Goal: Information Seeking & Learning: Learn about a topic

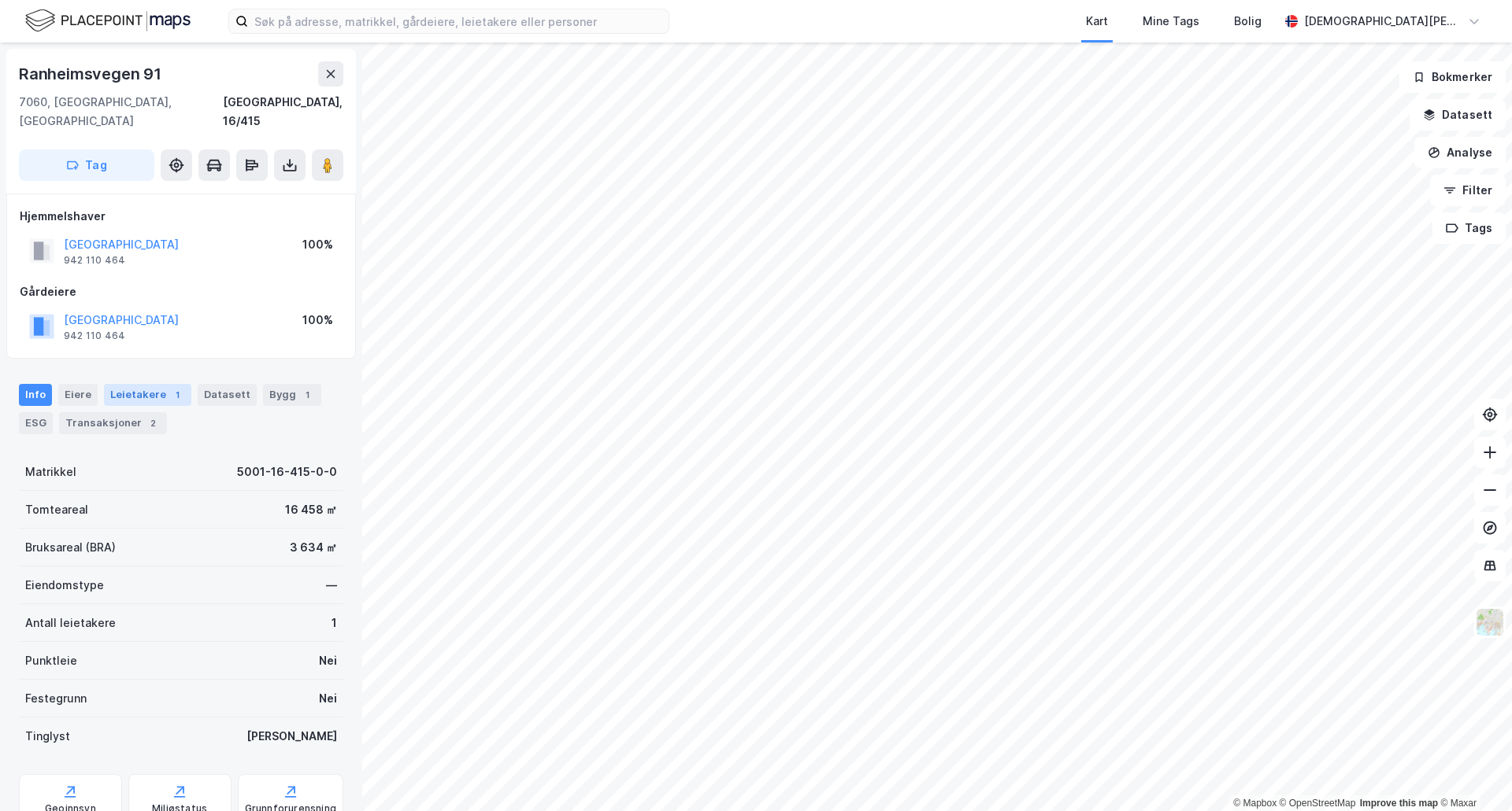
click at [114, 384] on div "Leietakere 1" at bounding box center [147, 395] width 88 height 22
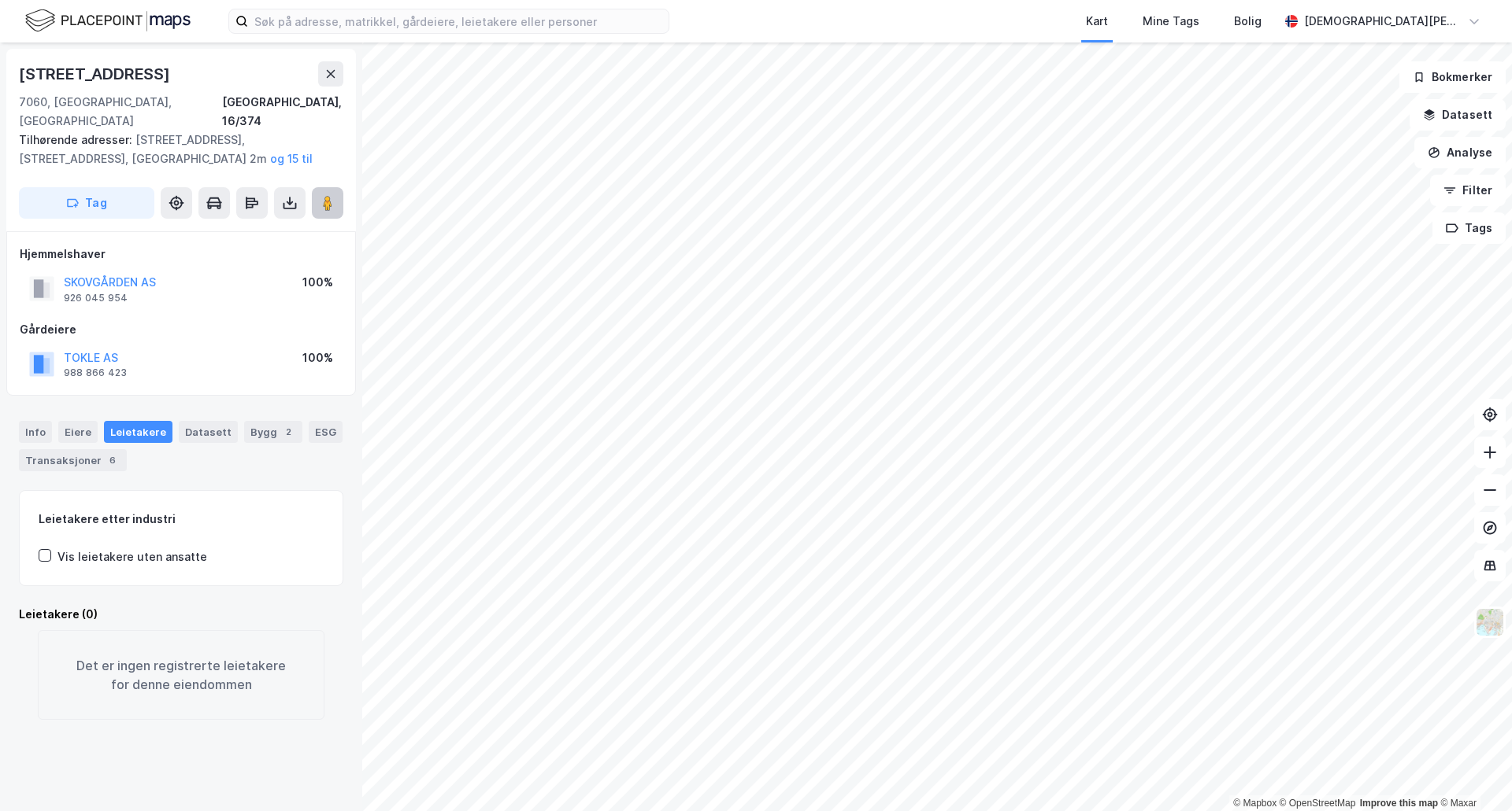
click at [321, 196] on icon at bounding box center [328, 203] width 15 height 15
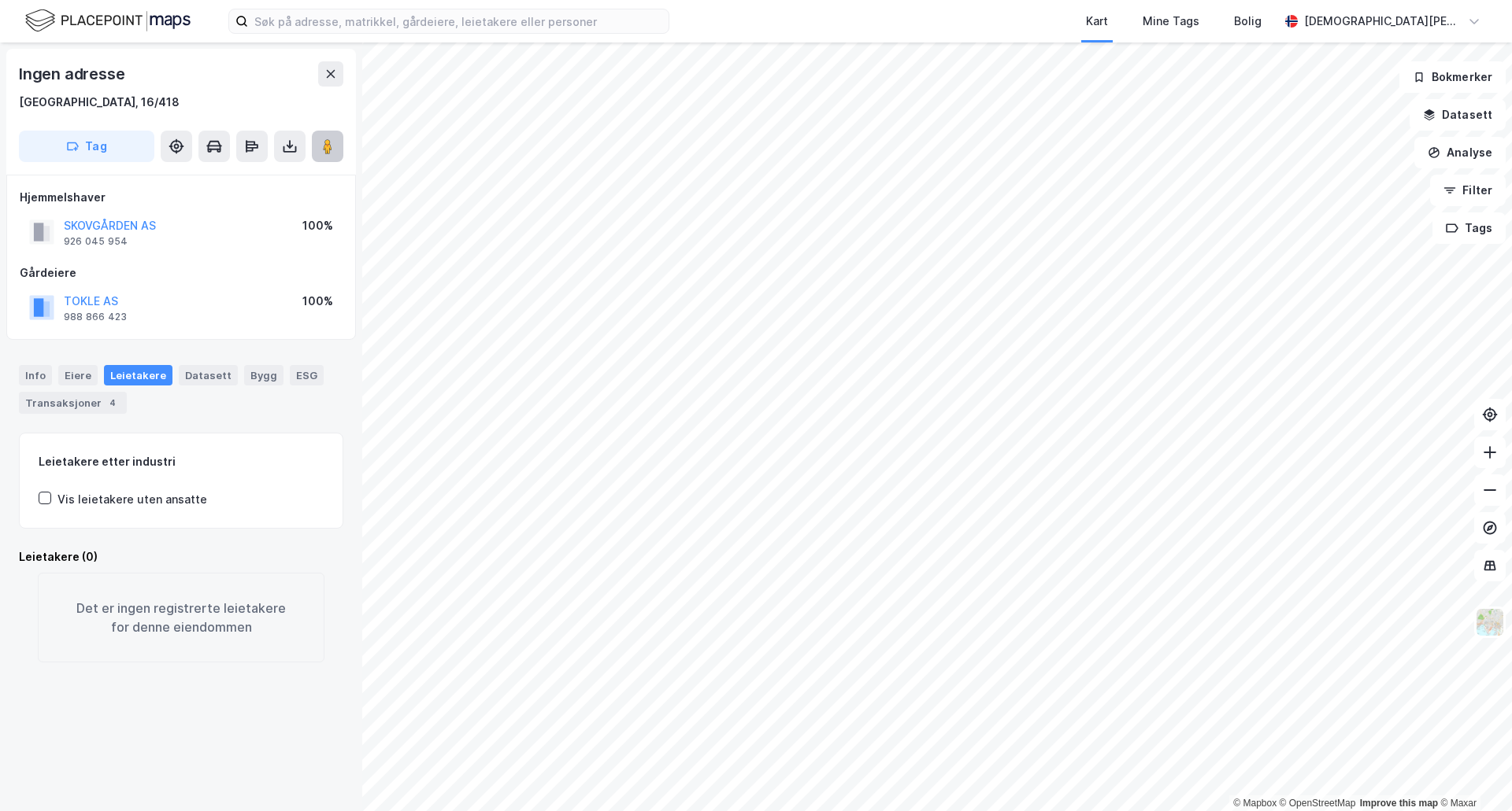
click at [324, 146] on image at bounding box center [328, 146] width 10 height 15
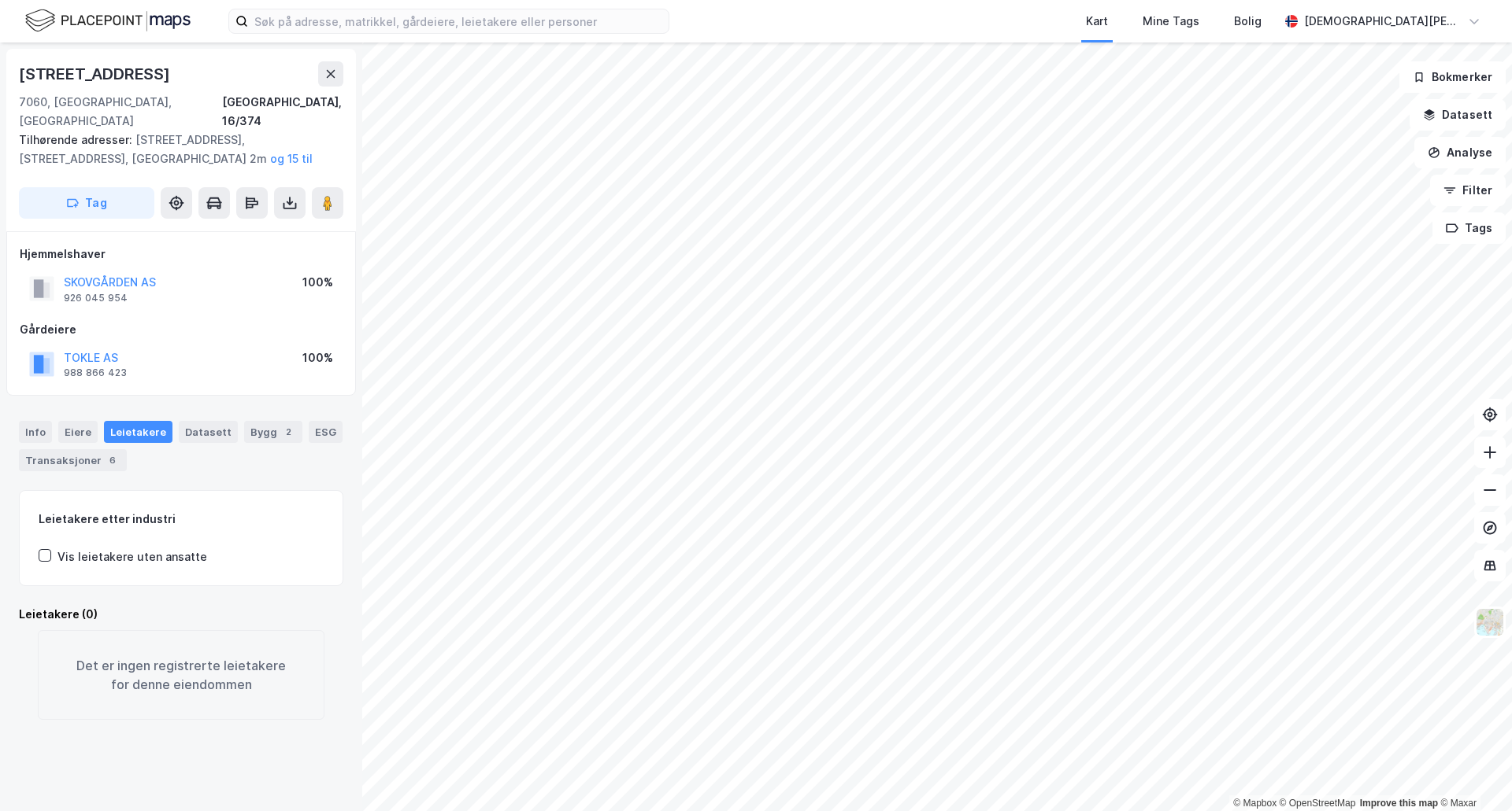
click at [311, 502] on div "© Mapbox © OpenStreetMap Improve this map © Maxar [STREET_ADDRESS][GEOGRAPHIC_D…" at bounding box center [756, 427] width 1512 height 769
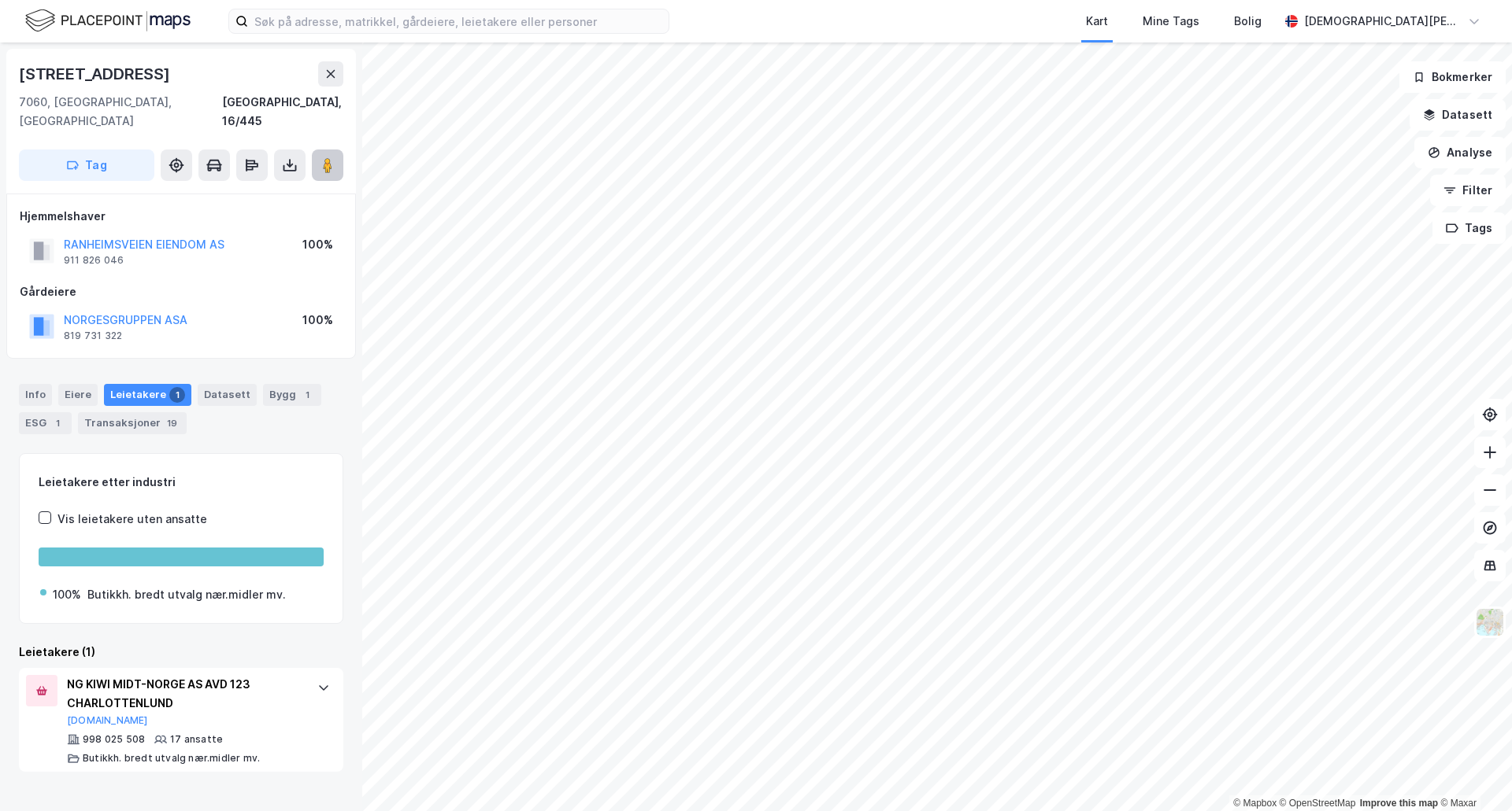
click at [332, 157] on image at bounding box center [328, 165] width 10 height 15
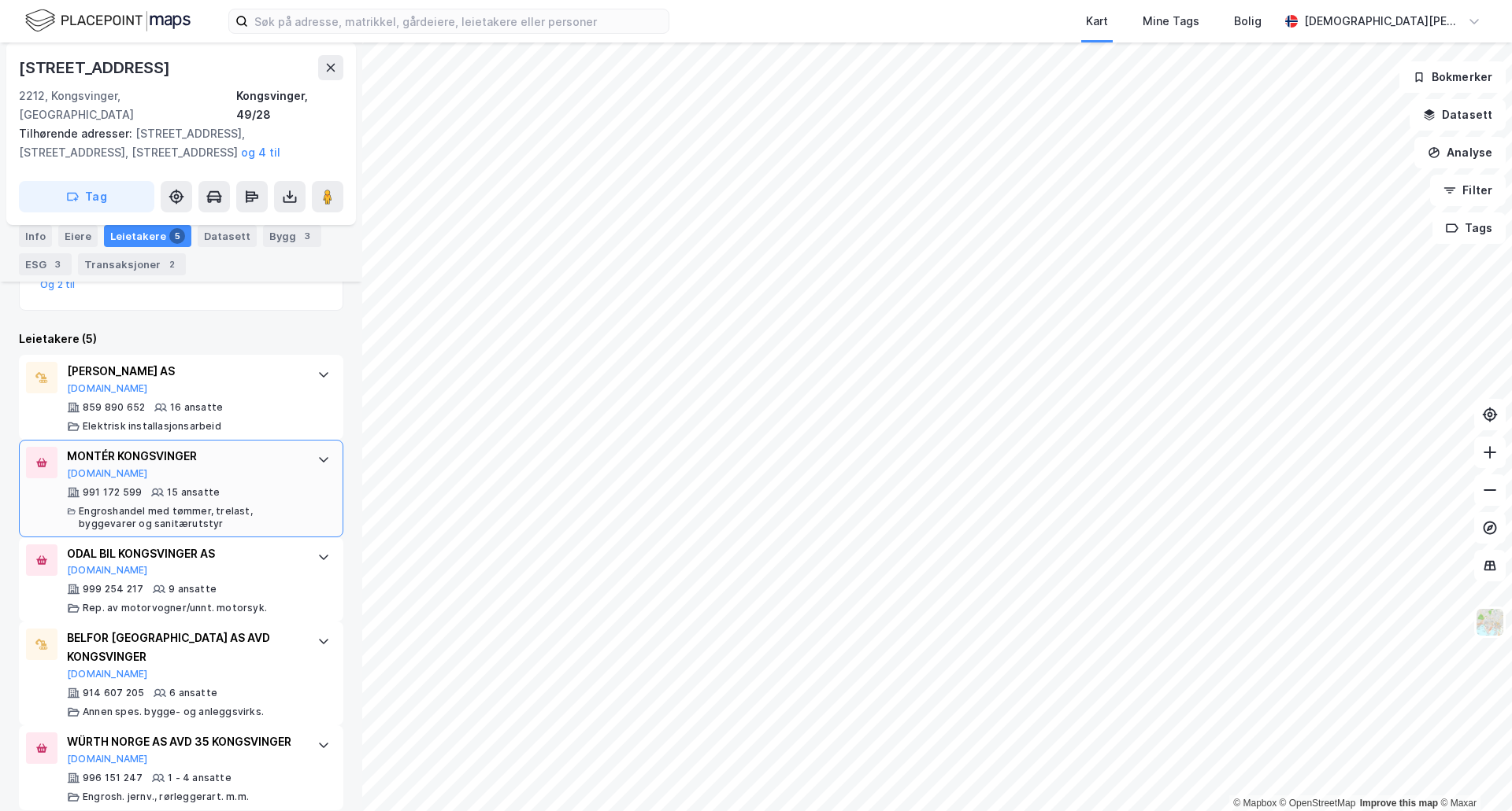
scroll to position [346, 0]
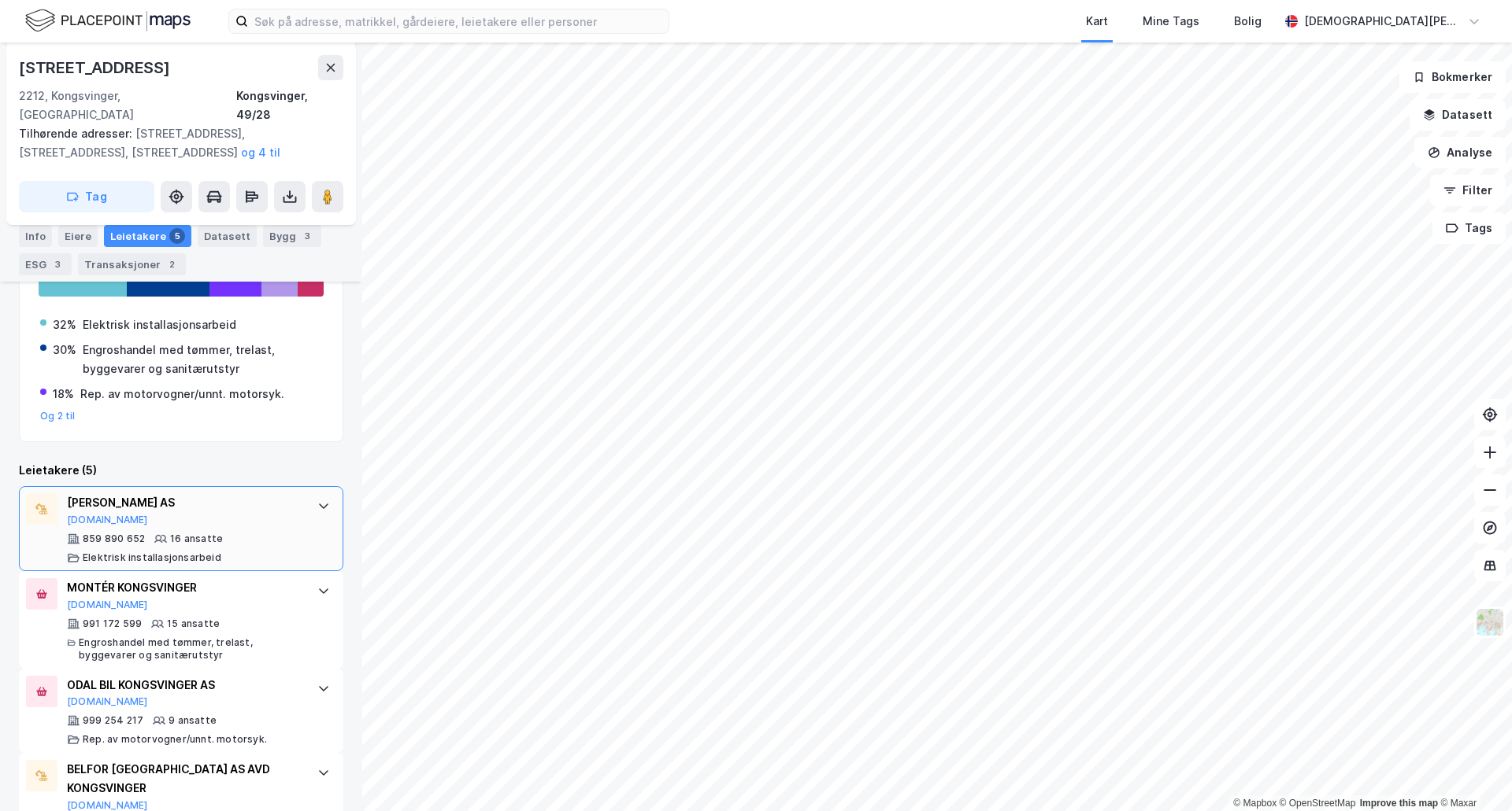
click at [201, 502] on div "[PERSON_NAME] AS [DOMAIN_NAME]" at bounding box center [183, 510] width 234 height 33
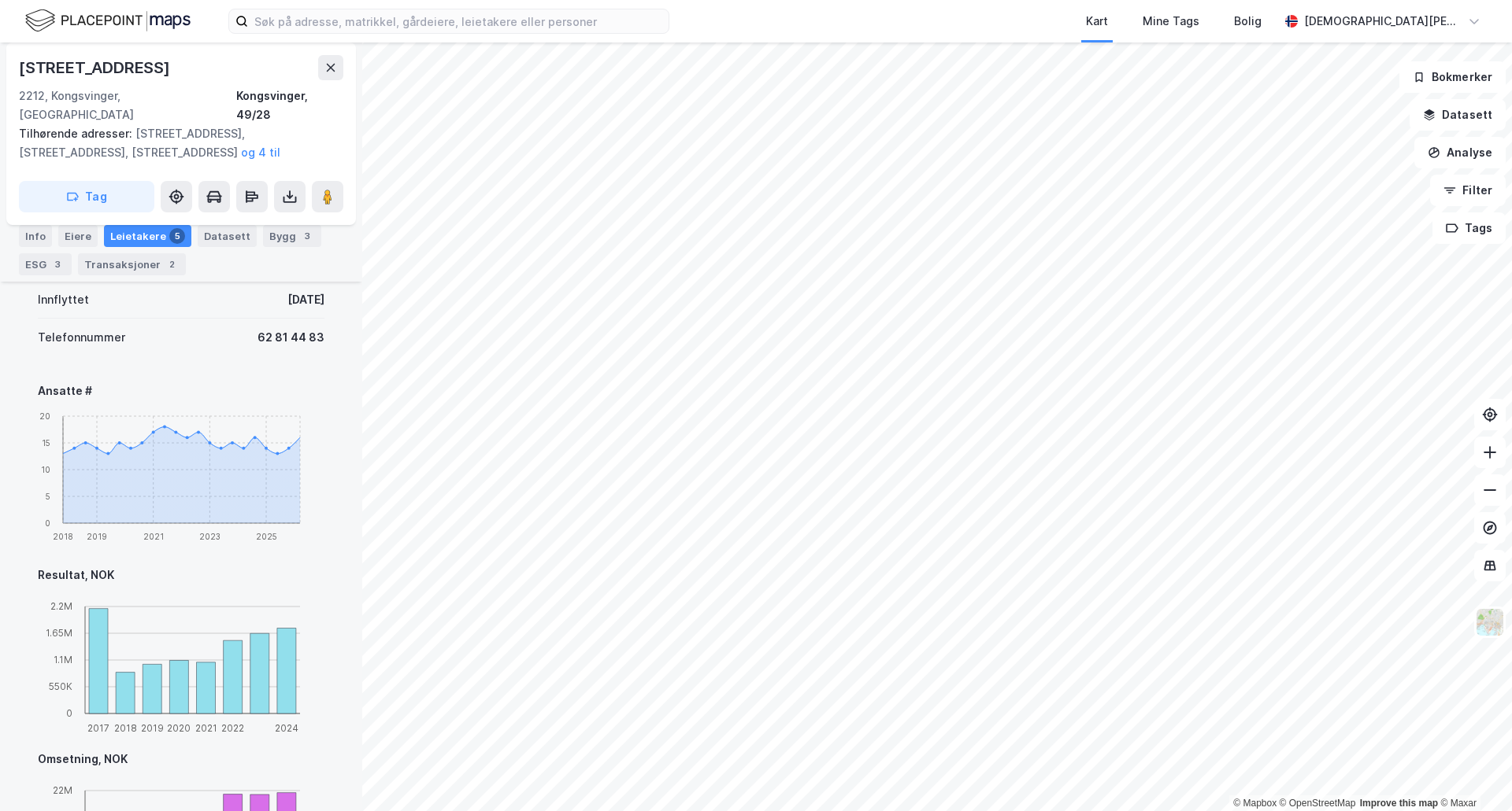
scroll to position [1002, 0]
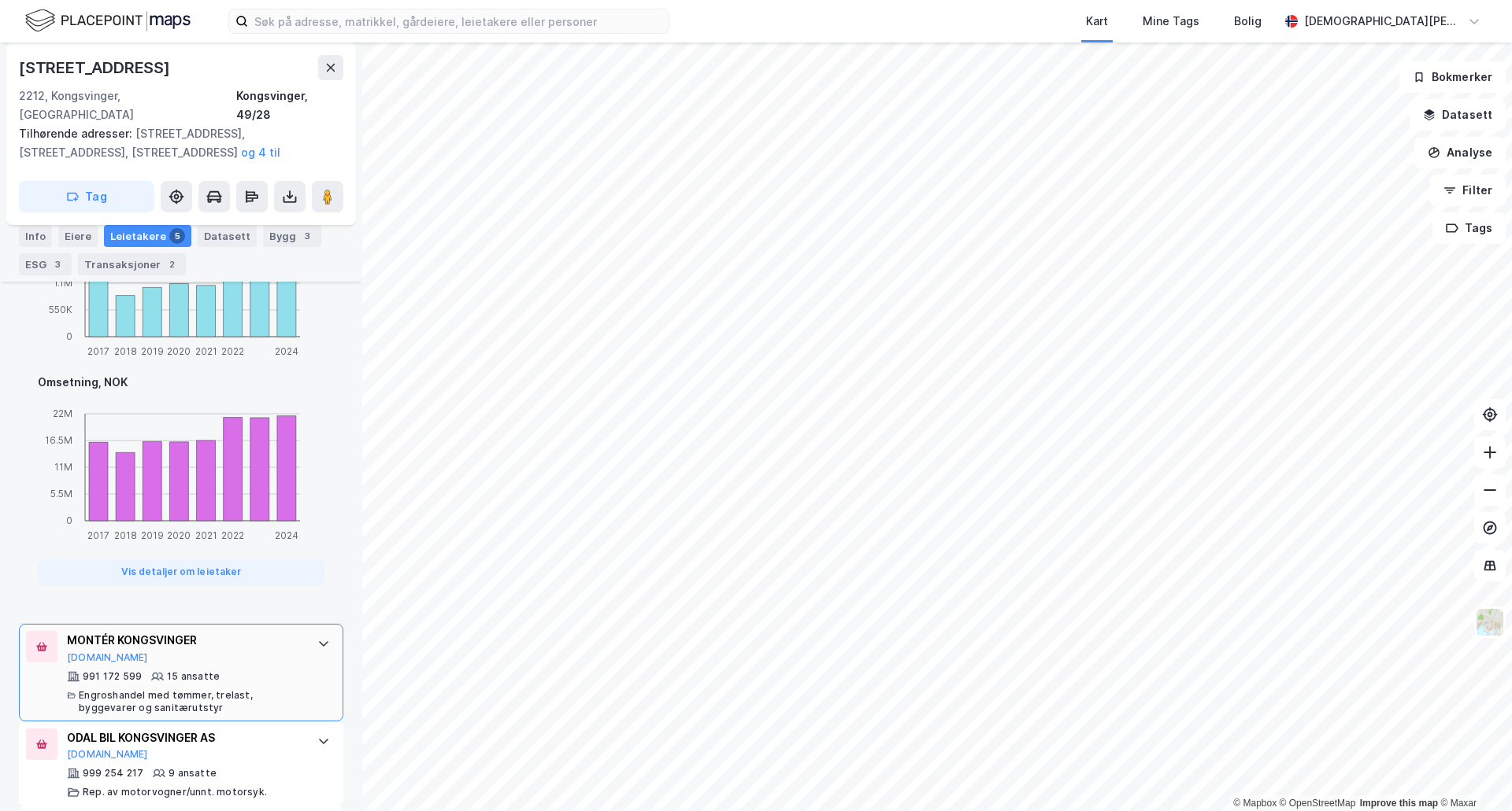
click at [311, 631] on div at bounding box center [324, 643] width 25 height 25
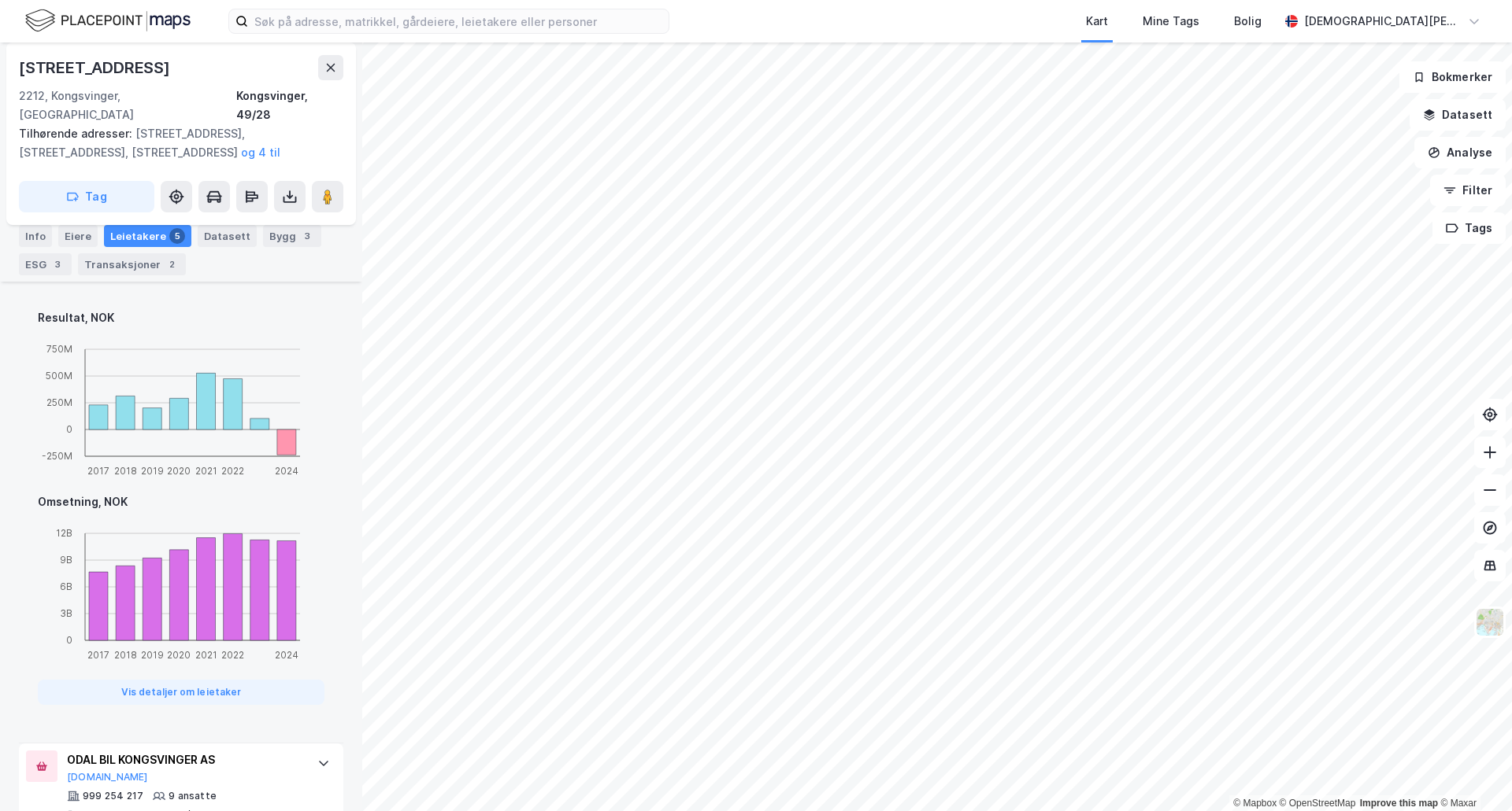
scroll to position [1159, 0]
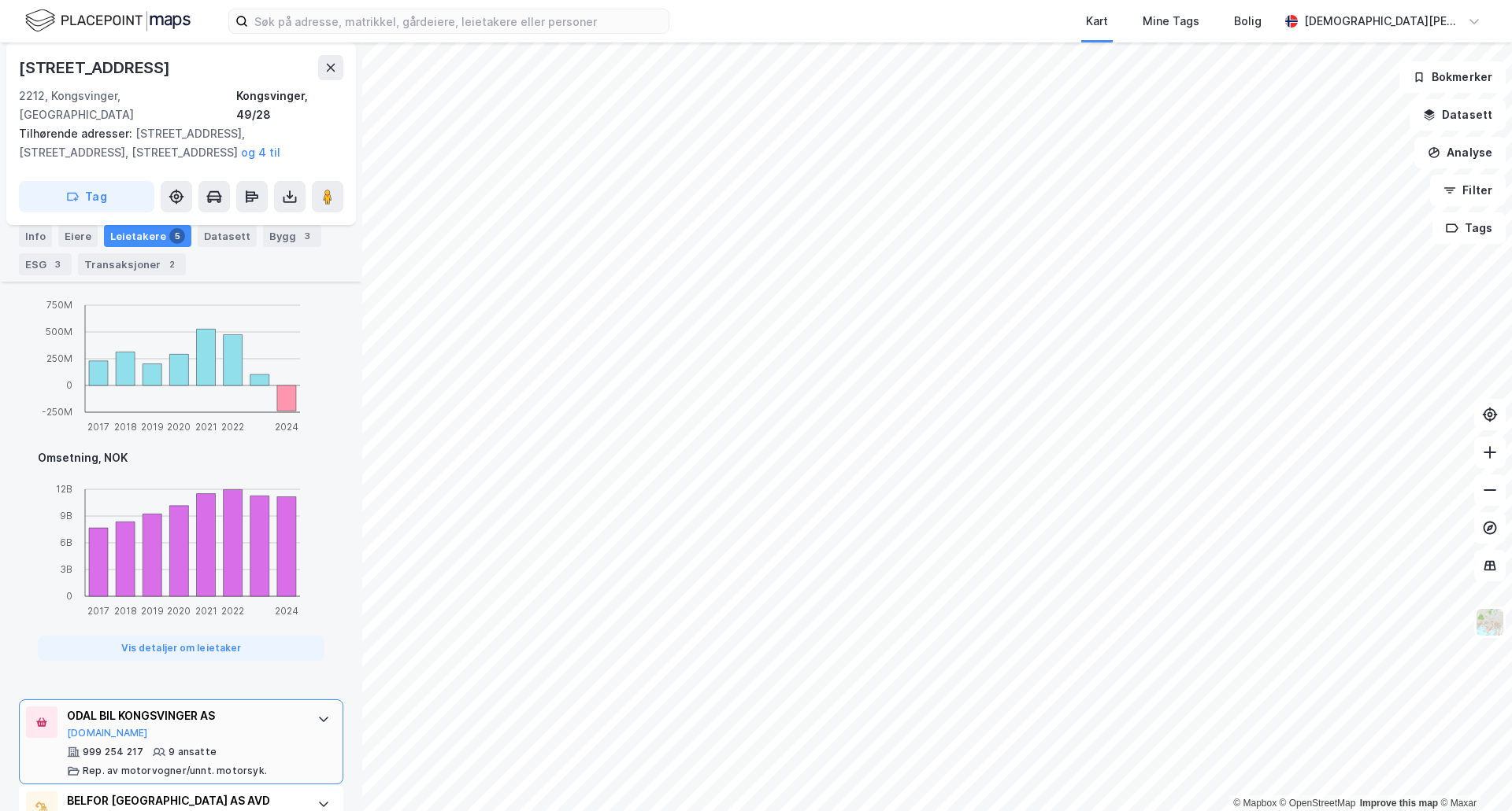
click at [299, 712] on div "ODAL BIL KONGSVINGER AS [DOMAIN_NAME] 999 254 217 9 ansatte Rep. av motorvogner…" at bounding box center [181, 742] width 325 height 85
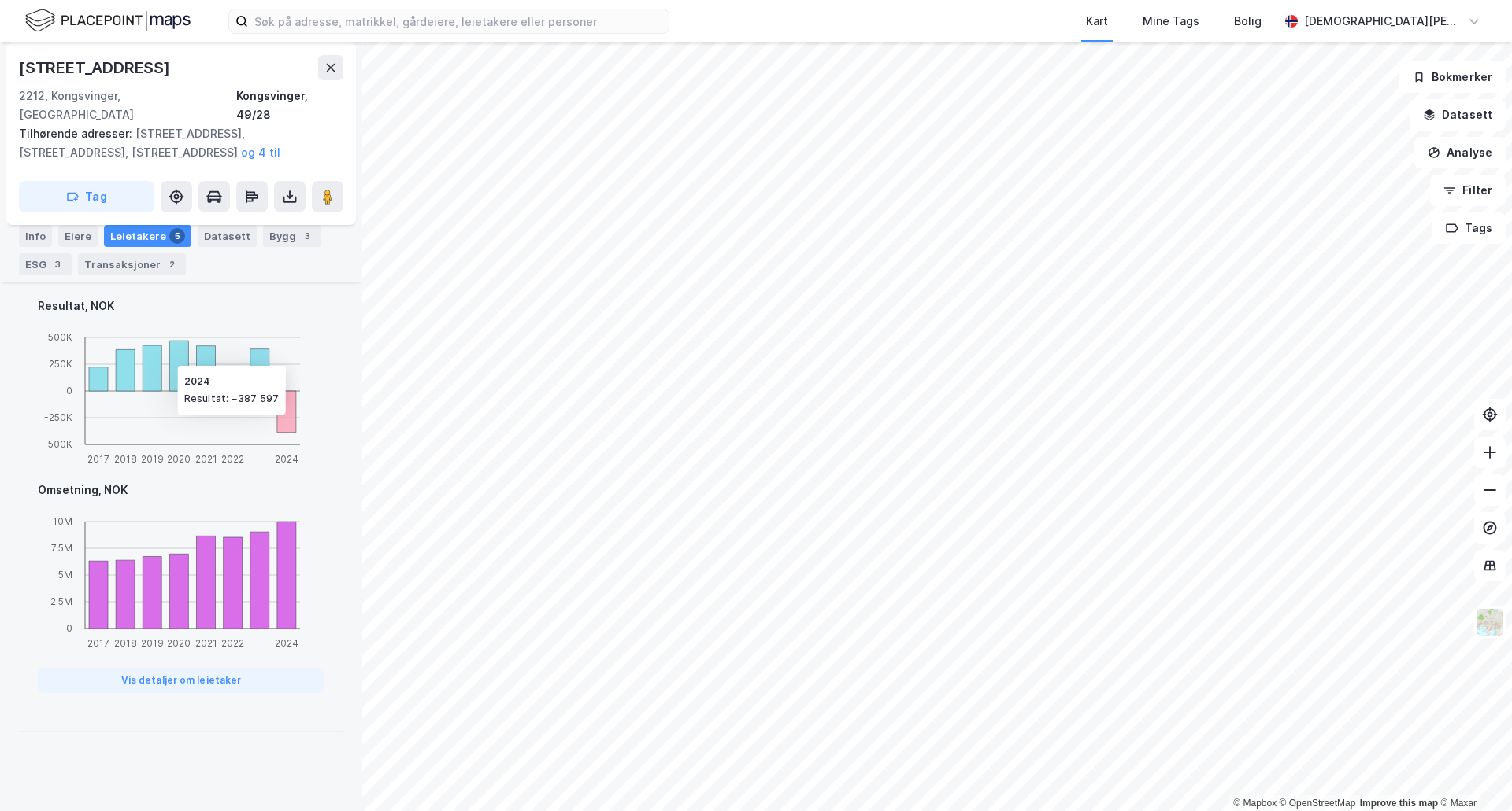
scroll to position [1289, 0]
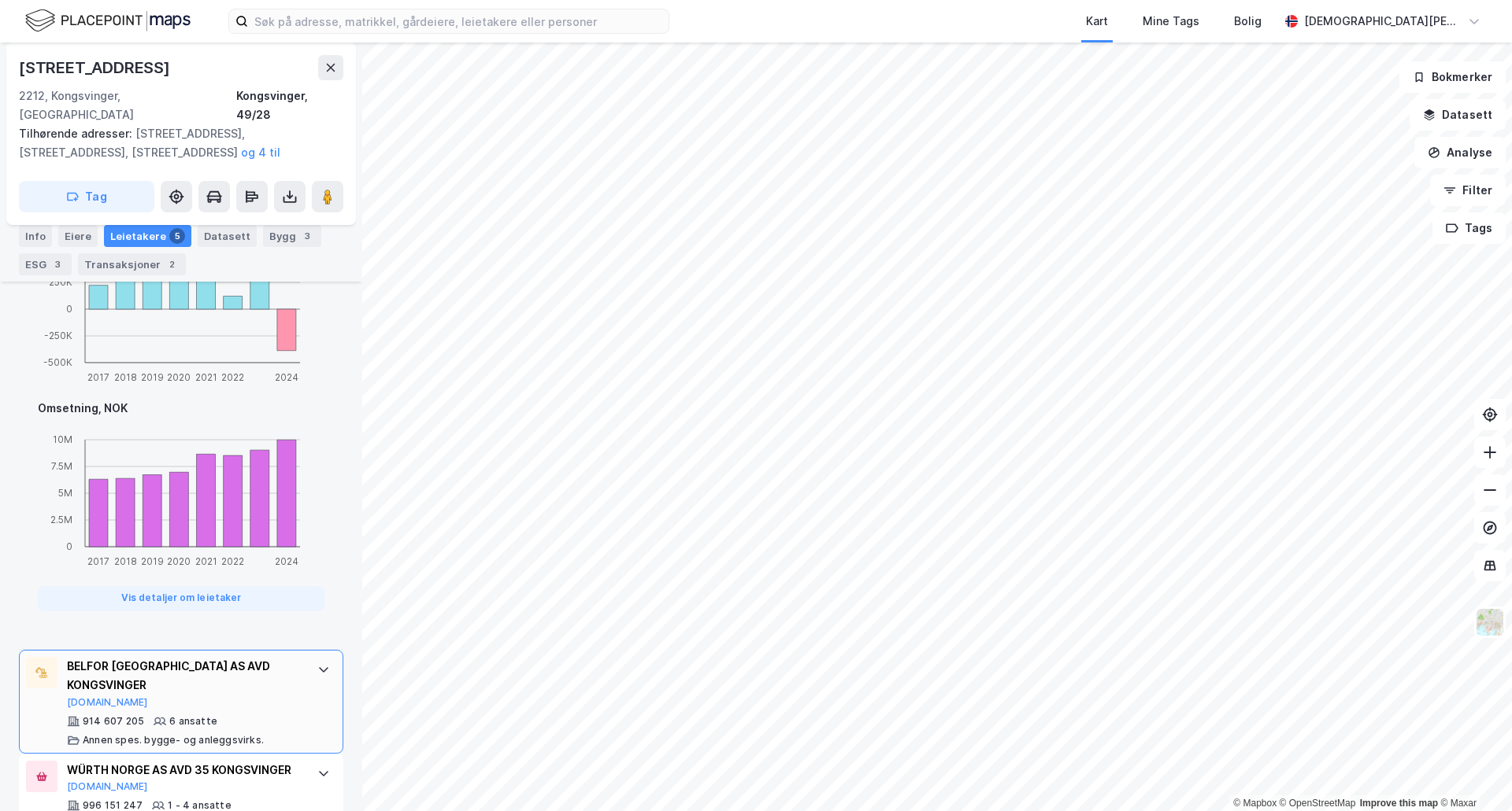
click at [302, 673] on div "BELFOR [GEOGRAPHIC_DATA] AS AVD KONGSVINGER [DOMAIN_NAME] 914 607 205 6 ansatte…" at bounding box center [181, 702] width 325 height 104
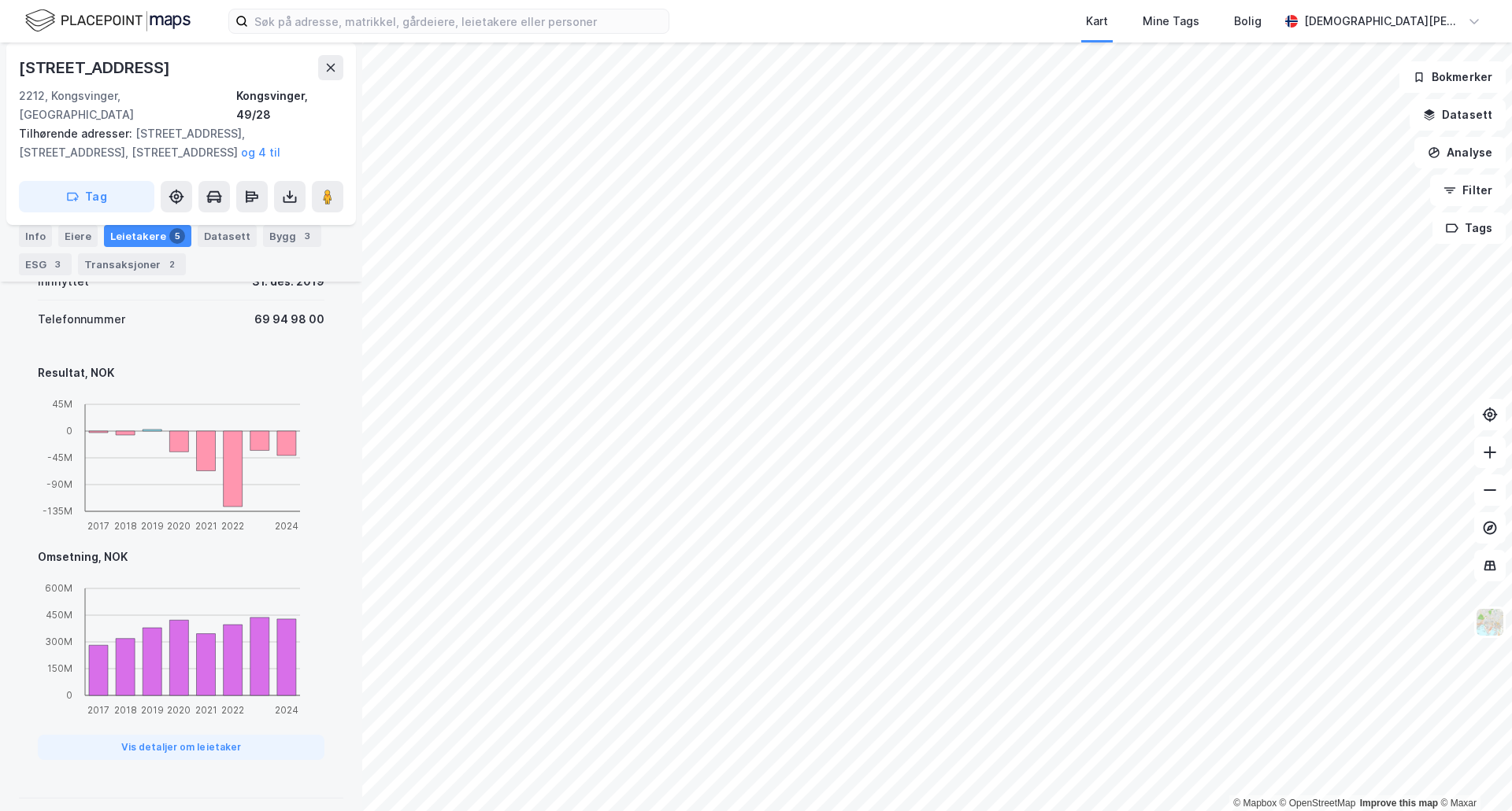
scroll to position [1284, 0]
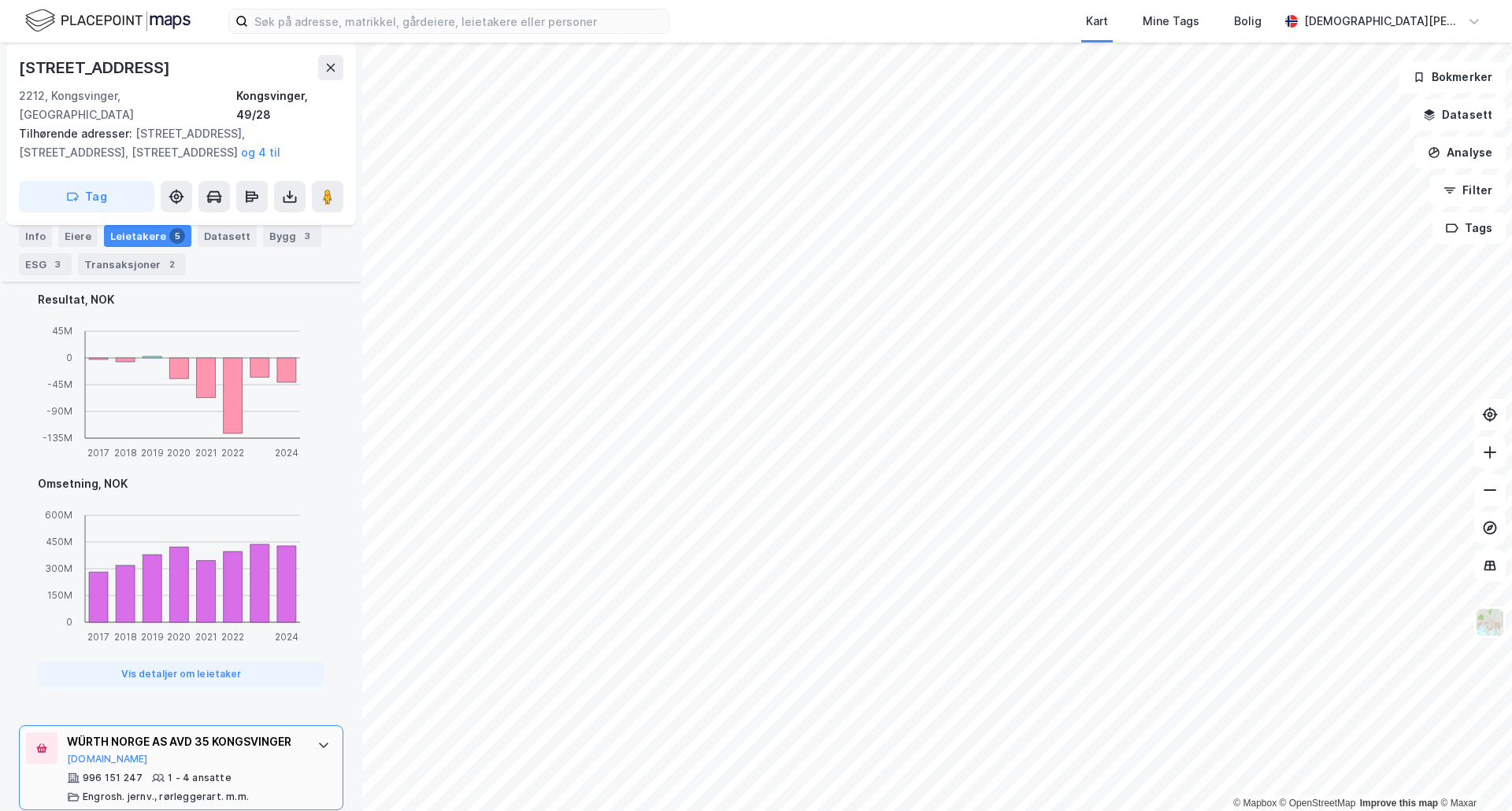
click at [273, 733] on div "WÜRTH NORGE AS AVD 35 KONGSVINGER" at bounding box center [183, 743] width 234 height 19
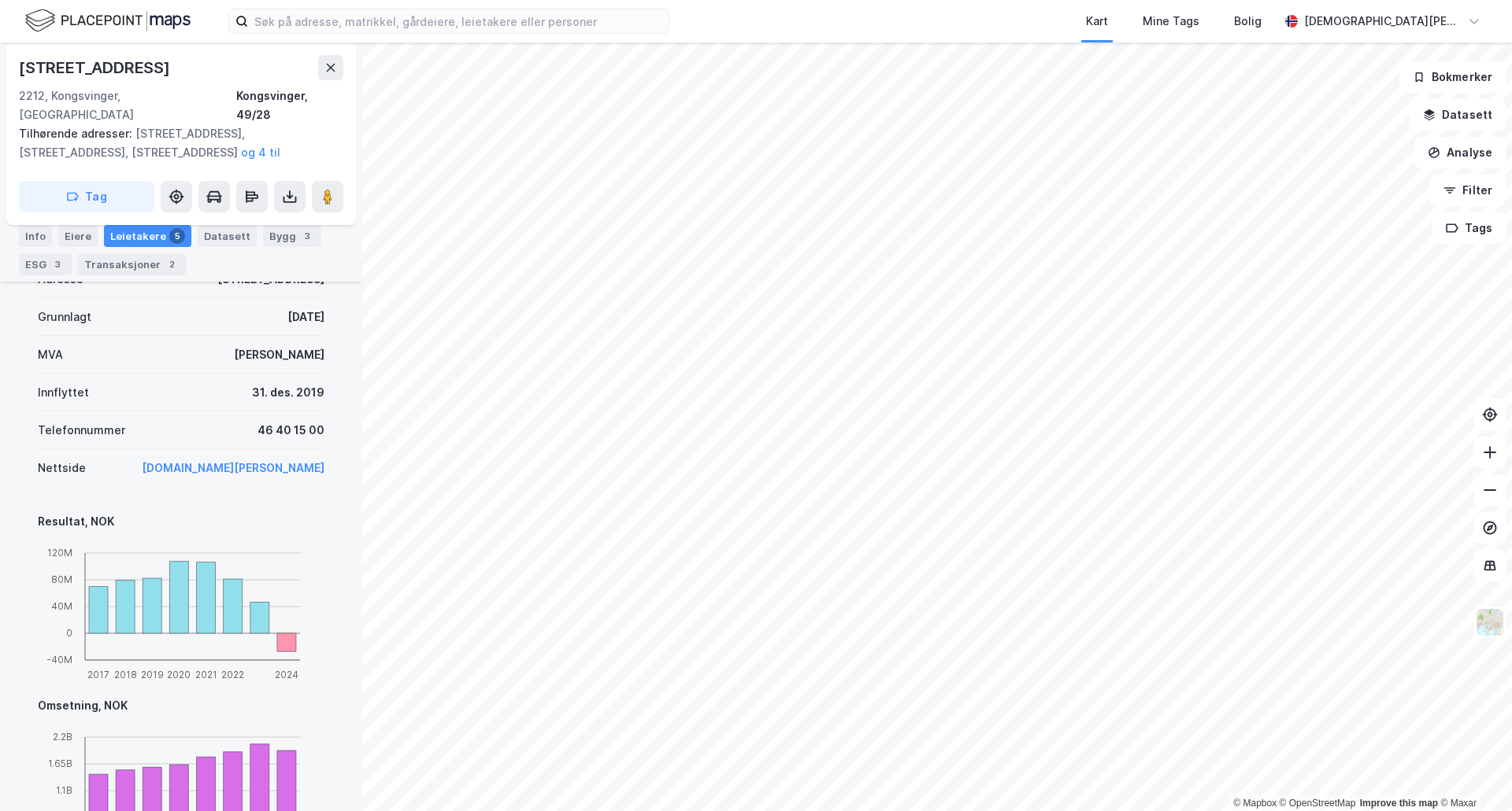
scroll to position [1321, 0]
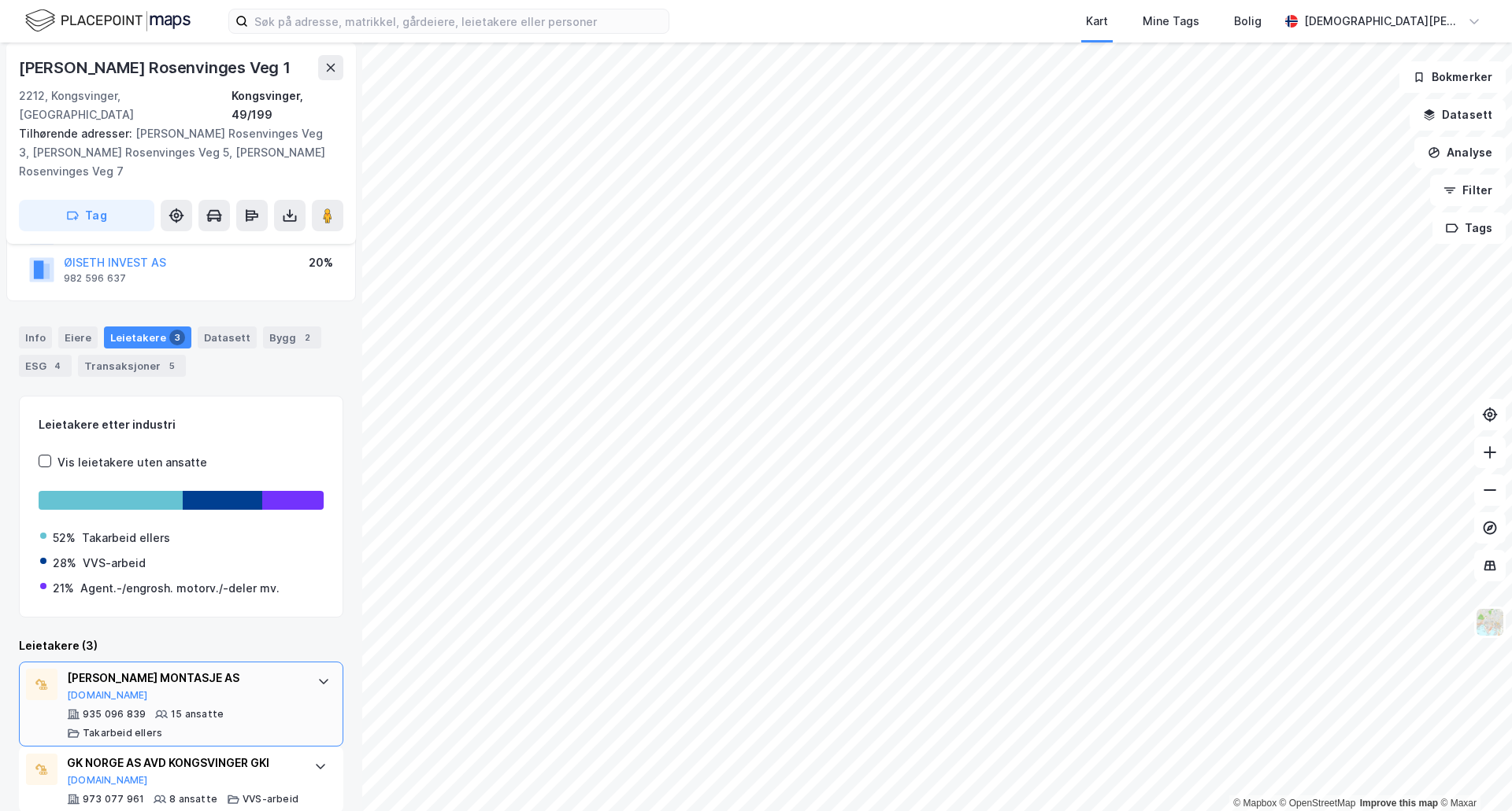
scroll to position [106, 0]
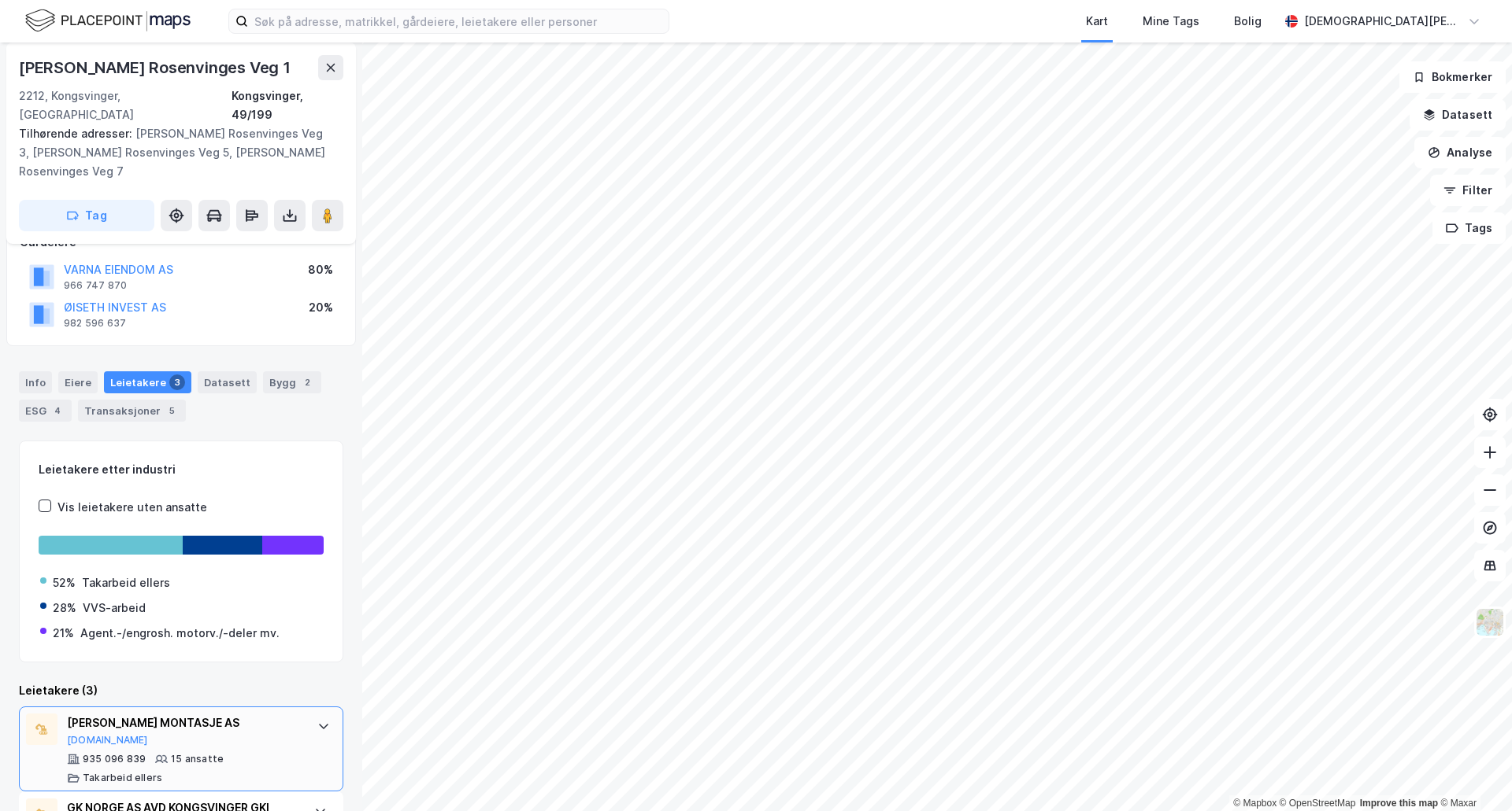
click at [225, 707] on div "[PERSON_NAME] MONTASJE AS [DOMAIN_NAME] 935 096 839 15 ansatte Takarbeid [PERSO…" at bounding box center [181, 749] width 325 height 85
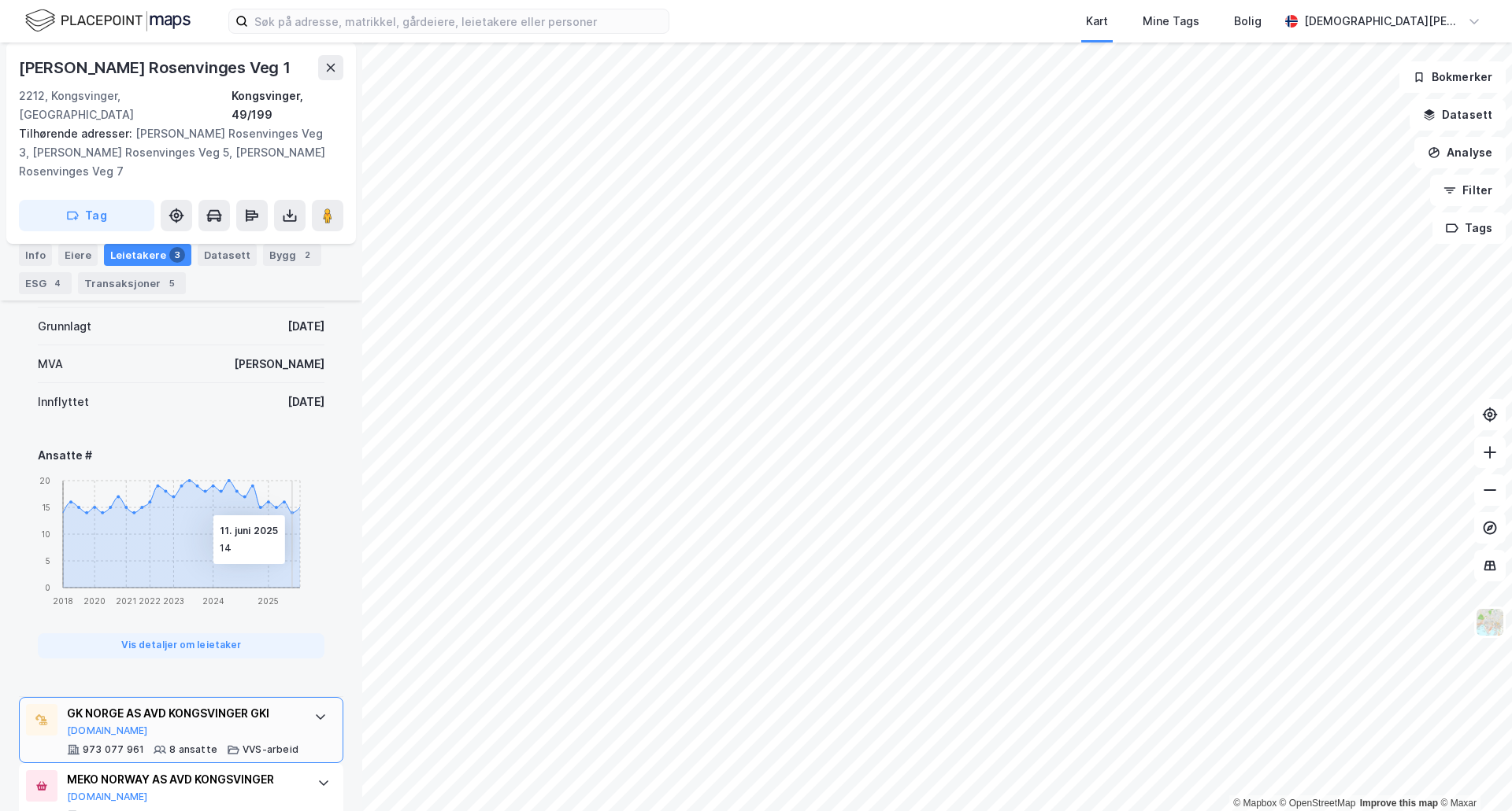
scroll to position [671, 0]
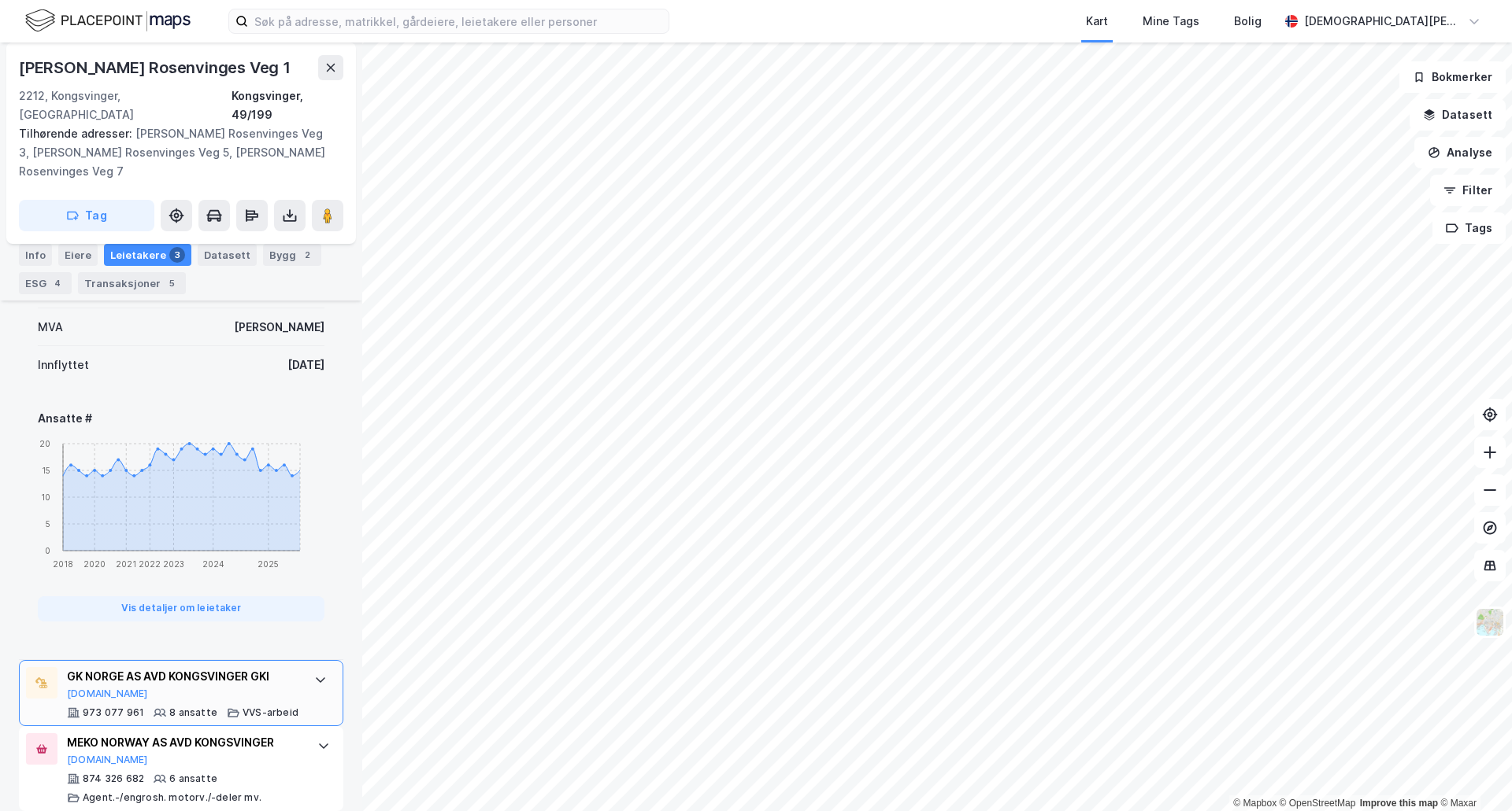
click at [275, 667] on div "GK NORGE AS AVD KONGSVINGER GKI" at bounding box center [182, 677] width 231 height 19
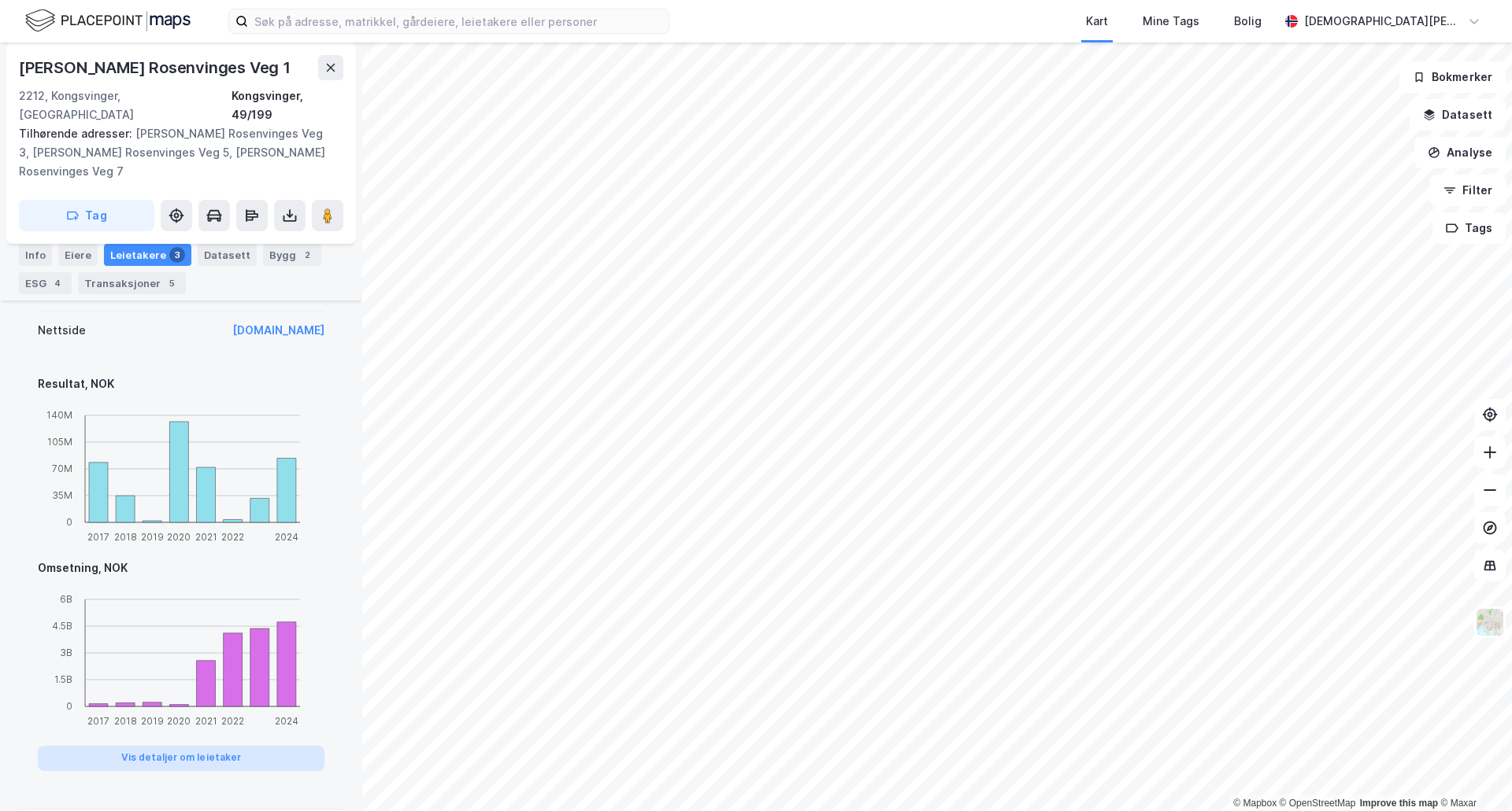
scroll to position [1082, 0]
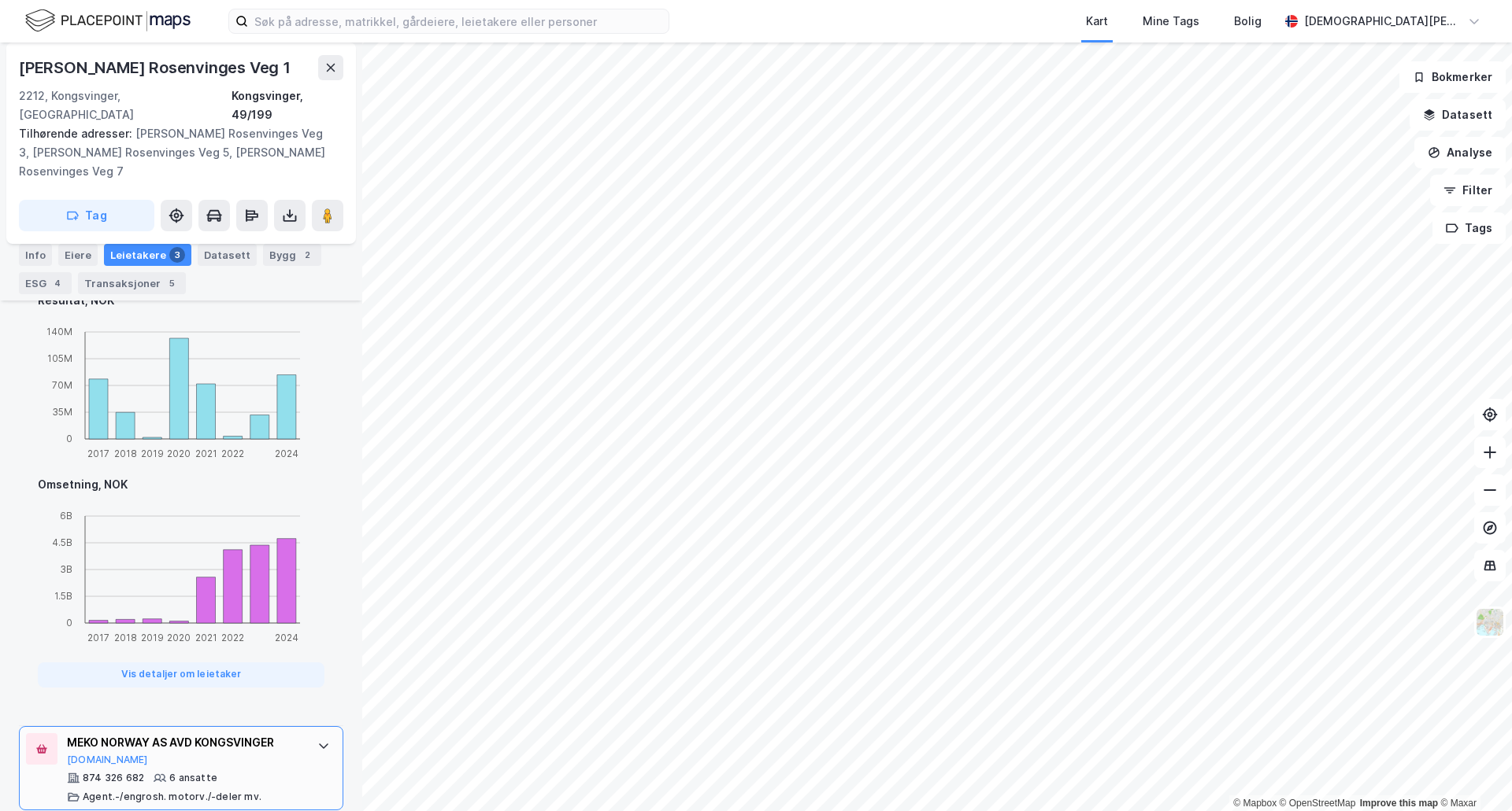
click at [311, 734] on div at bounding box center [324, 746] width 25 height 25
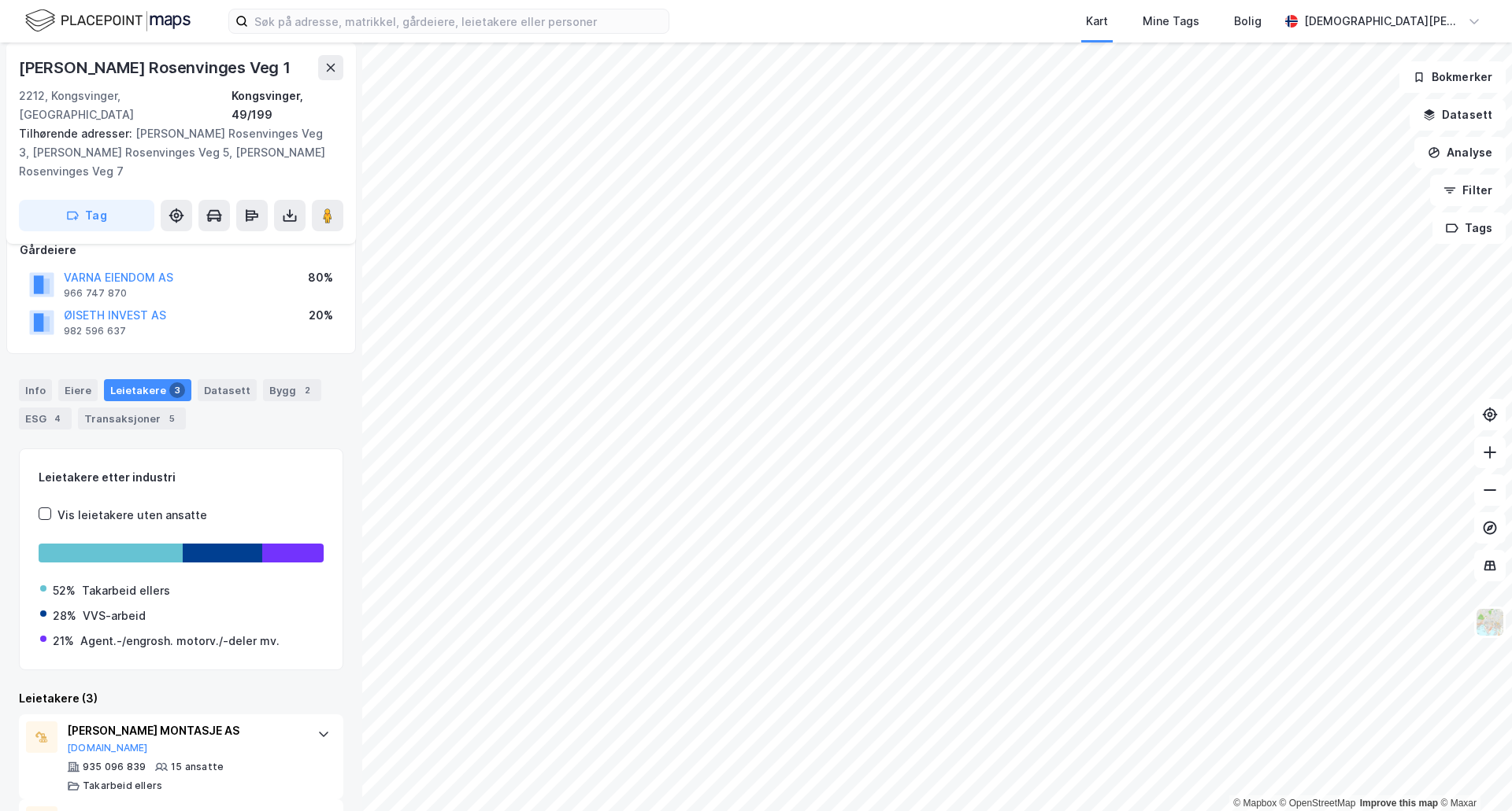
scroll to position [0, 0]
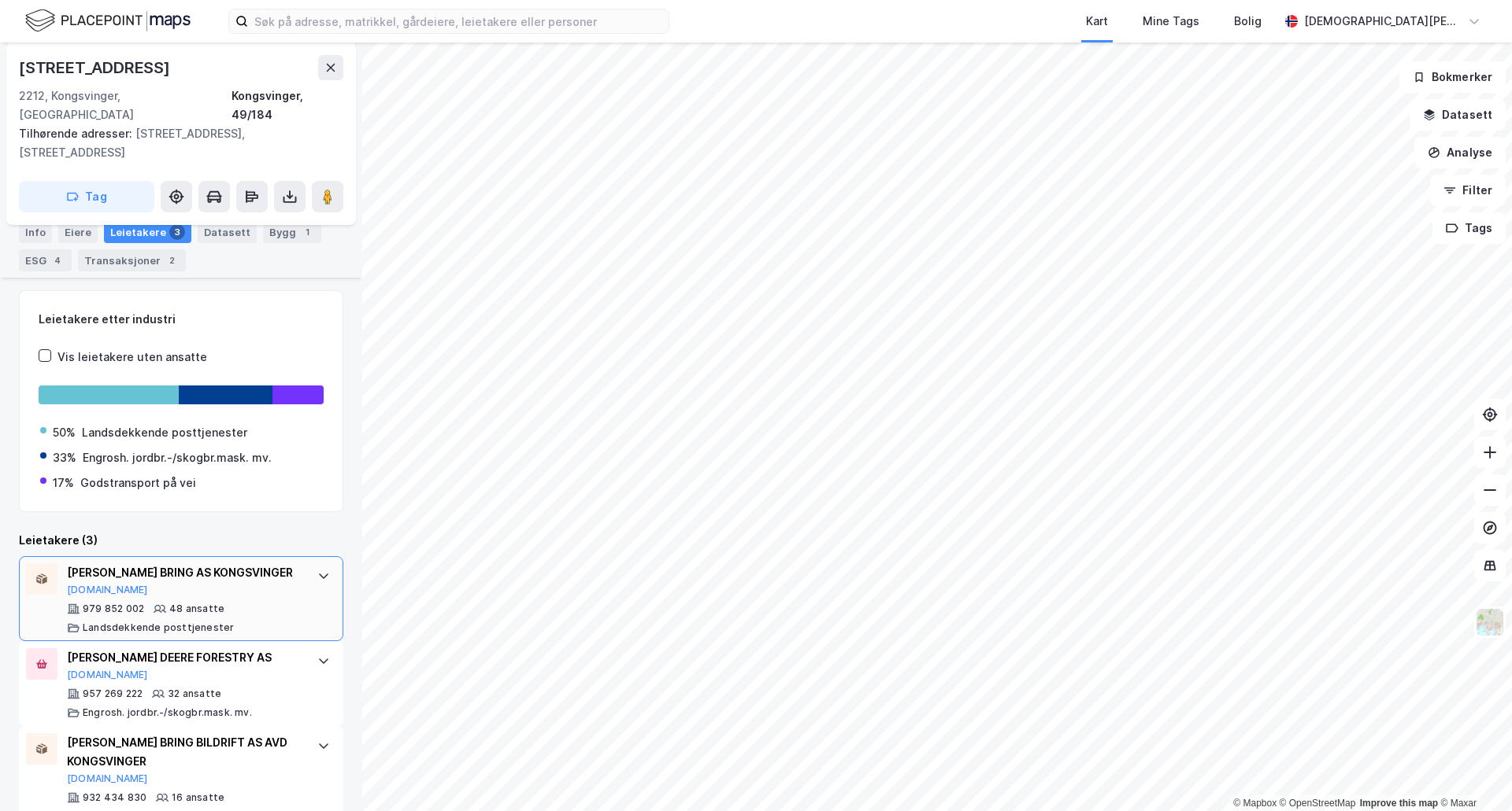
click at [283, 563] on div "[PERSON_NAME] BRING AS KONGSVINGER [DOMAIN_NAME]" at bounding box center [183, 580] width 234 height 33
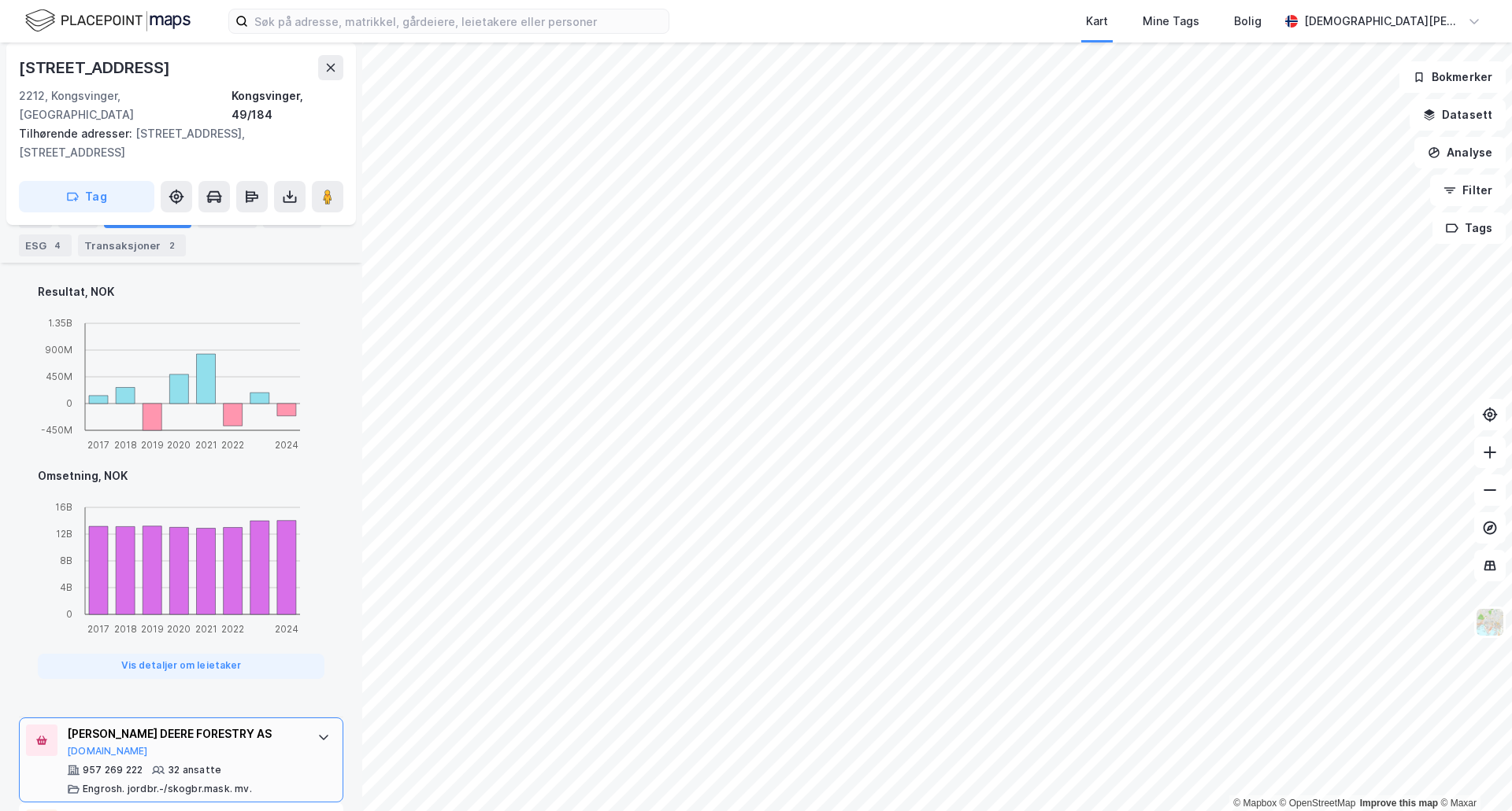
scroll to position [1007, 0]
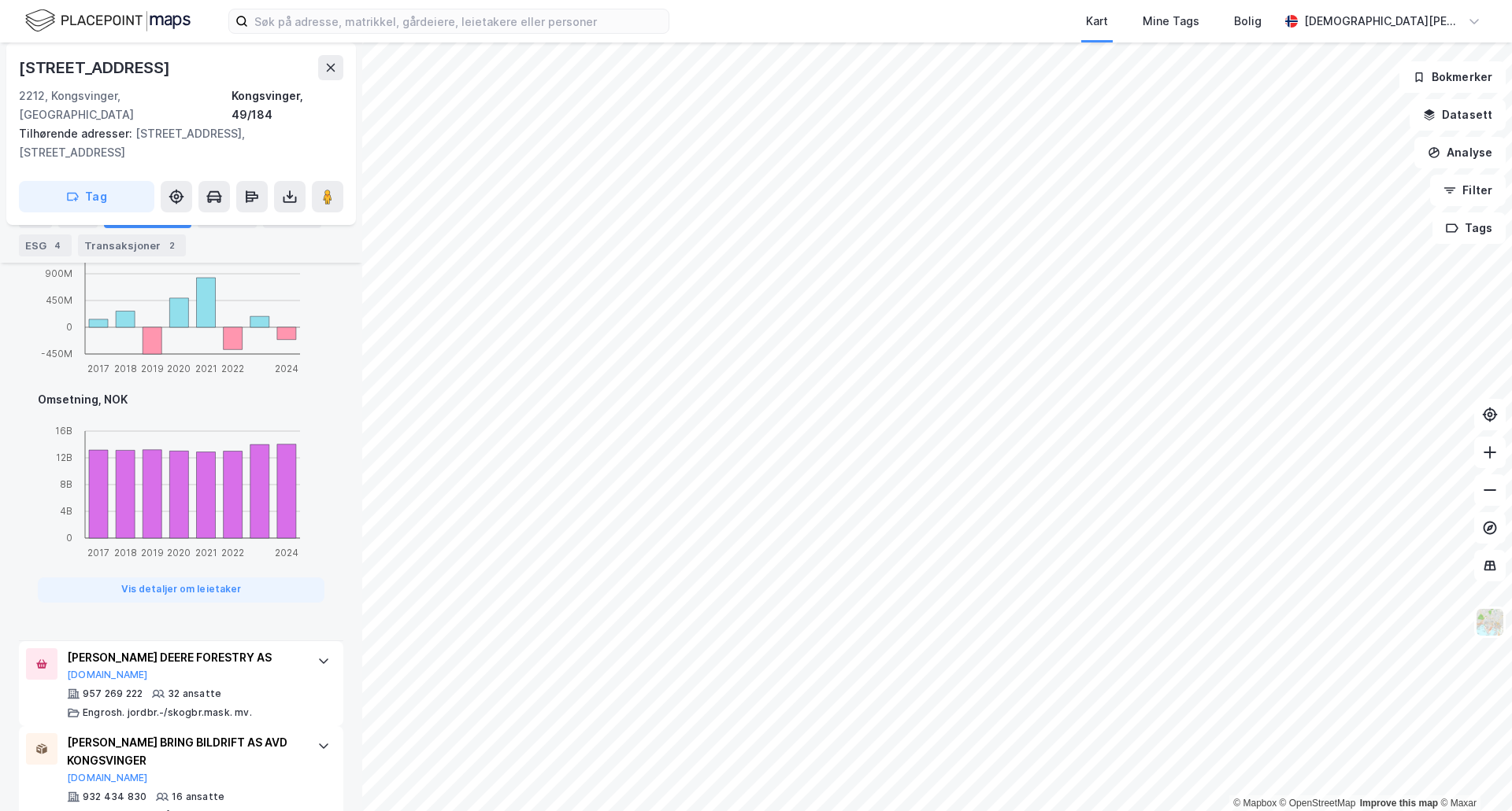
click at [303, 599] on div "Denne leietakeren er en del av et større selskap. Informasjonen som vist under …" at bounding box center [181, 257] width 325 height 769
click at [289, 648] on div "[PERSON_NAME] DEERE FORESTRY AS" at bounding box center [183, 658] width 234 height 19
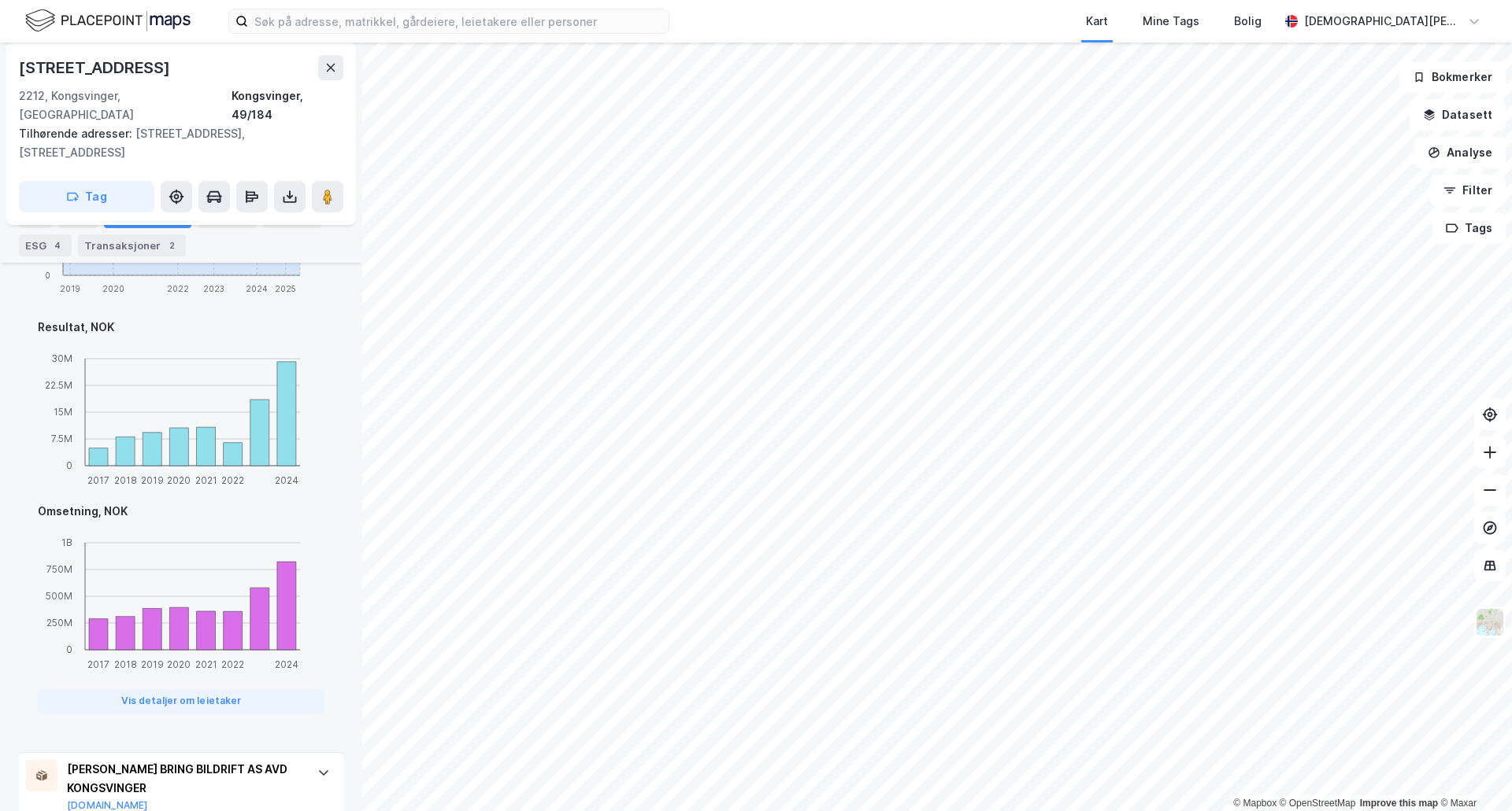
scroll to position [1115, 0]
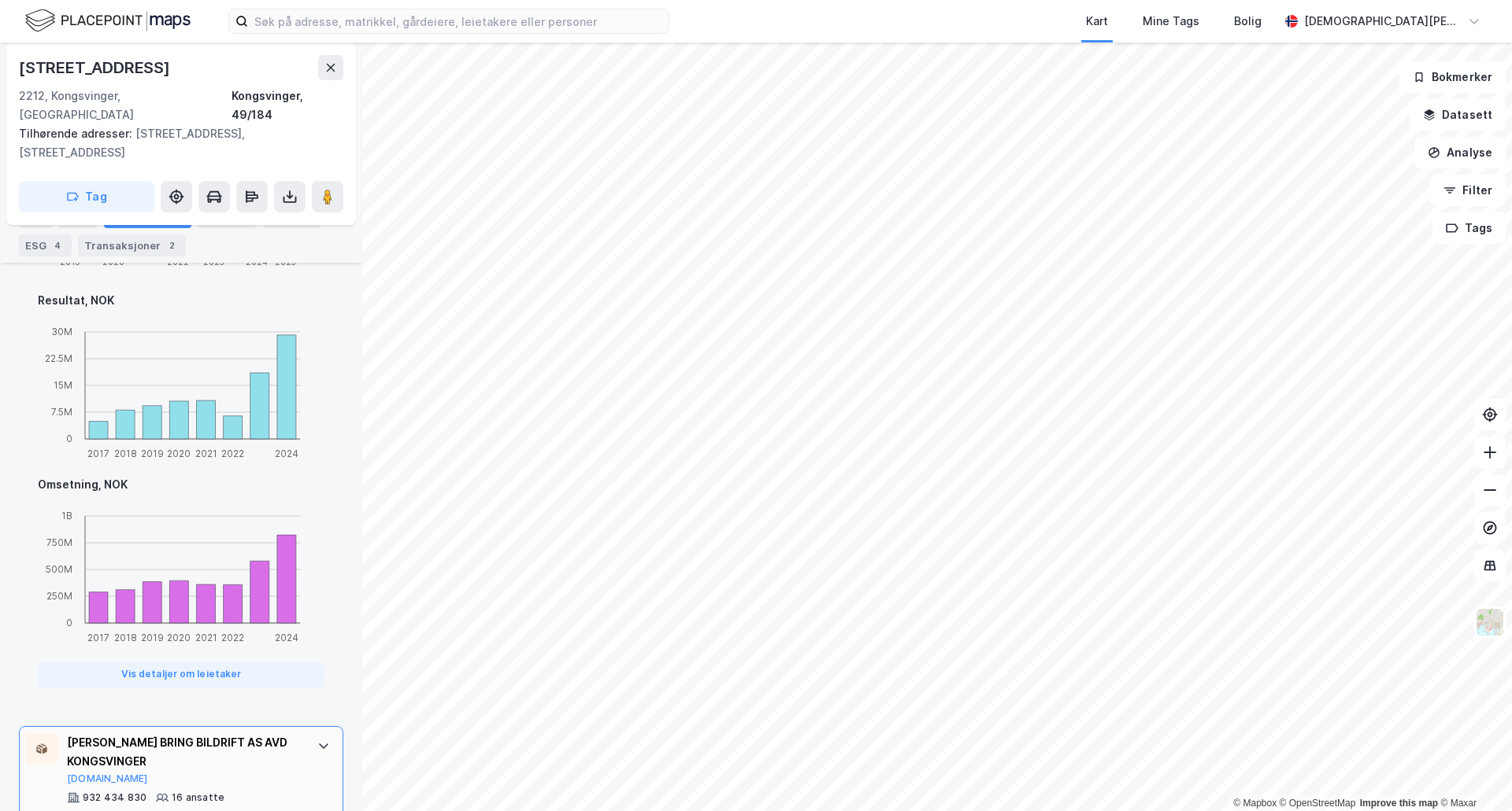
click at [257, 734] on div "[PERSON_NAME] BRING BILDRIFT AS AVD KONGSVINGER" at bounding box center [183, 752] width 234 height 38
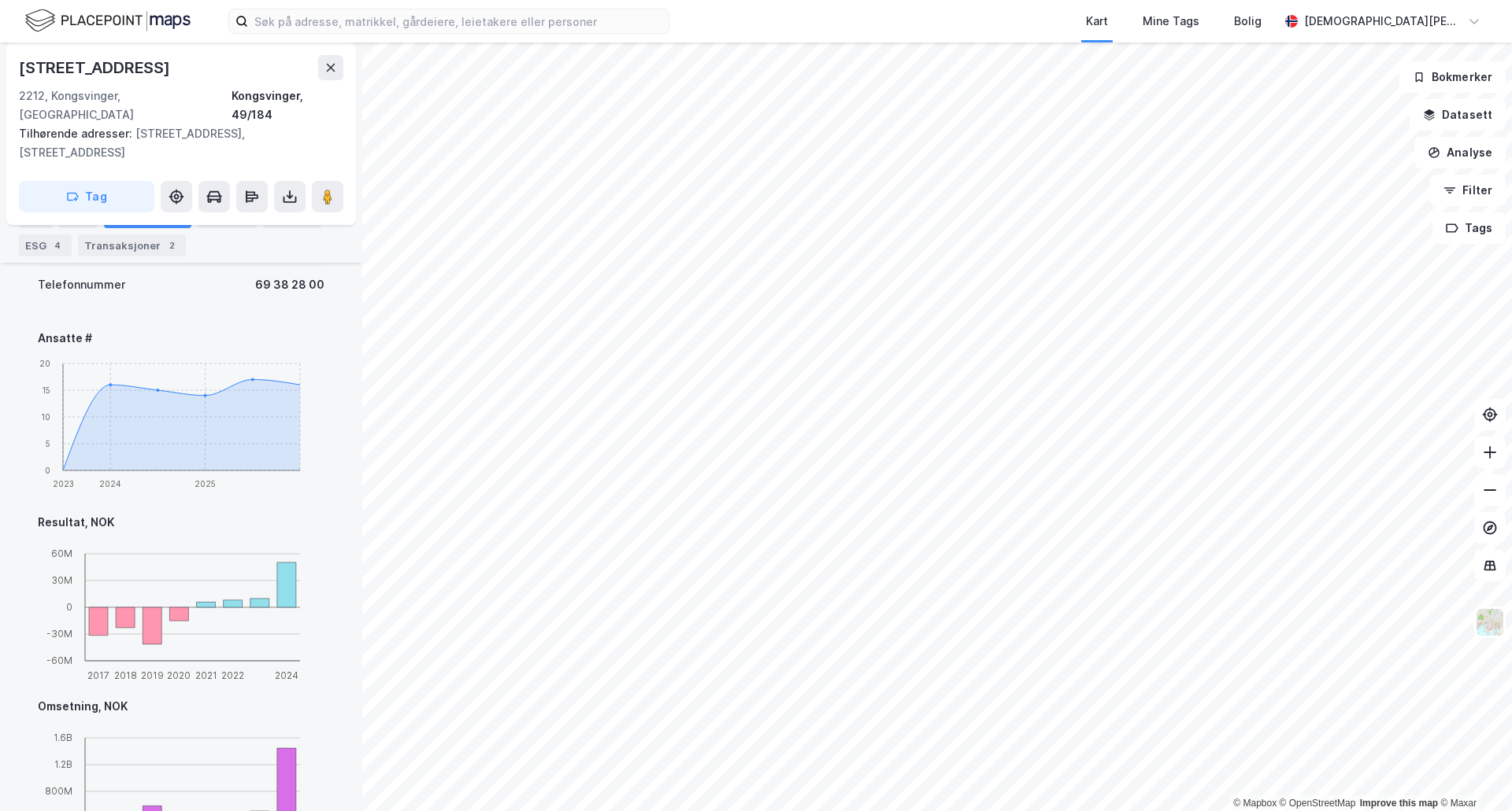
scroll to position [1181, 0]
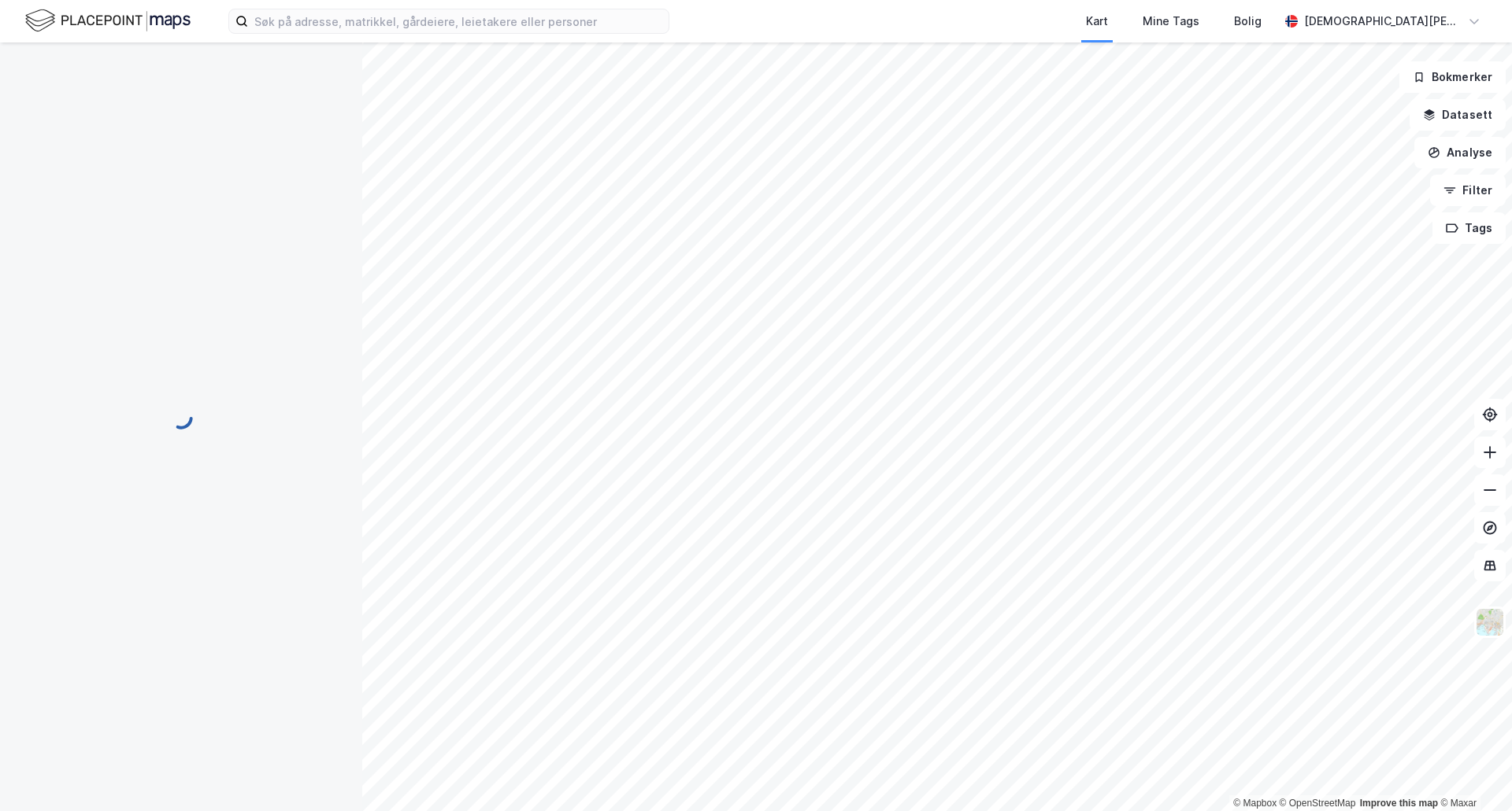
scroll to position [20, 0]
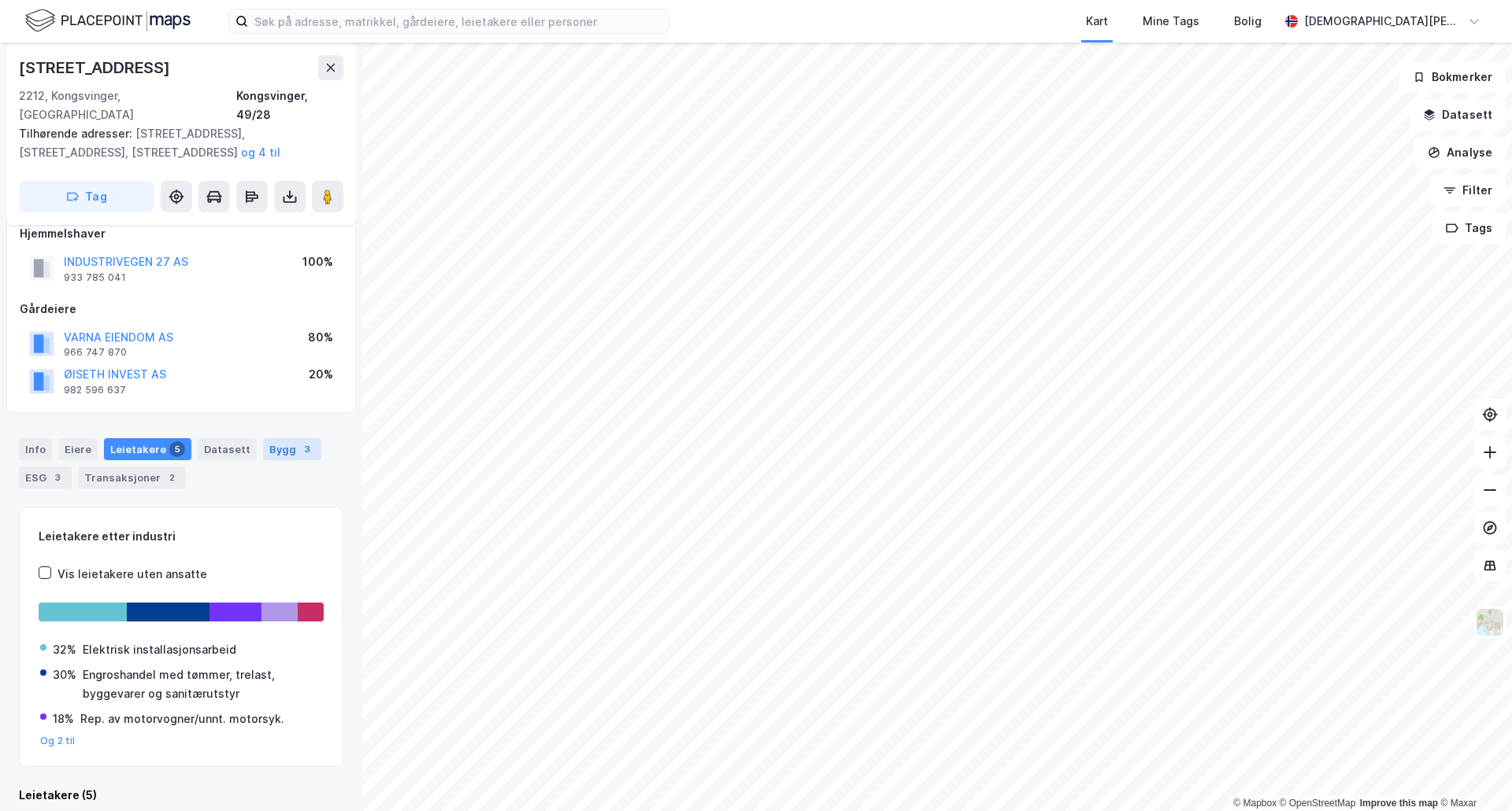
click at [272, 438] on div "Bygg 3" at bounding box center [292, 449] width 58 height 22
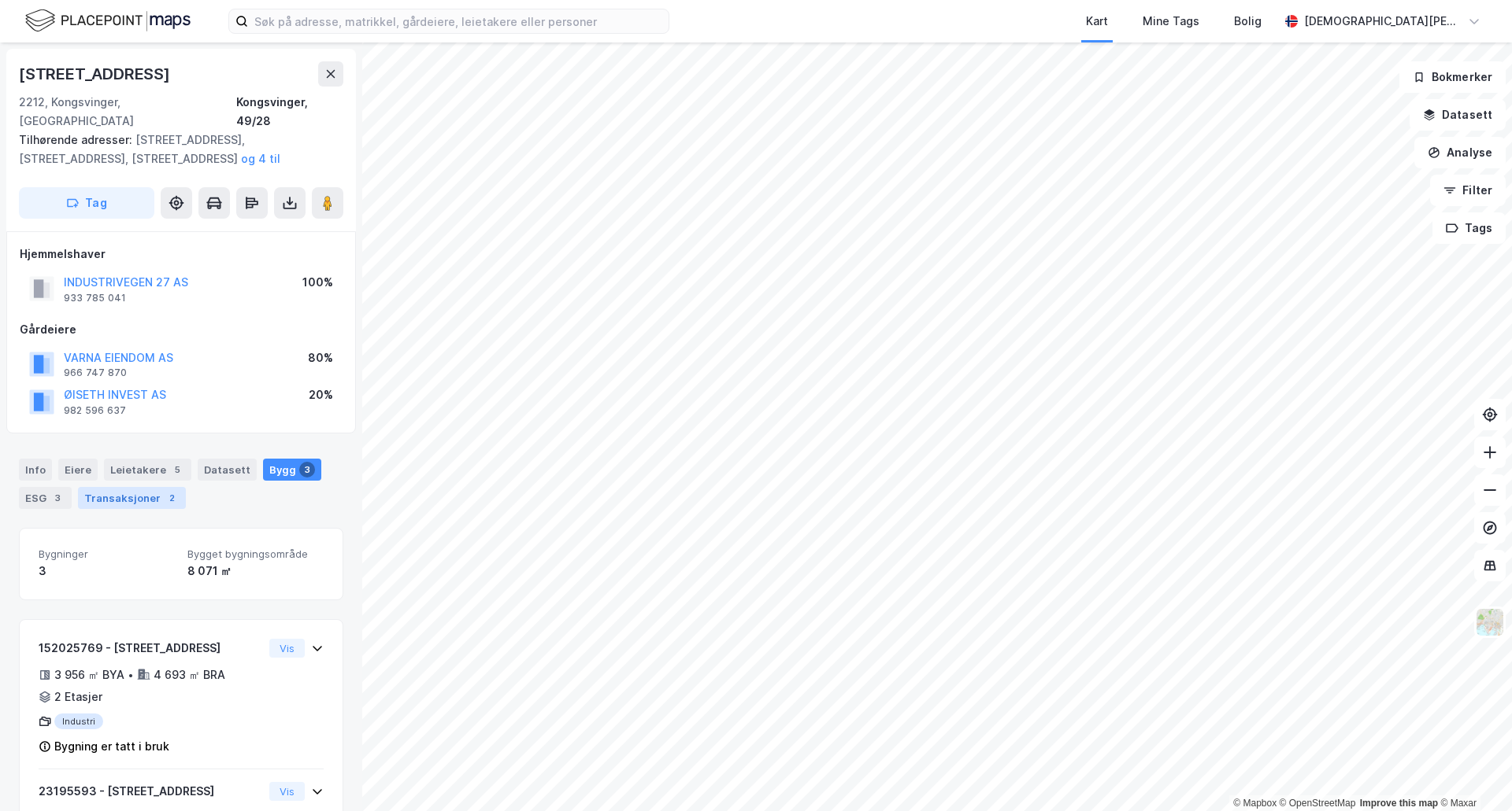
click at [146, 487] on div "Transaksjoner 2" at bounding box center [132, 498] width 108 height 22
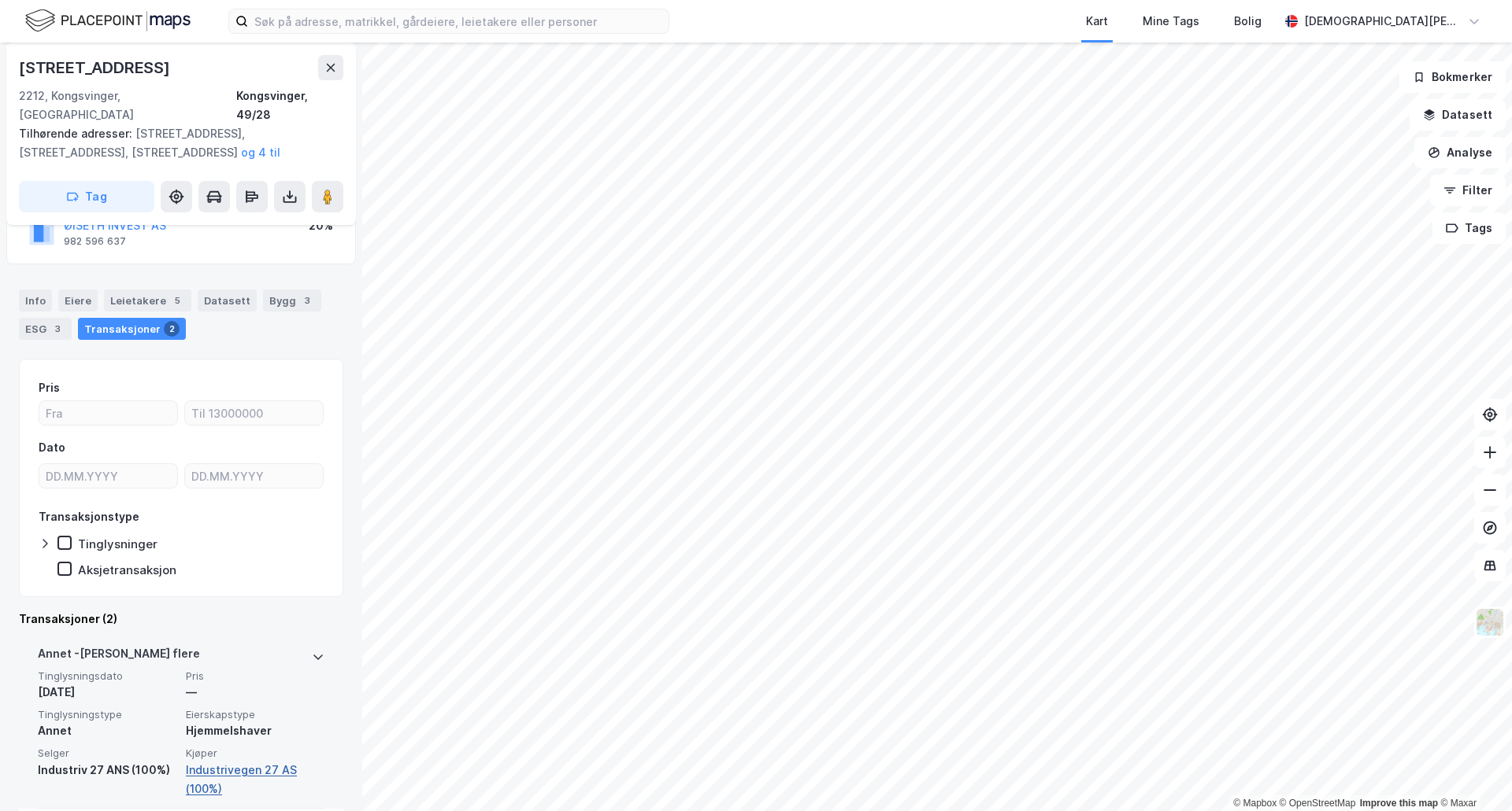
scroll to position [321, 0]
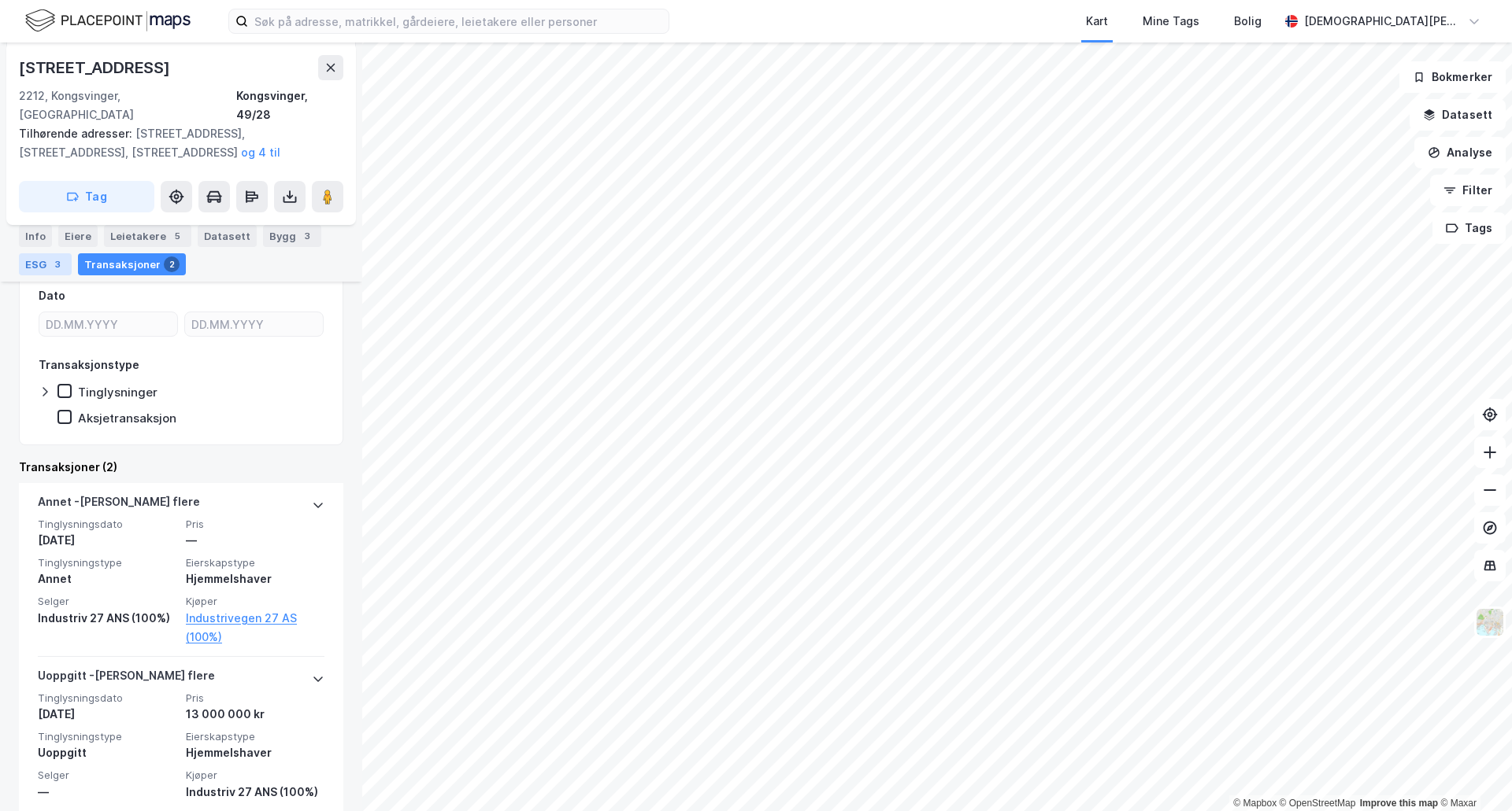
click at [58, 257] on div "3" at bounding box center [57, 264] width 15 height 15
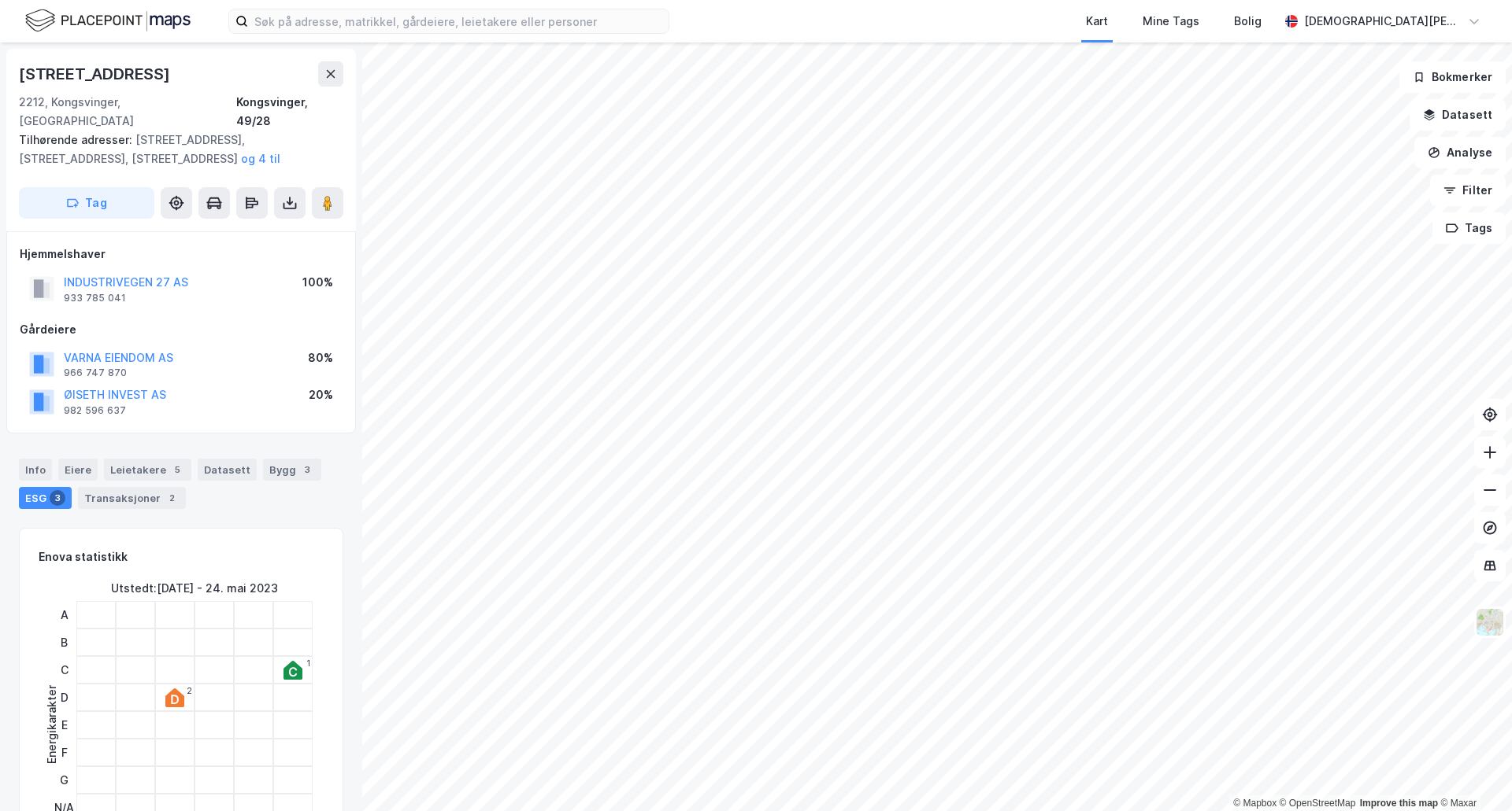
scroll to position [525, 0]
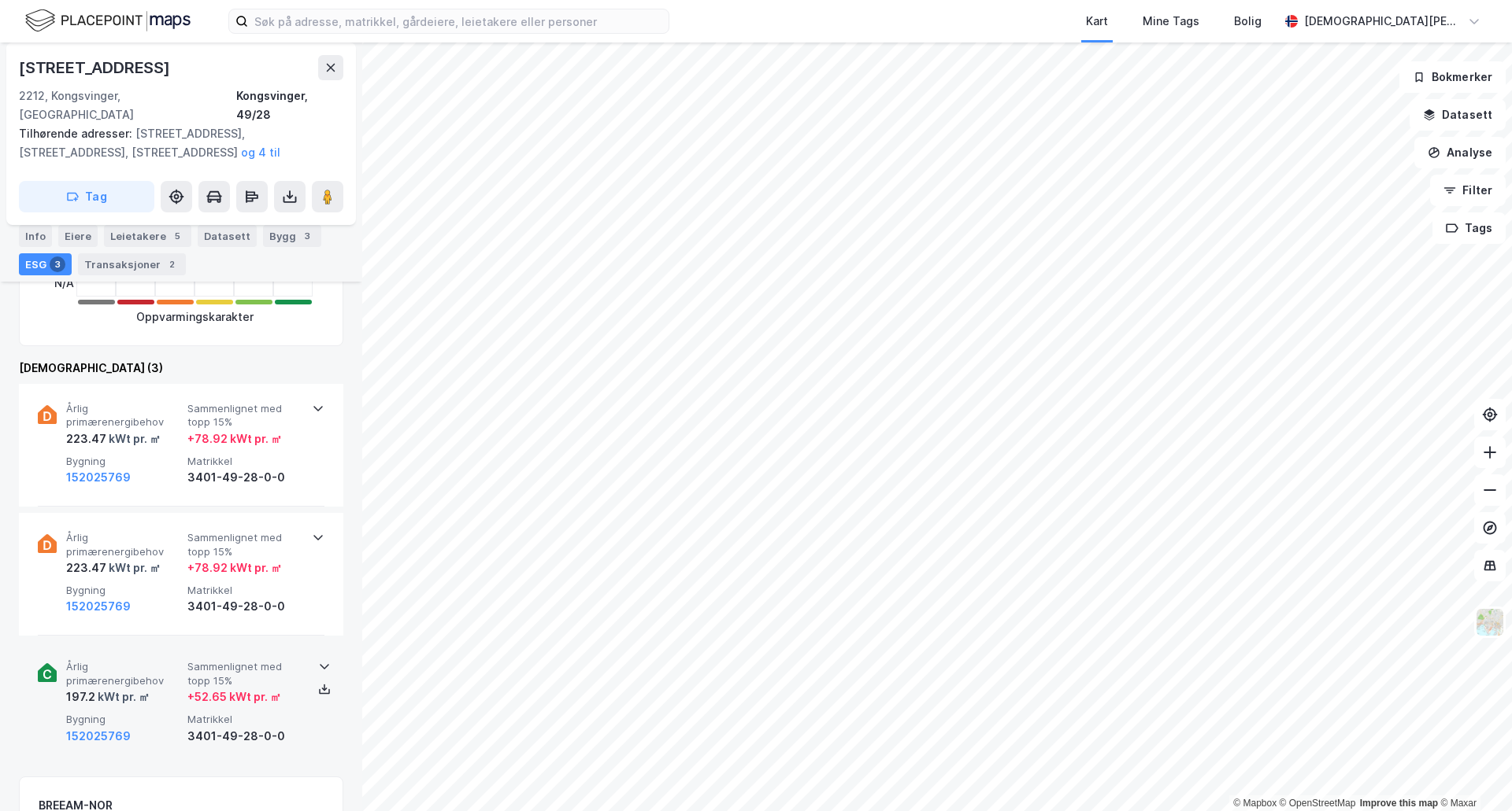
click at [320, 661] on icon at bounding box center [324, 667] width 13 height 13
click at [312, 403] on icon at bounding box center [318, 408] width 13 height 13
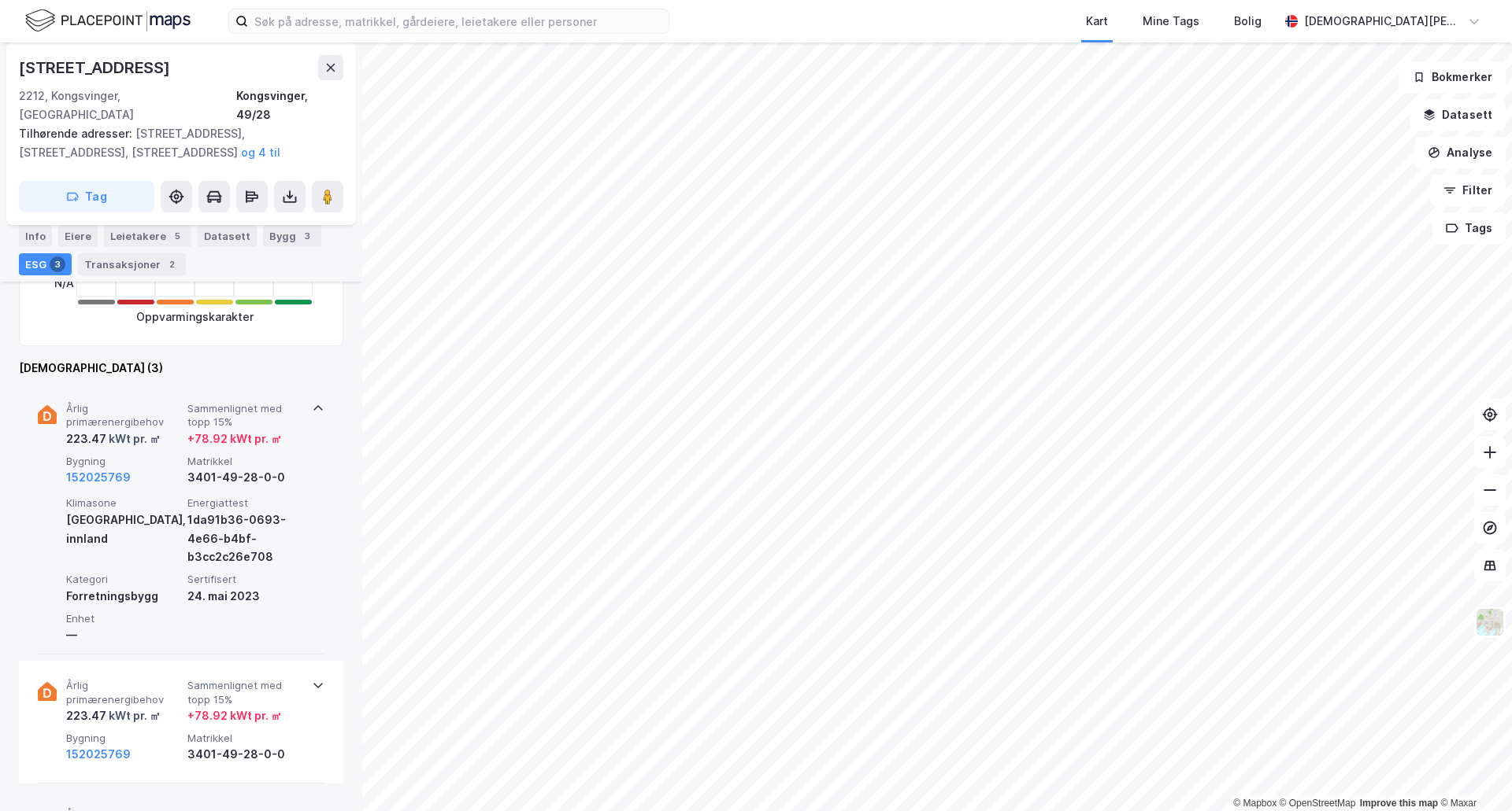
click at [312, 403] on icon at bounding box center [318, 408] width 13 height 13
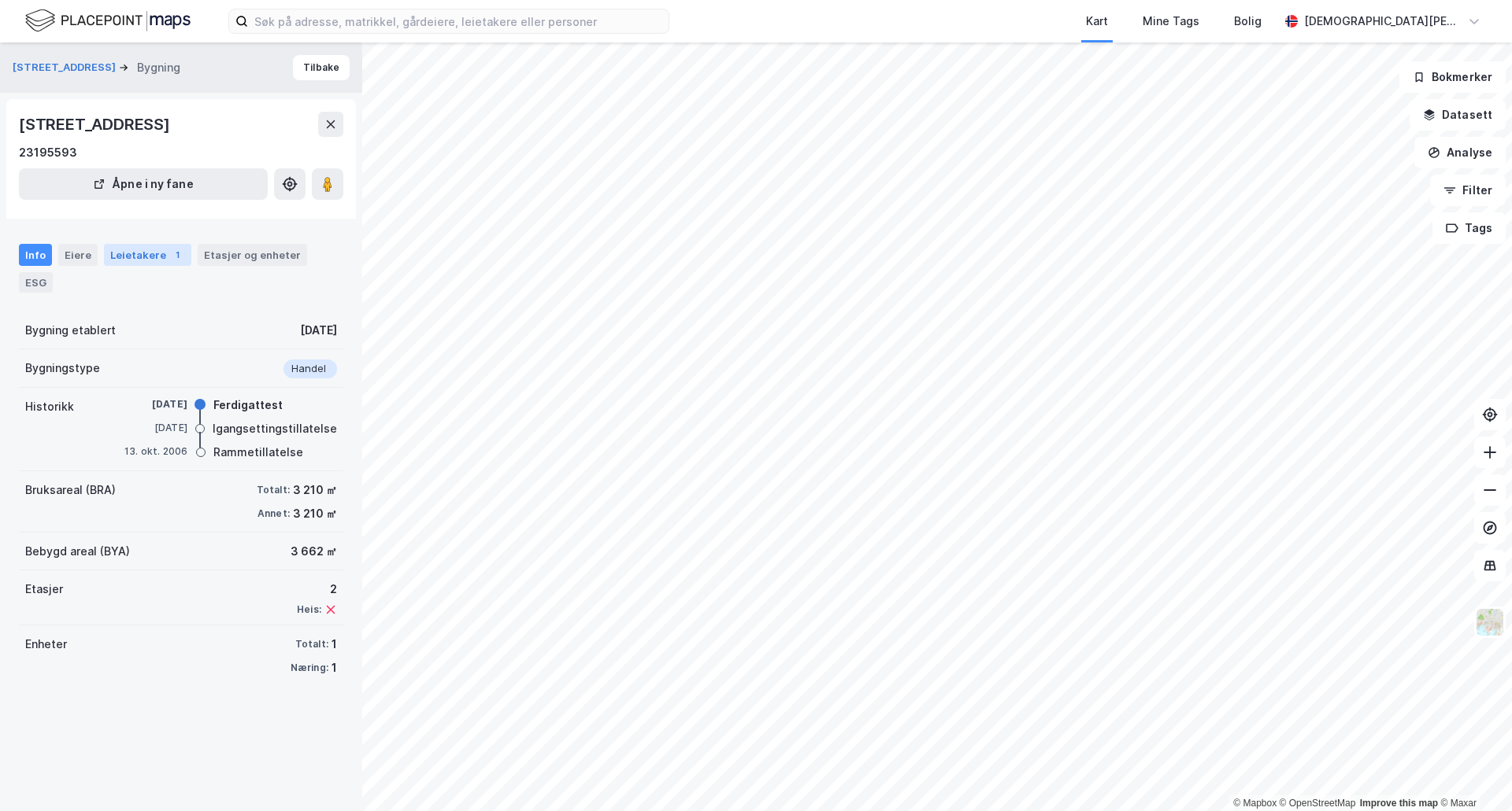
click at [138, 259] on div "Leietakere 1" at bounding box center [147, 254] width 88 height 22
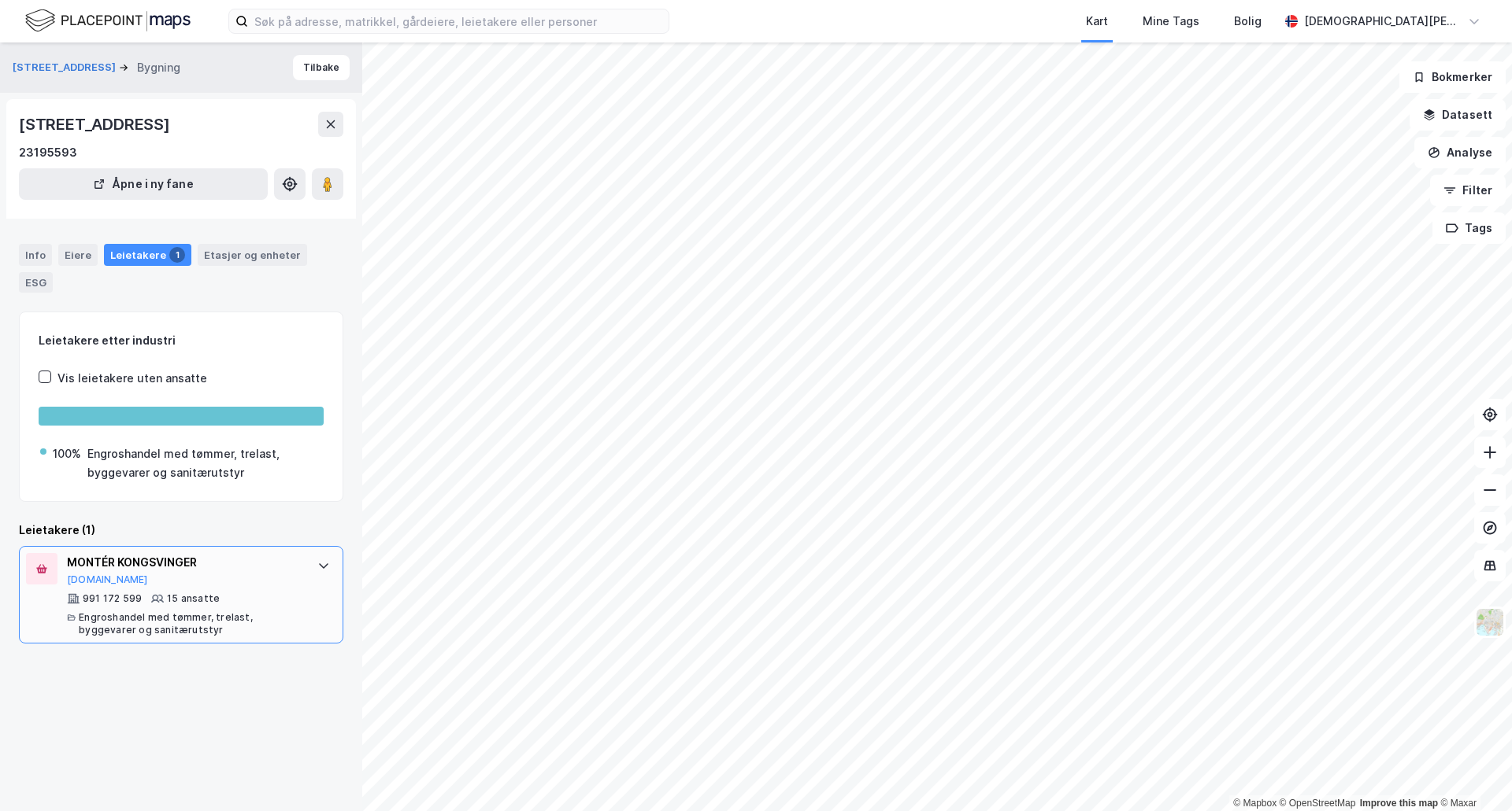
click at [215, 589] on div "MONTÉR KONGSVINGER [DOMAIN_NAME] 991 172 599 15 ansatte Engroshandel med [PERSO…" at bounding box center [183, 594] width 234 height 84
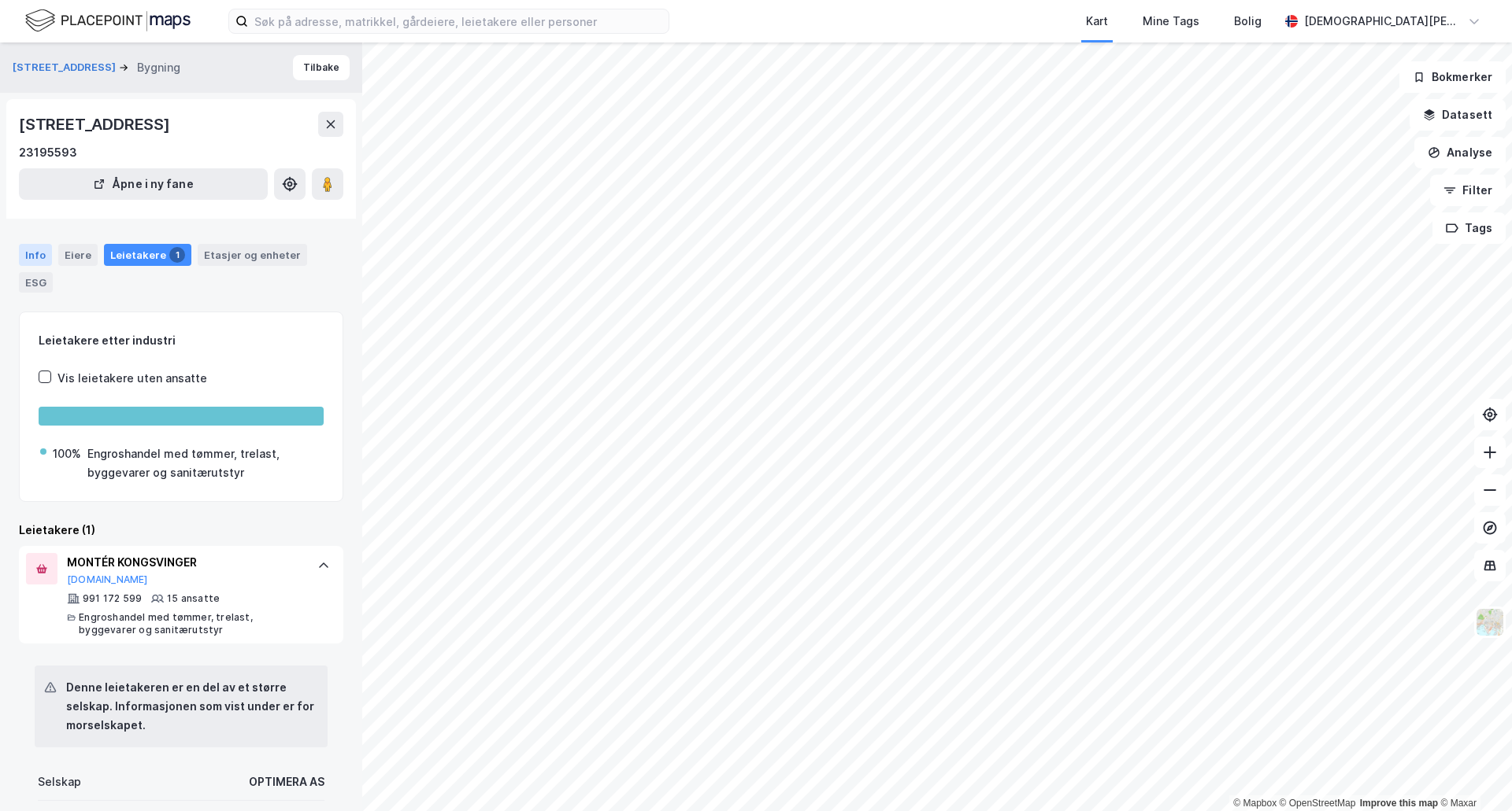
click at [40, 262] on div "Info" at bounding box center [36, 254] width 33 height 22
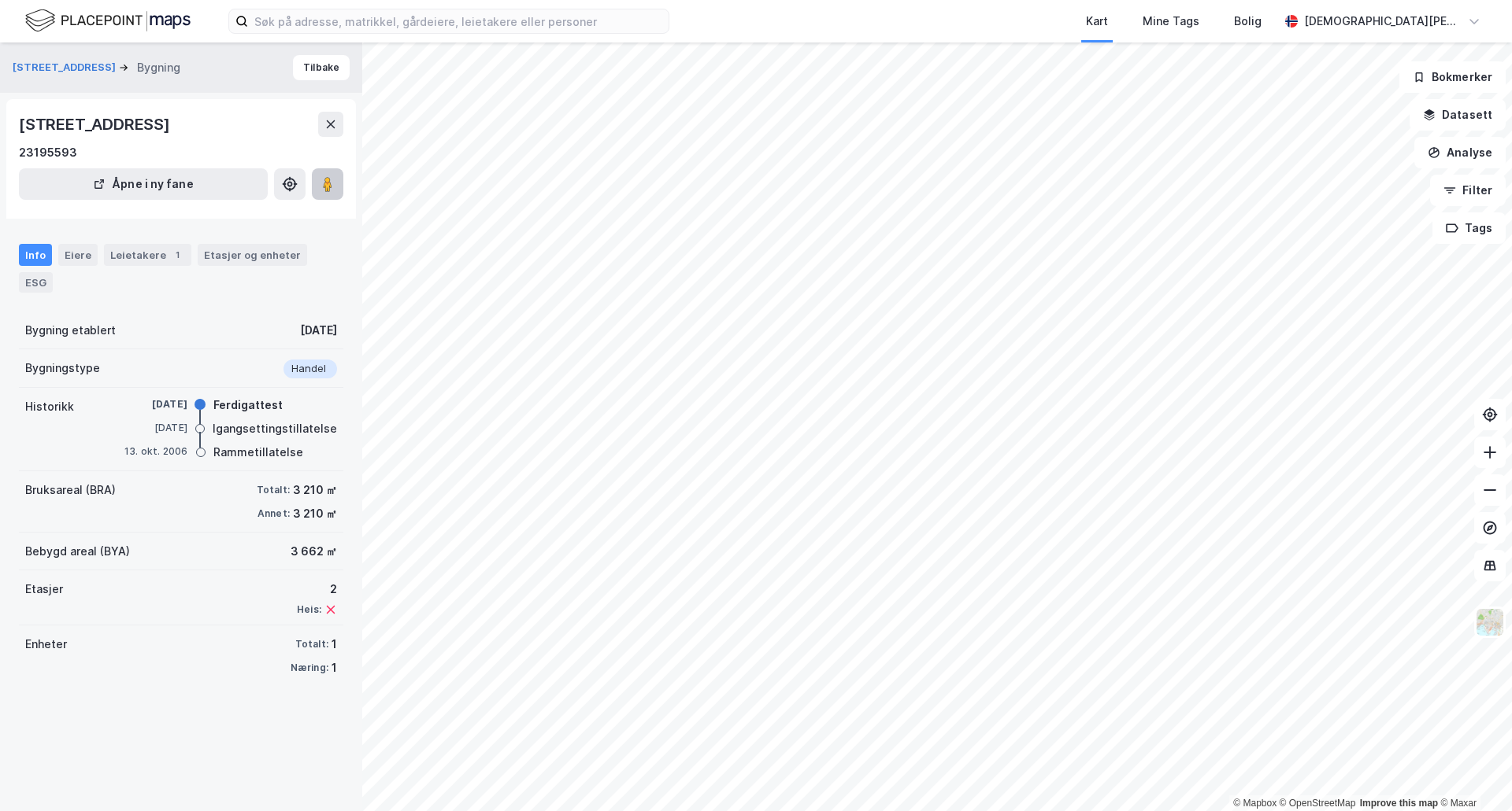
click at [336, 180] on button at bounding box center [328, 184] width 32 height 32
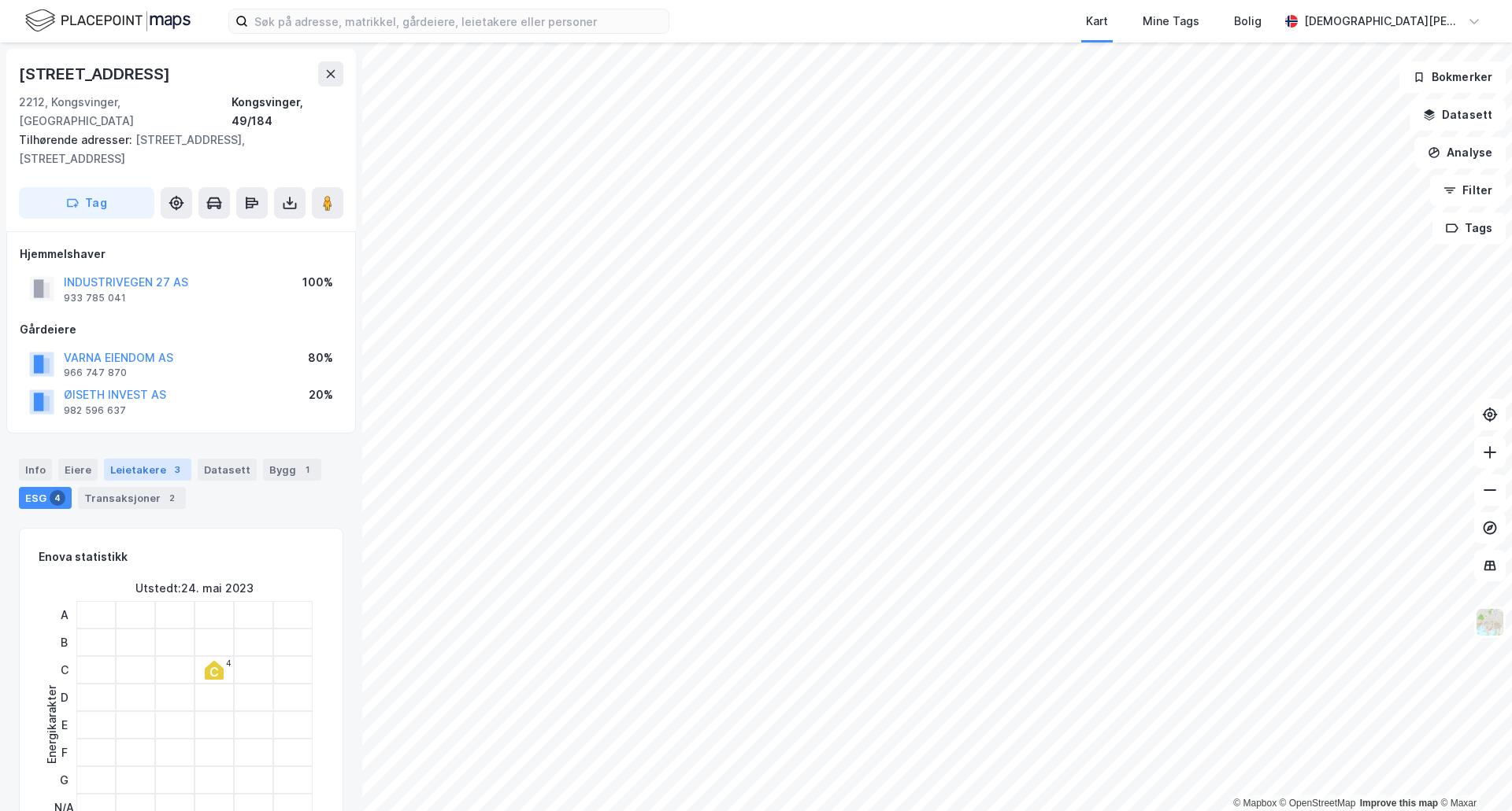
click at [131, 458] on div "Leietakere 3" at bounding box center [147, 469] width 88 height 22
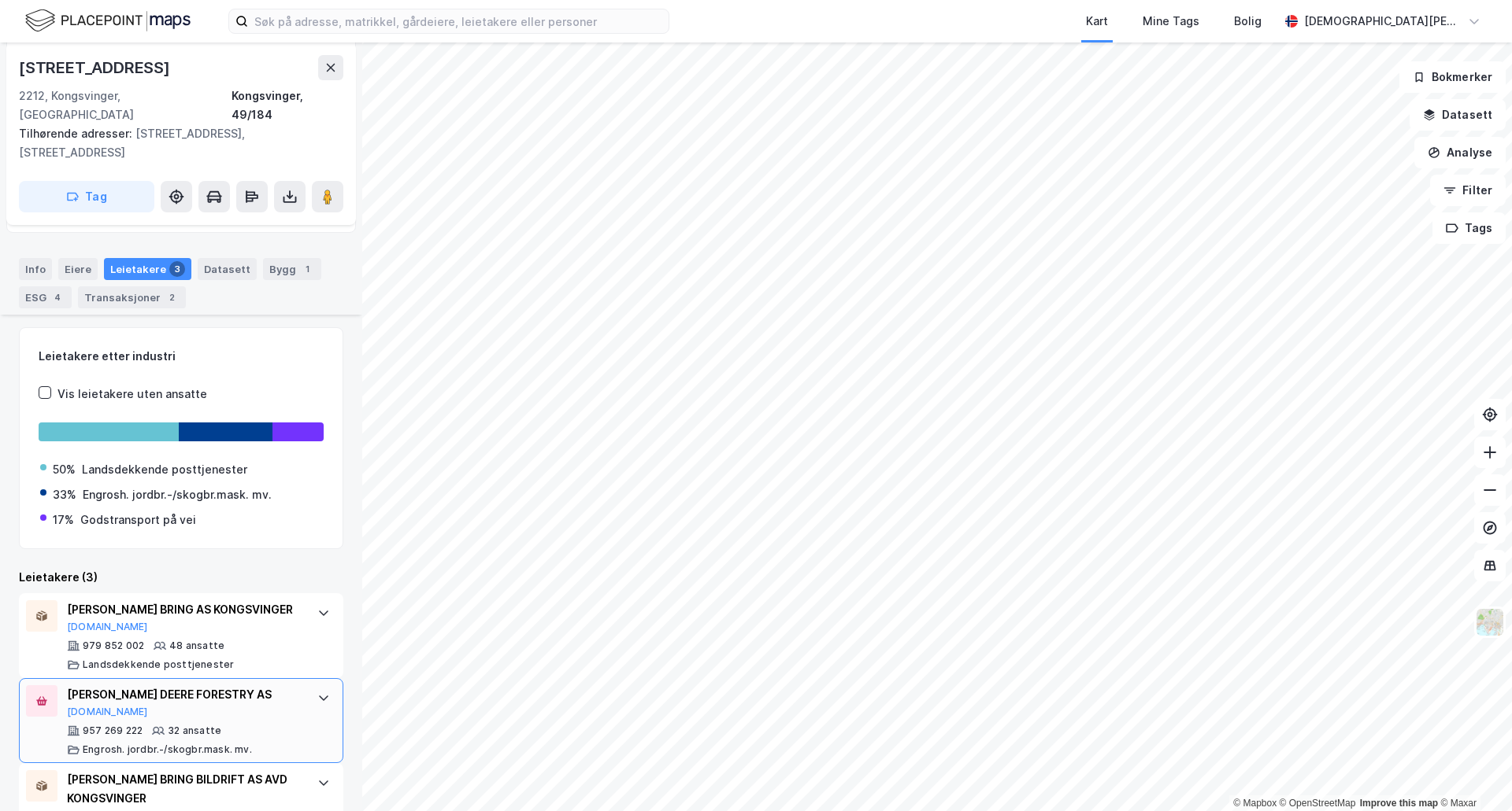
scroll to position [238, 0]
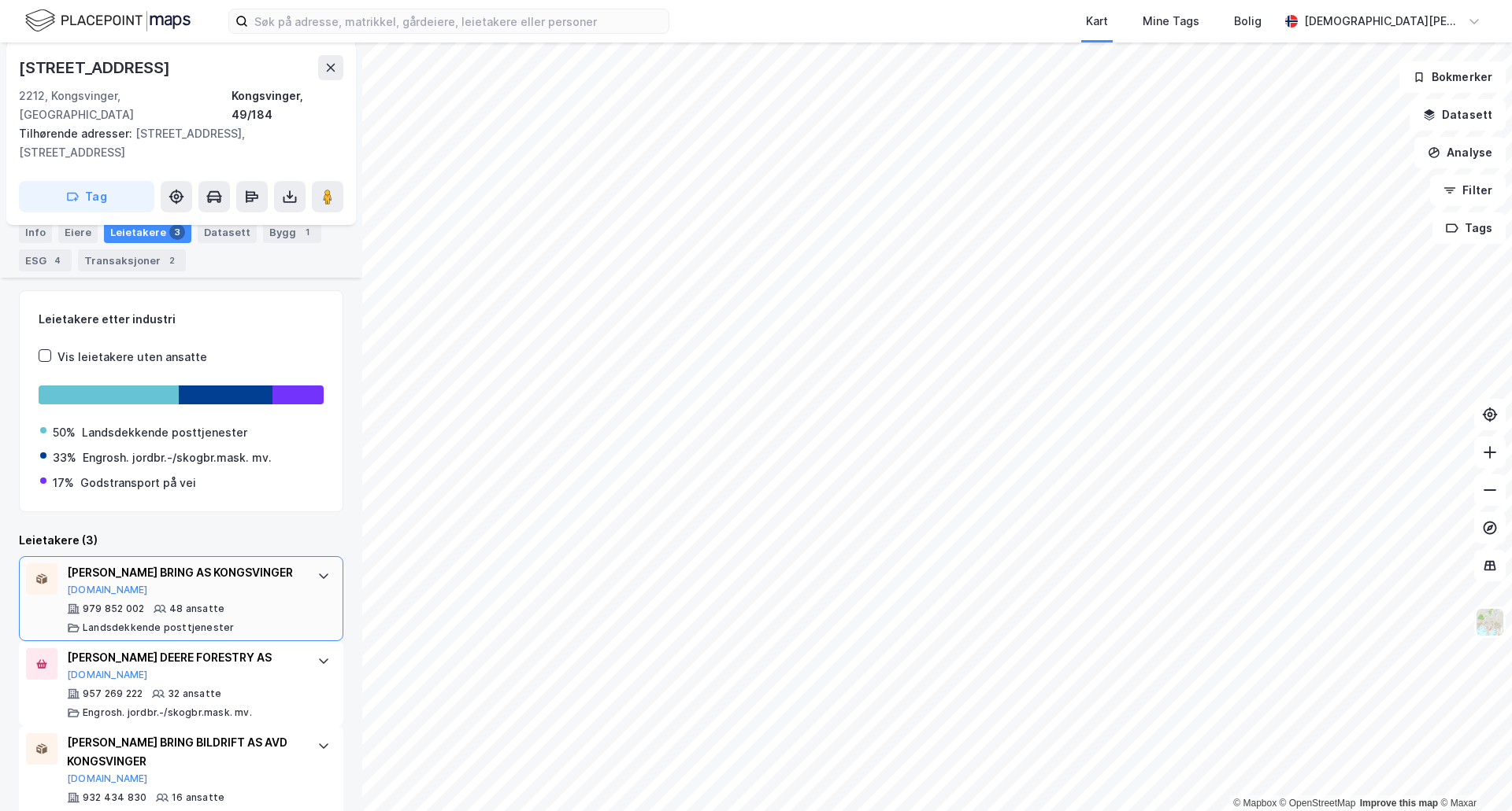
click at [269, 563] on div "[PERSON_NAME] BRING AS KONGSVINGER [DOMAIN_NAME]" at bounding box center [183, 580] width 234 height 33
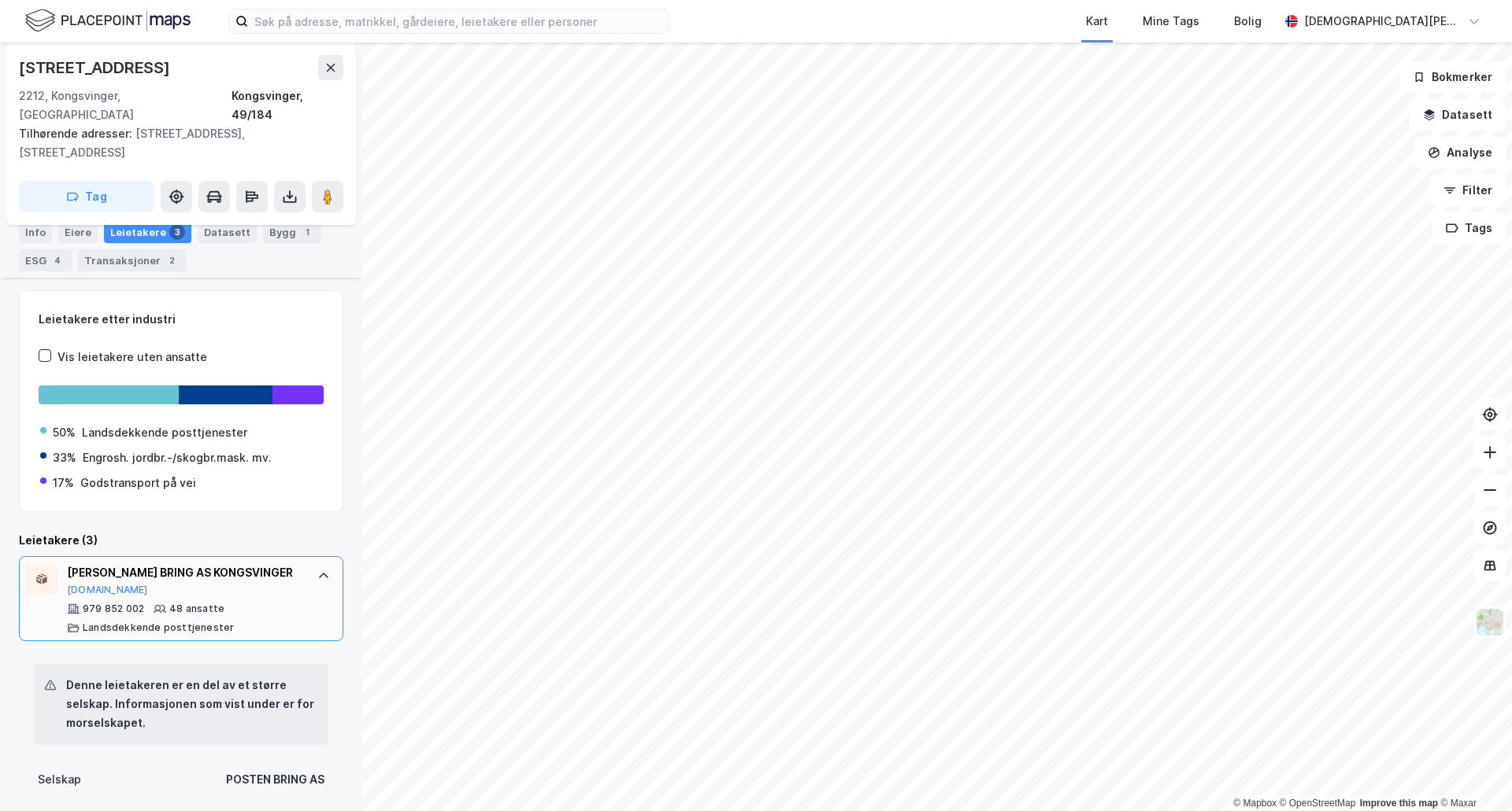
click at [280, 563] on div "[PERSON_NAME] BRING AS KONGSVINGER [DOMAIN_NAME]" at bounding box center [183, 580] width 234 height 33
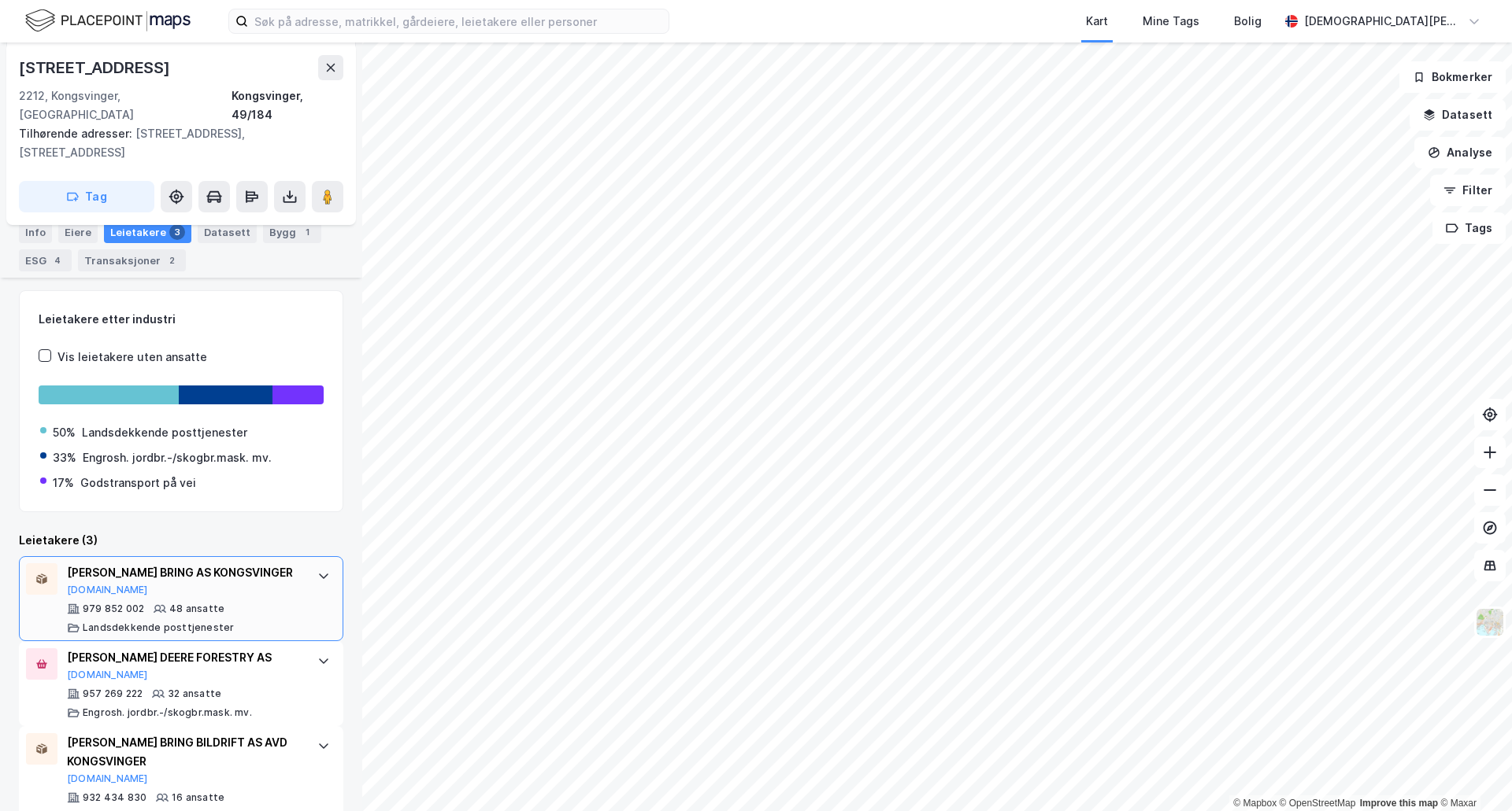
click at [272, 563] on div "[PERSON_NAME] BRING AS KONGSVINGER [DOMAIN_NAME]" at bounding box center [183, 580] width 234 height 33
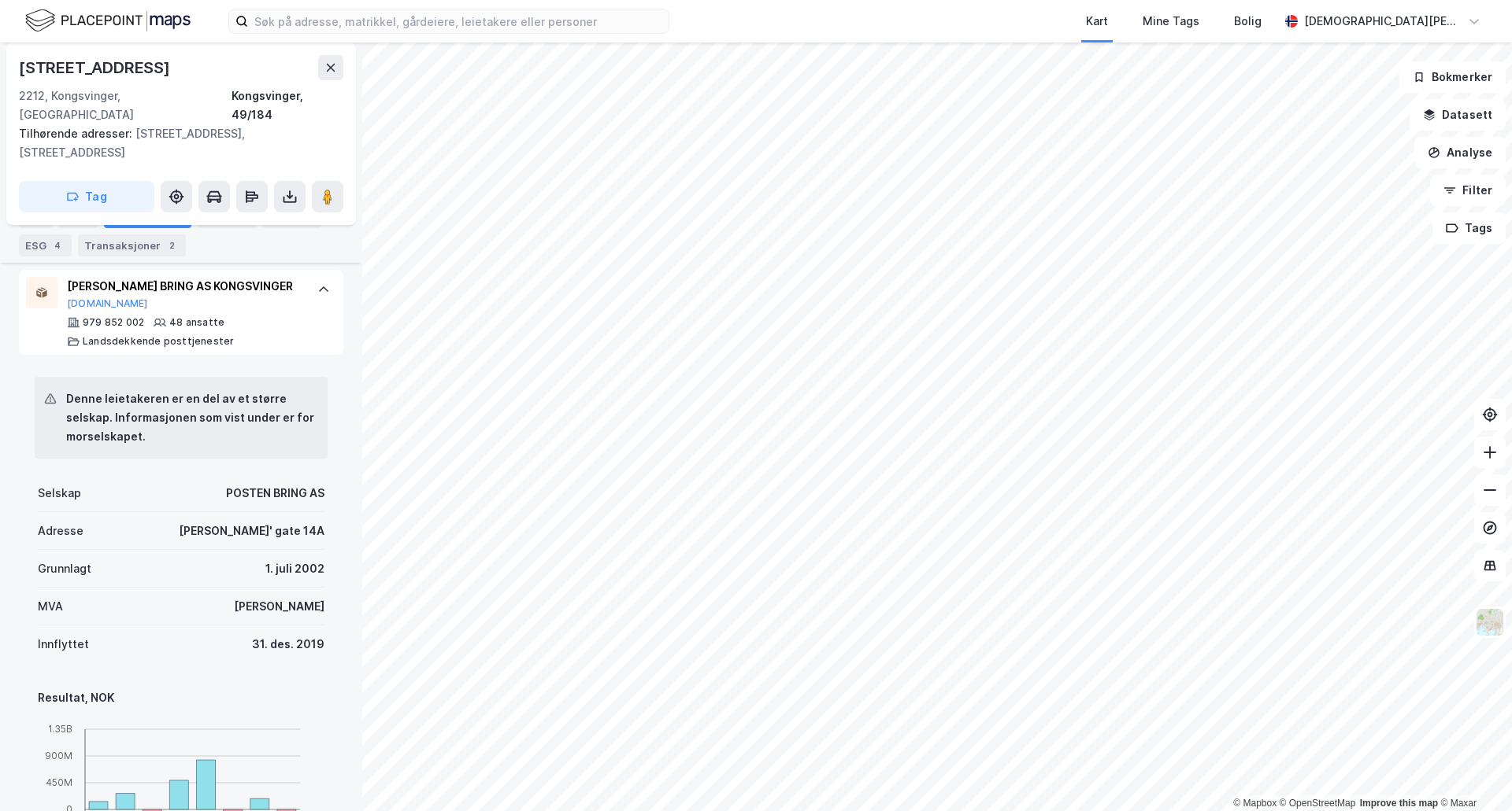
scroll to position [631, 0]
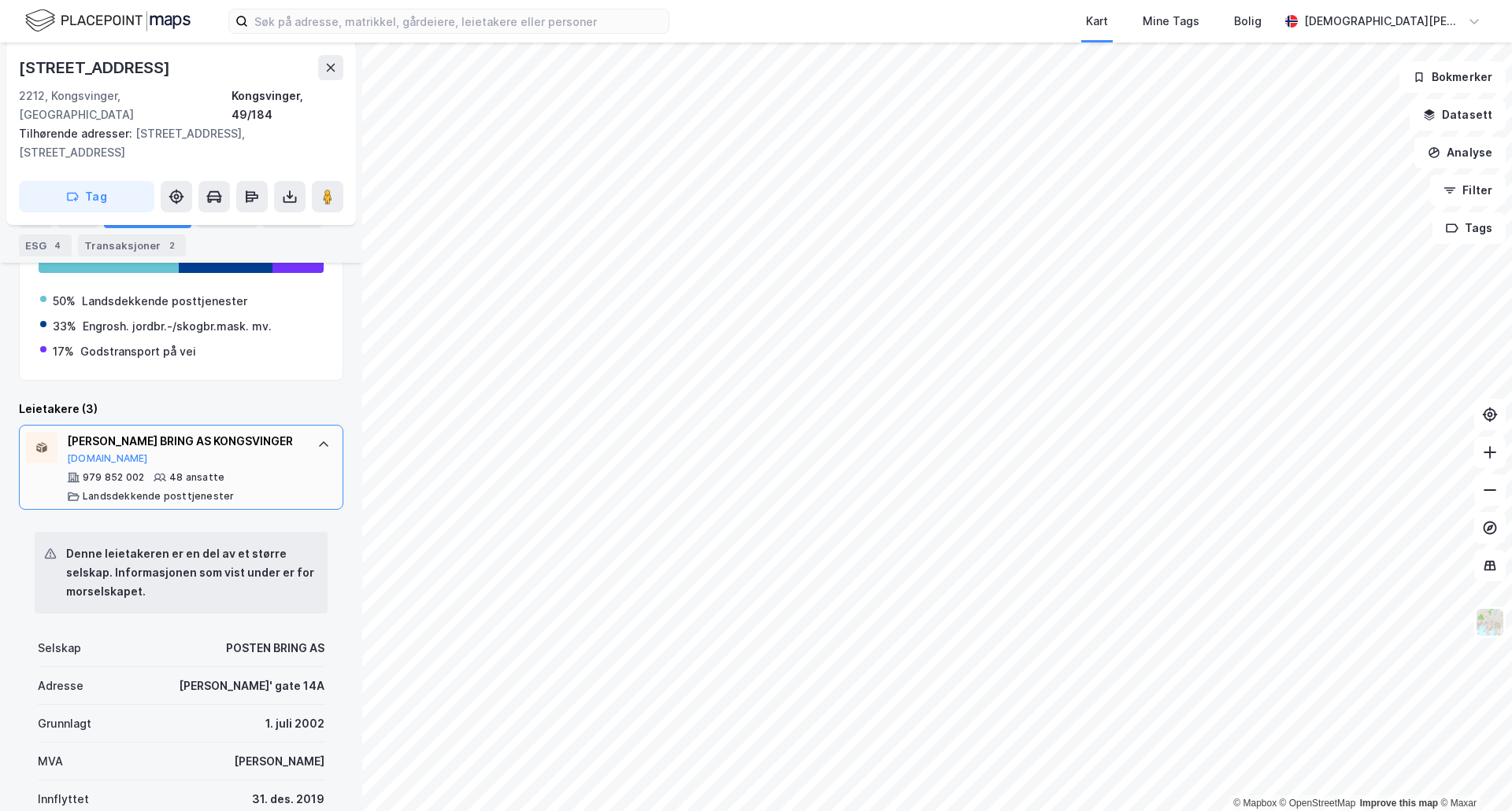
click at [293, 425] on div "[PERSON_NAME] BRING AS KONGSVINGER [DOMAIN_NAME] 979 852 002 48 ansatte Landsde…" at bounding box center [181, 467] width 325 height 85
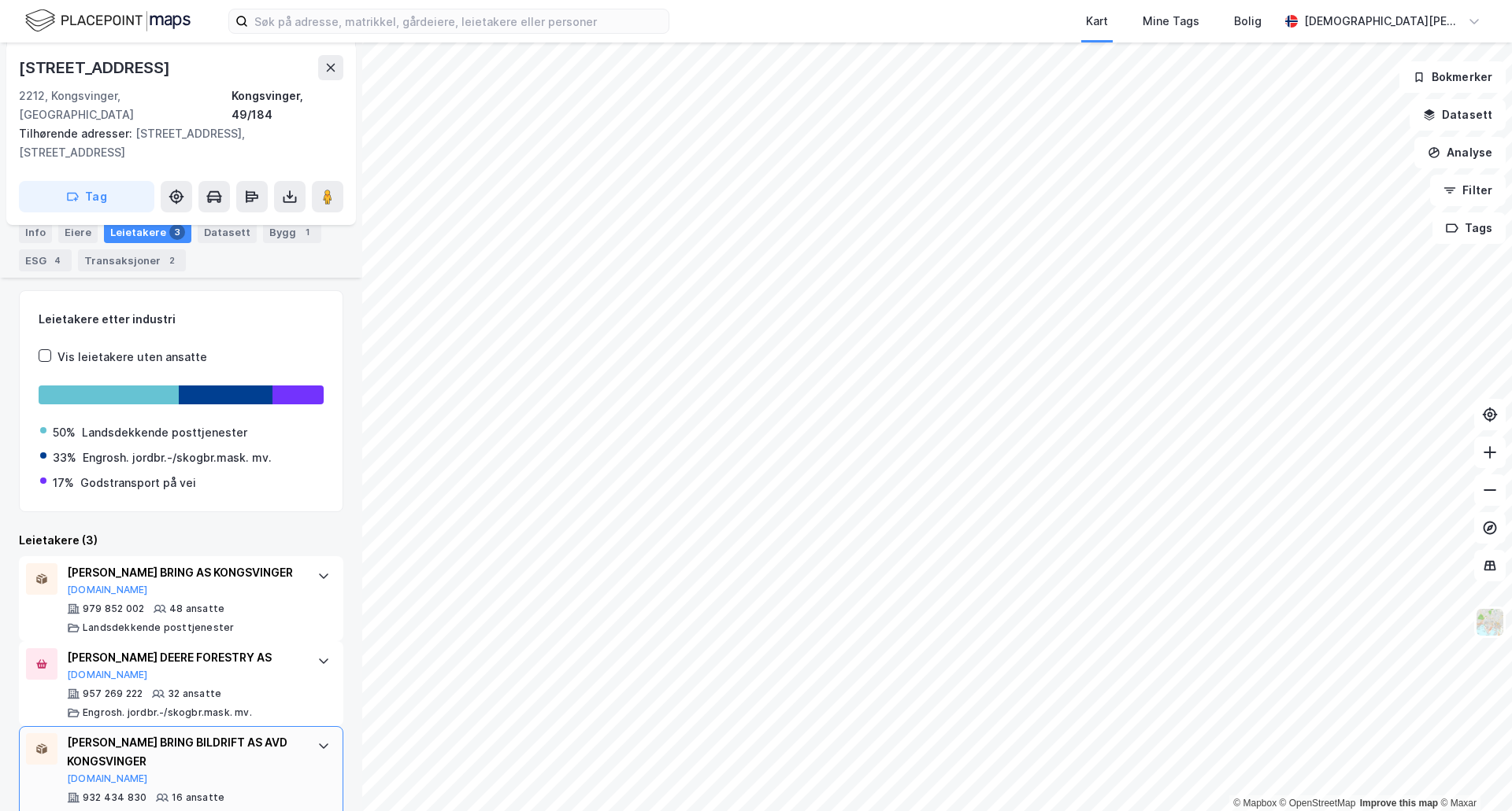
click at [251, 738] on div "[PERSON_NAME] BRING BILDRIFT AS AVD KONGSVINGER [DOMAIN_NAME]" at bounding box center [183, 760] width 234 height 52
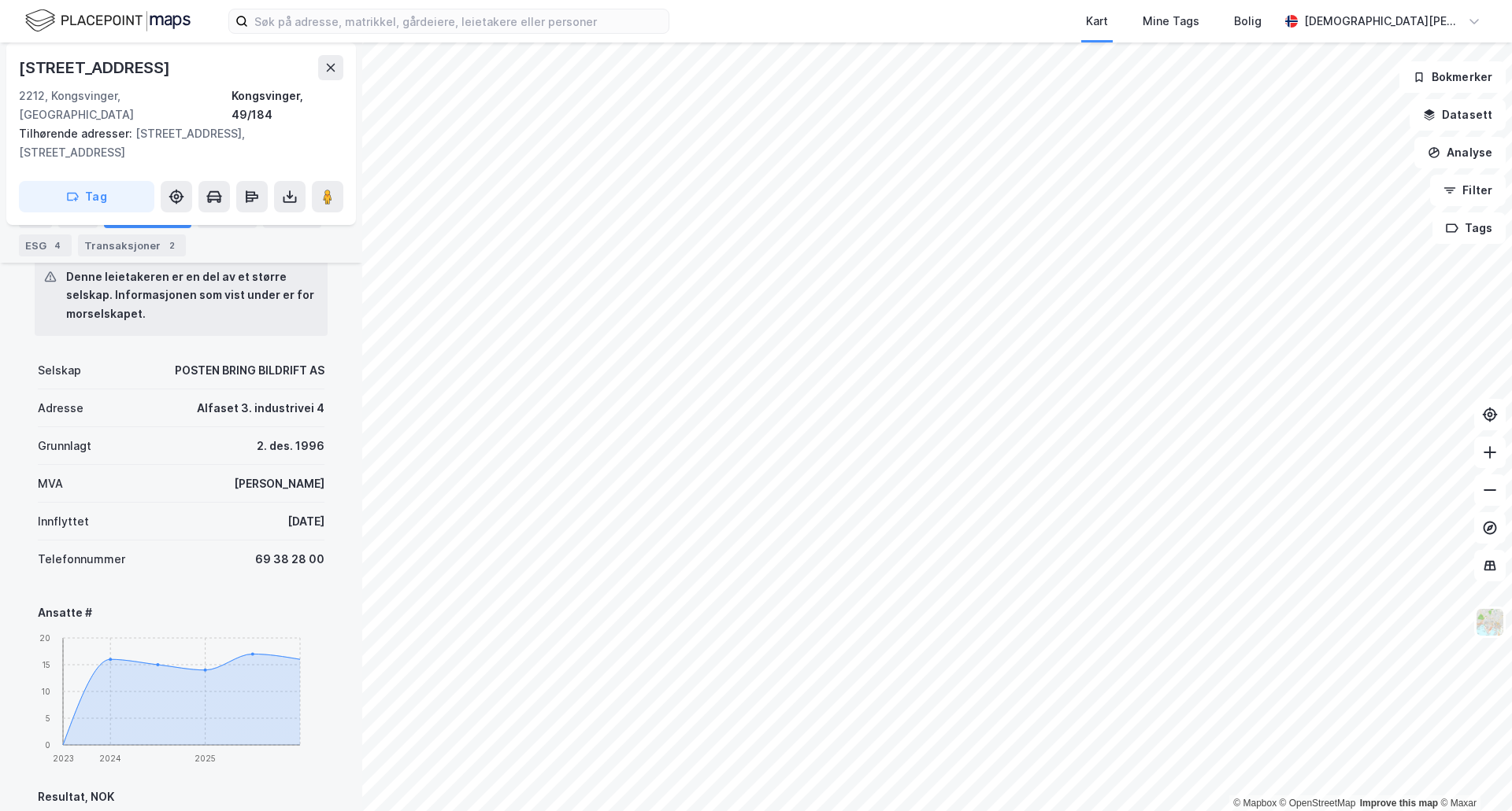
scroll to position [310, 0]
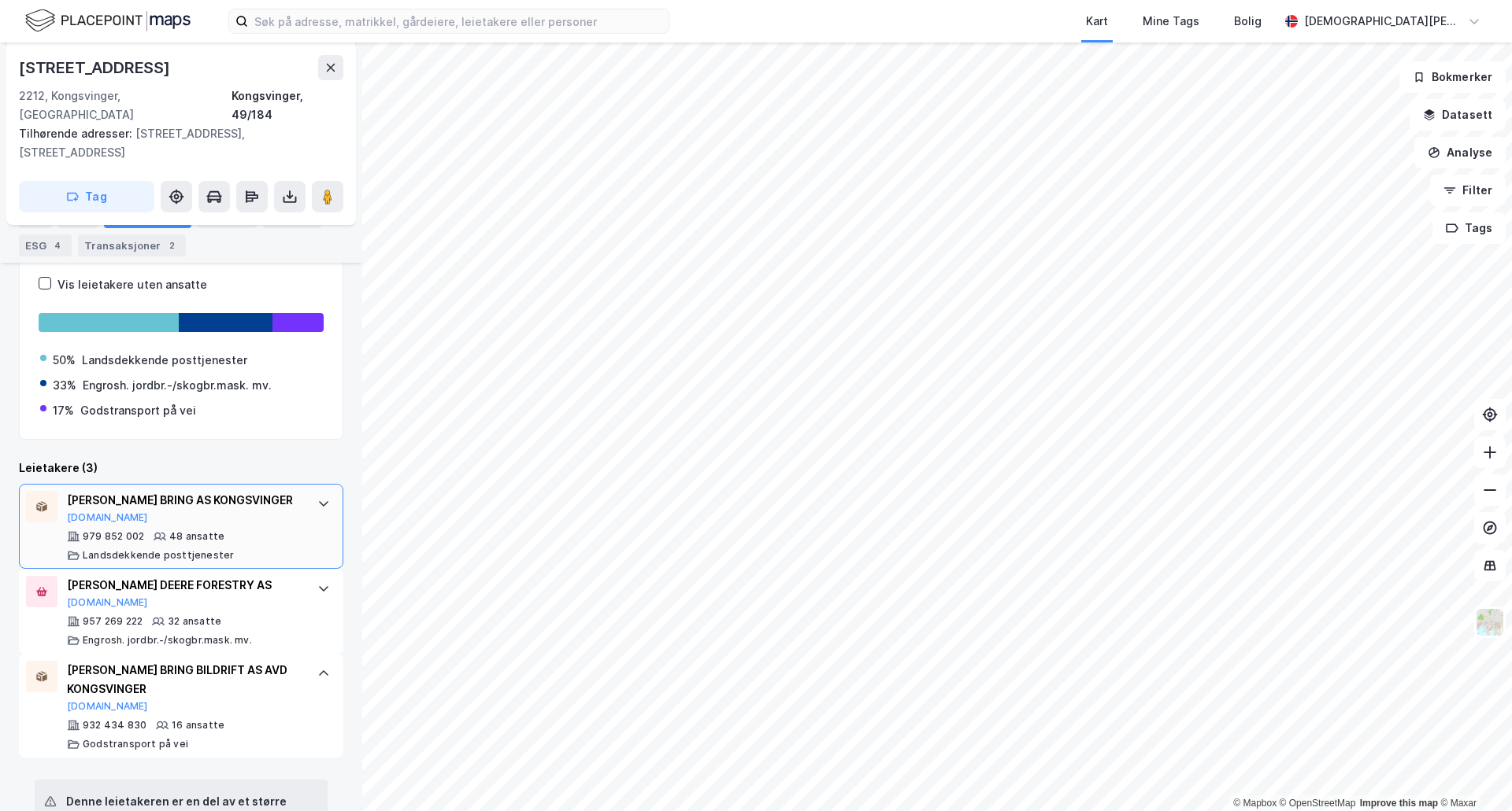
click at [275, 531] on div "979 852 002 48 ansatte Landsdekkende posttjenester" at bounding box center [183, 546] width 234 height 32
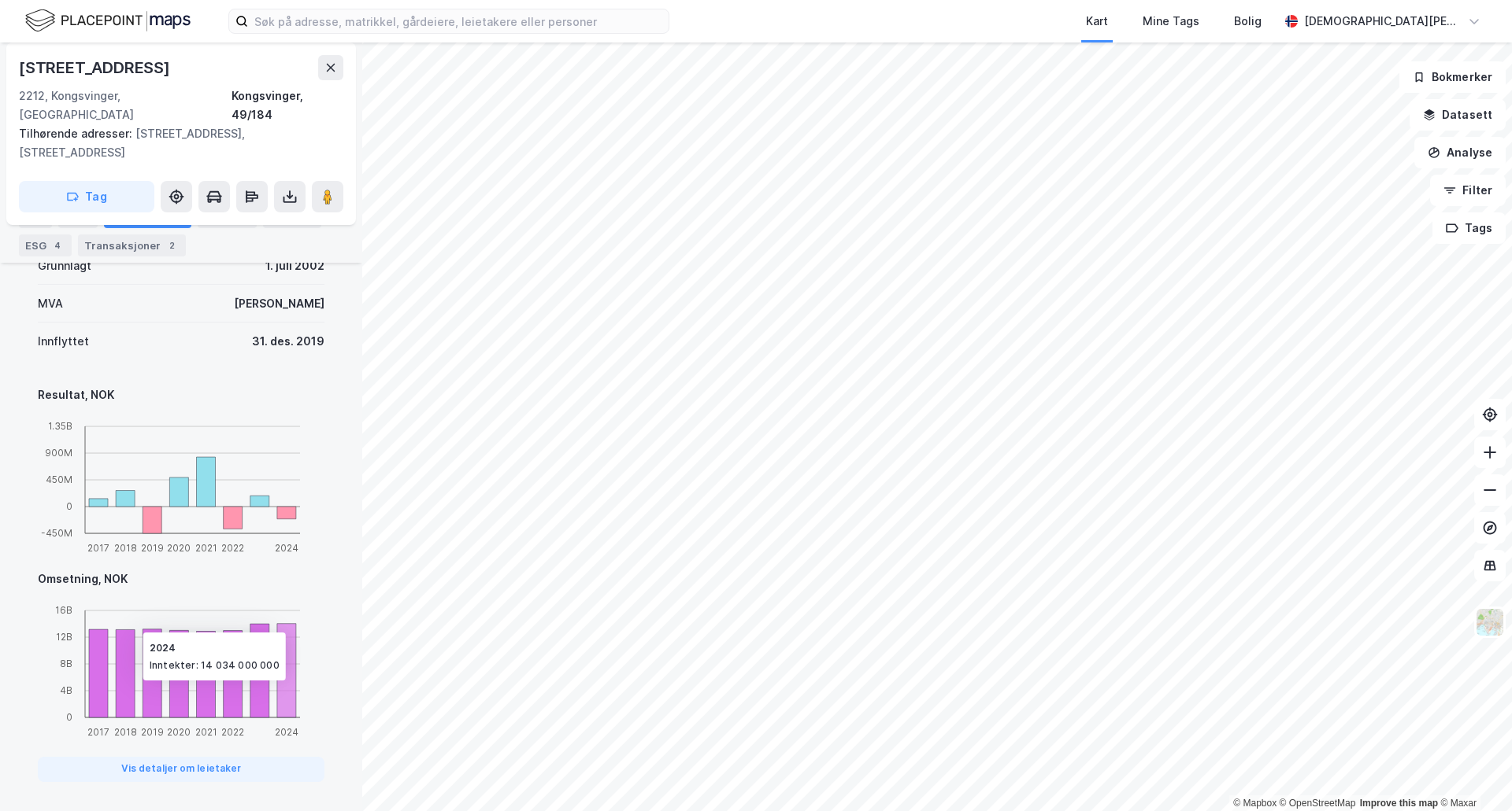
scroll to position [835, 0]
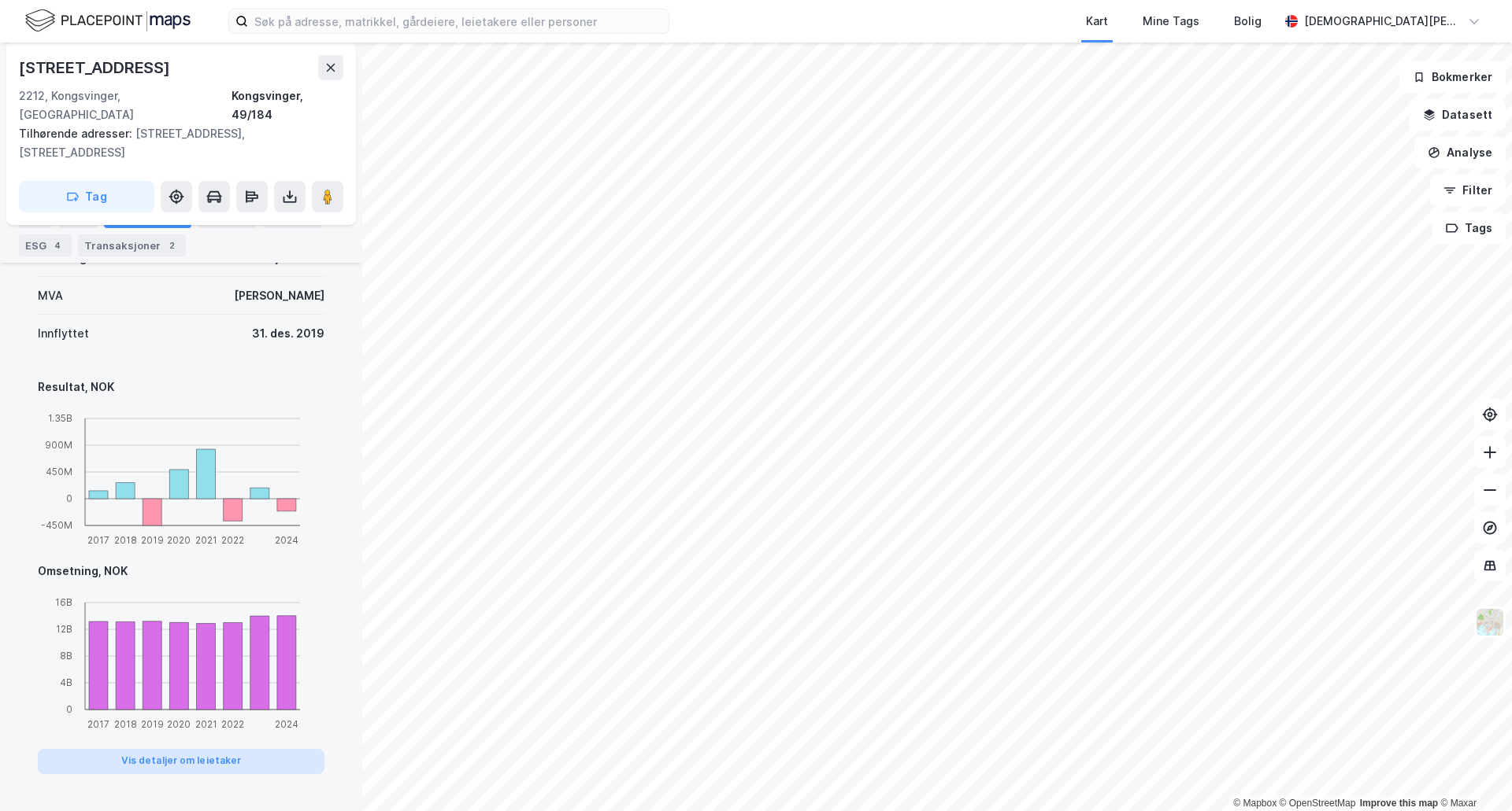
click at [176, 749] on button "Vis detaljer om leietaker" at bounding box center [180, 762] width 286 height 25
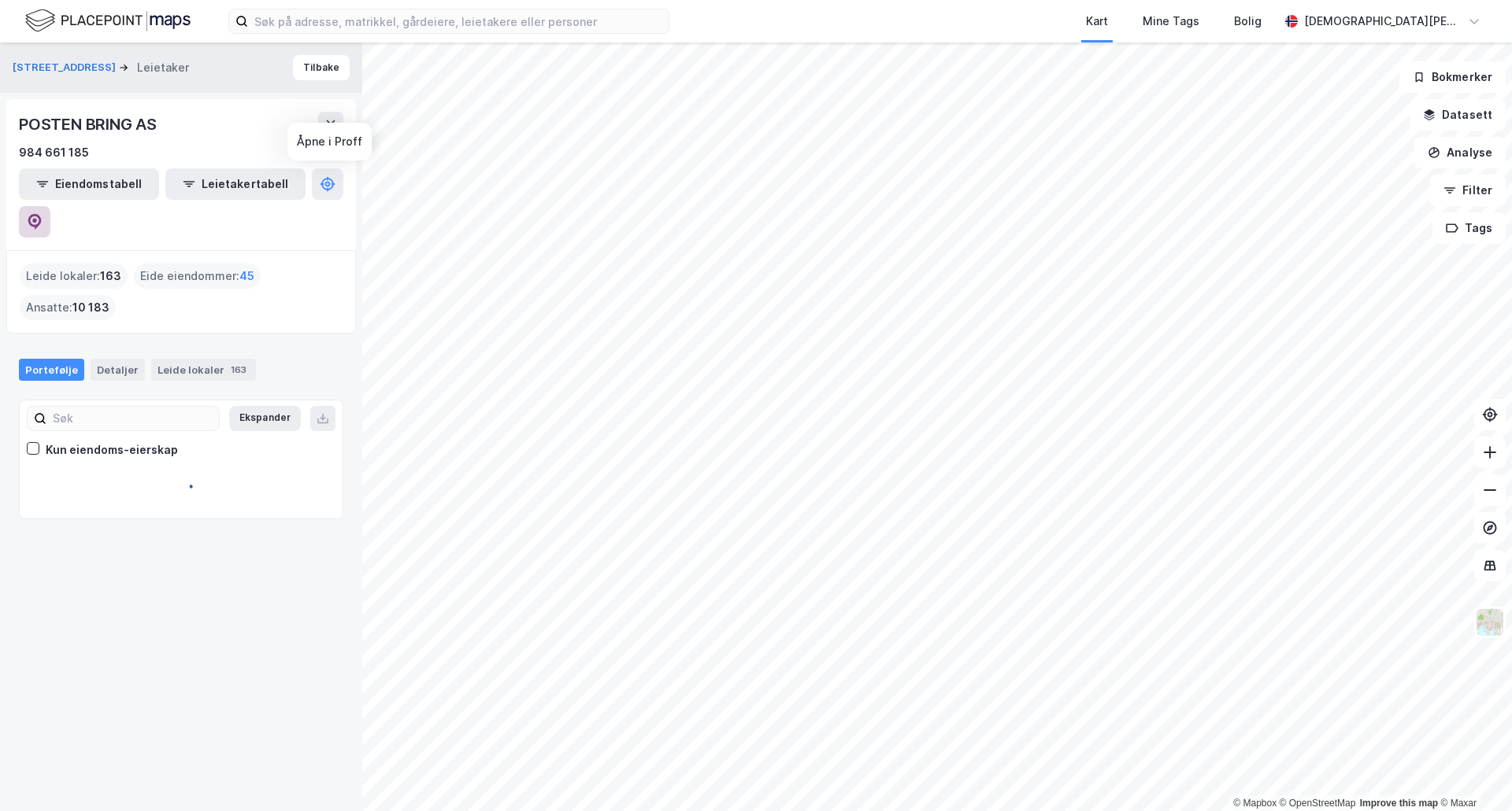
click at [42, 214] on icon at bounding box center [35, 222] width 15 height 15
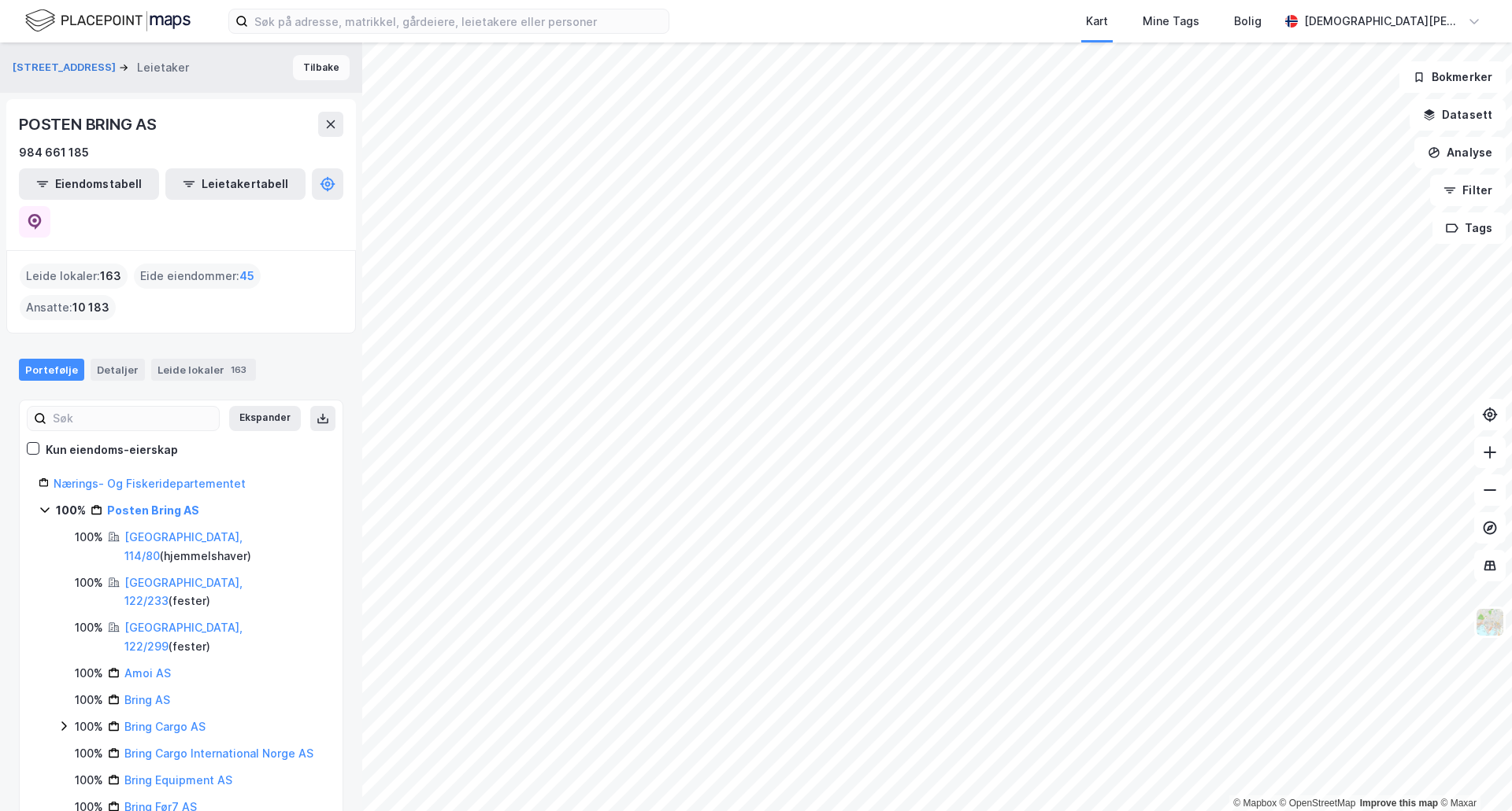
click at [324, 66] on button "Tilbake" at bounding box center [321, 67] width 57 height 25
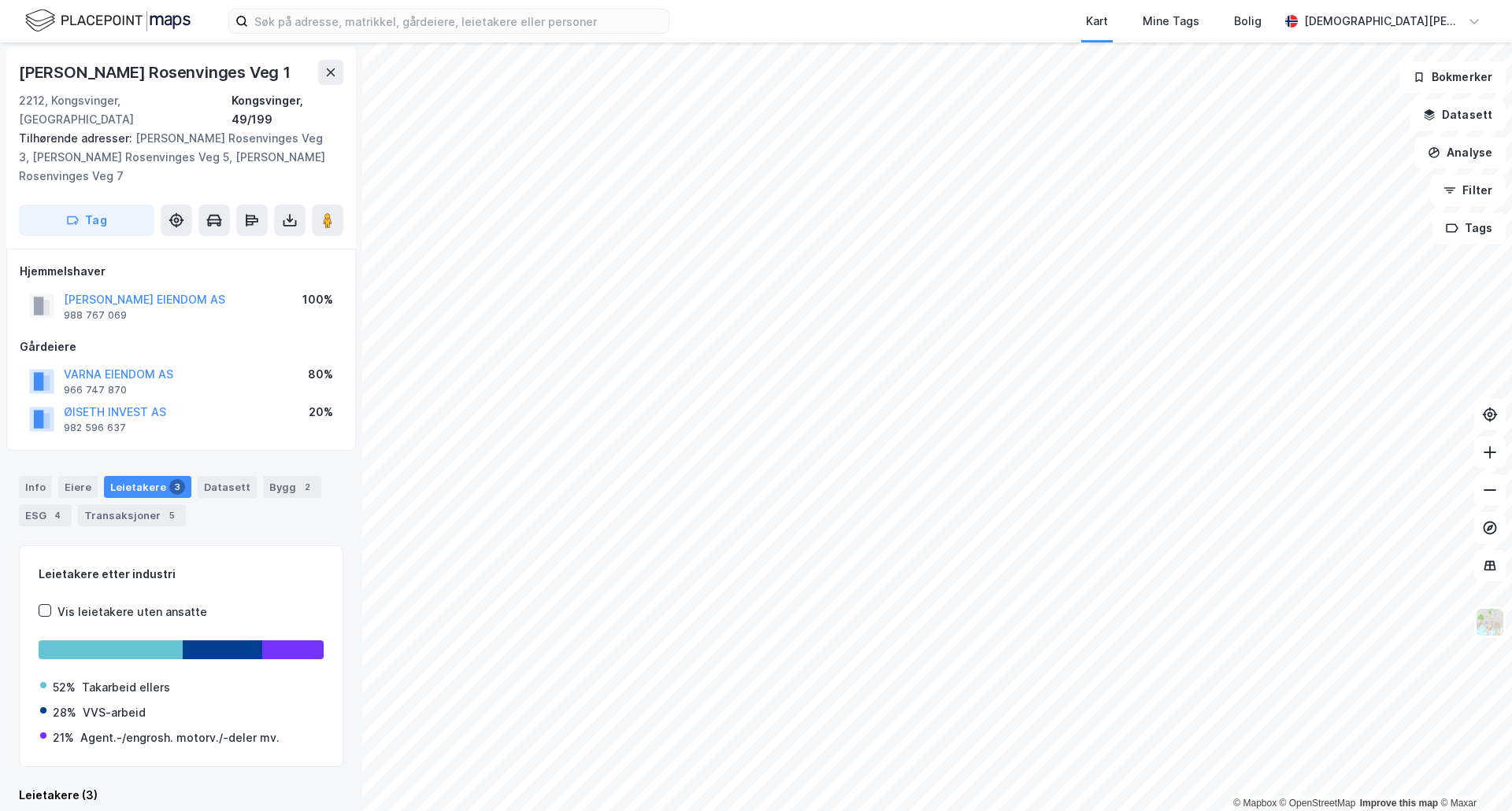
scroll to position [238, 0]
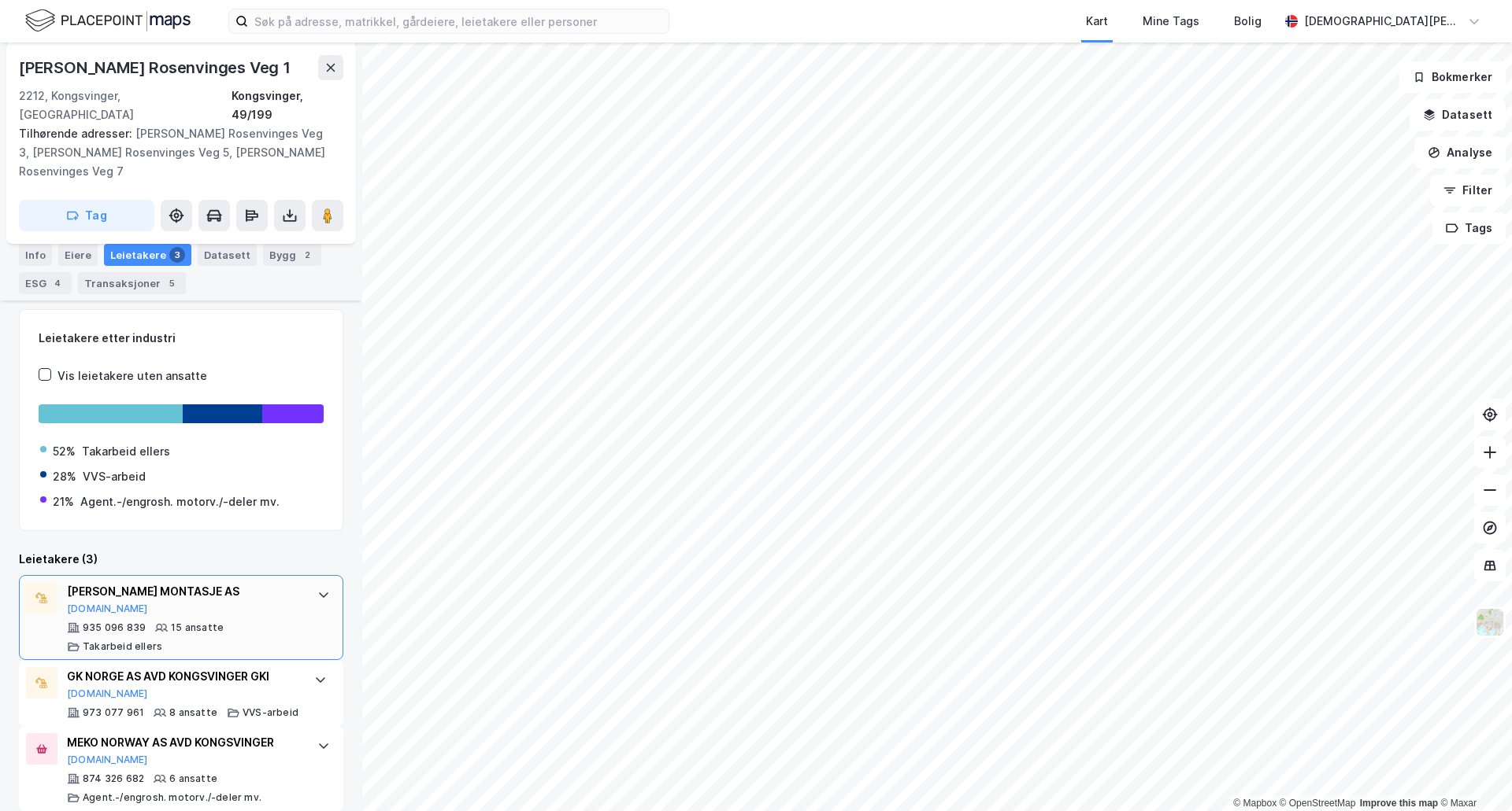
click at [257, 588] on div "[PERSON_NAME] MONTASJE AS [DOMAIN_NAME]" at bounding box center [183, 599] width 234 height 33
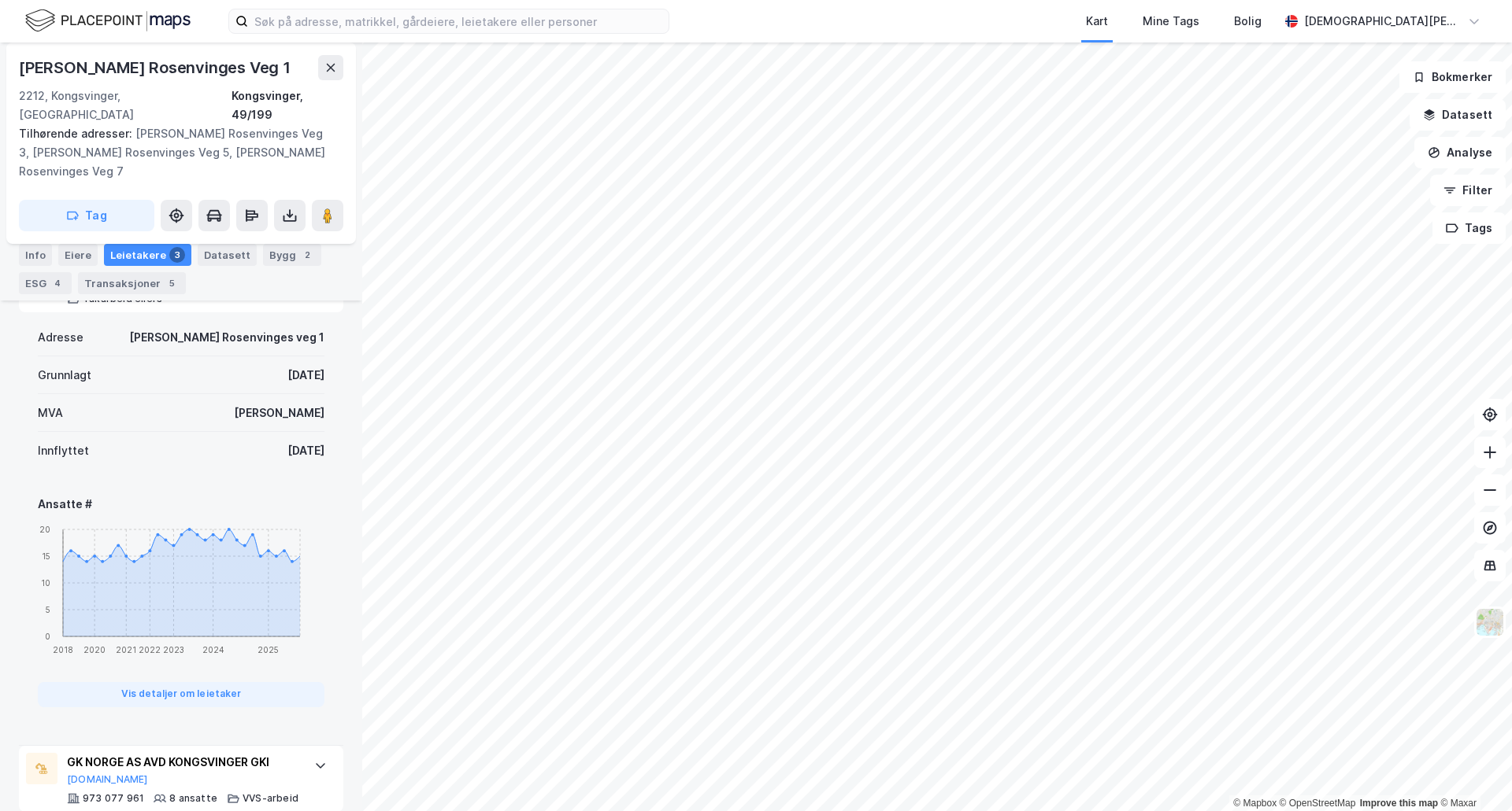
scroll to position [671, 0]
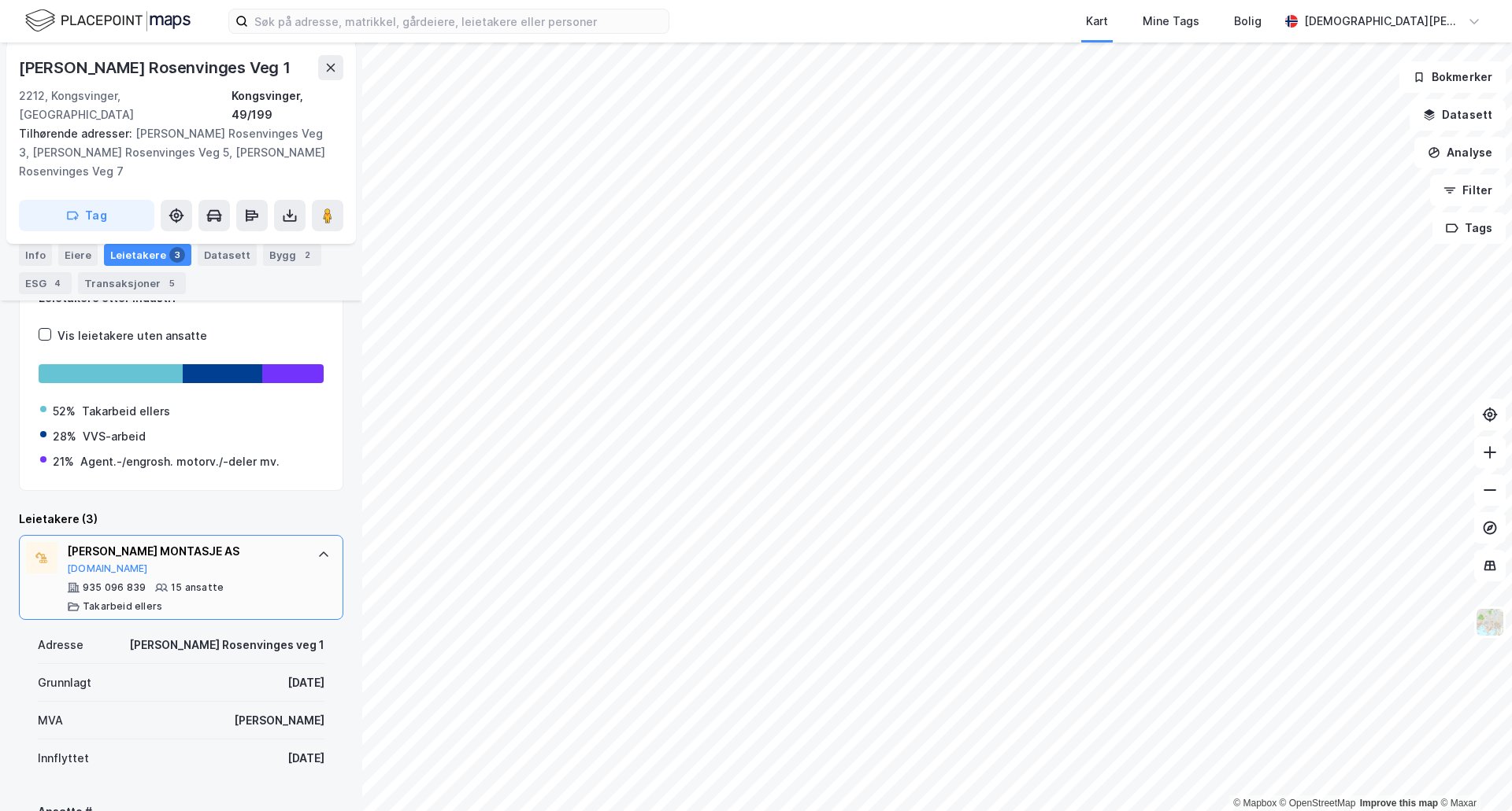
click at [262, 582] on div "935 096 839 15 ansatte Takarbeid [PERSON_NAME]" at bounding box center [183, 597] width 234 height 32
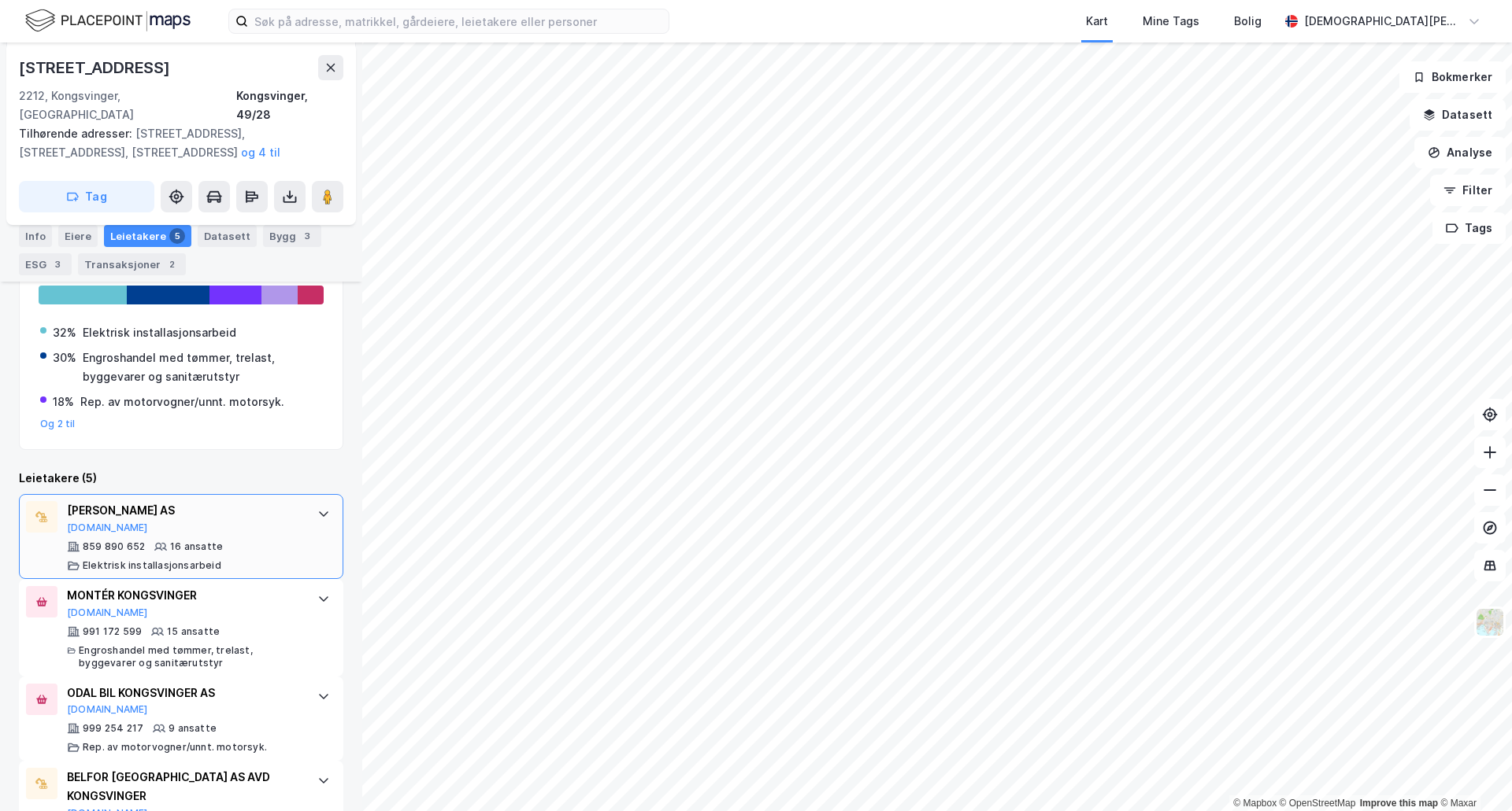
scroll to position [414, 0]
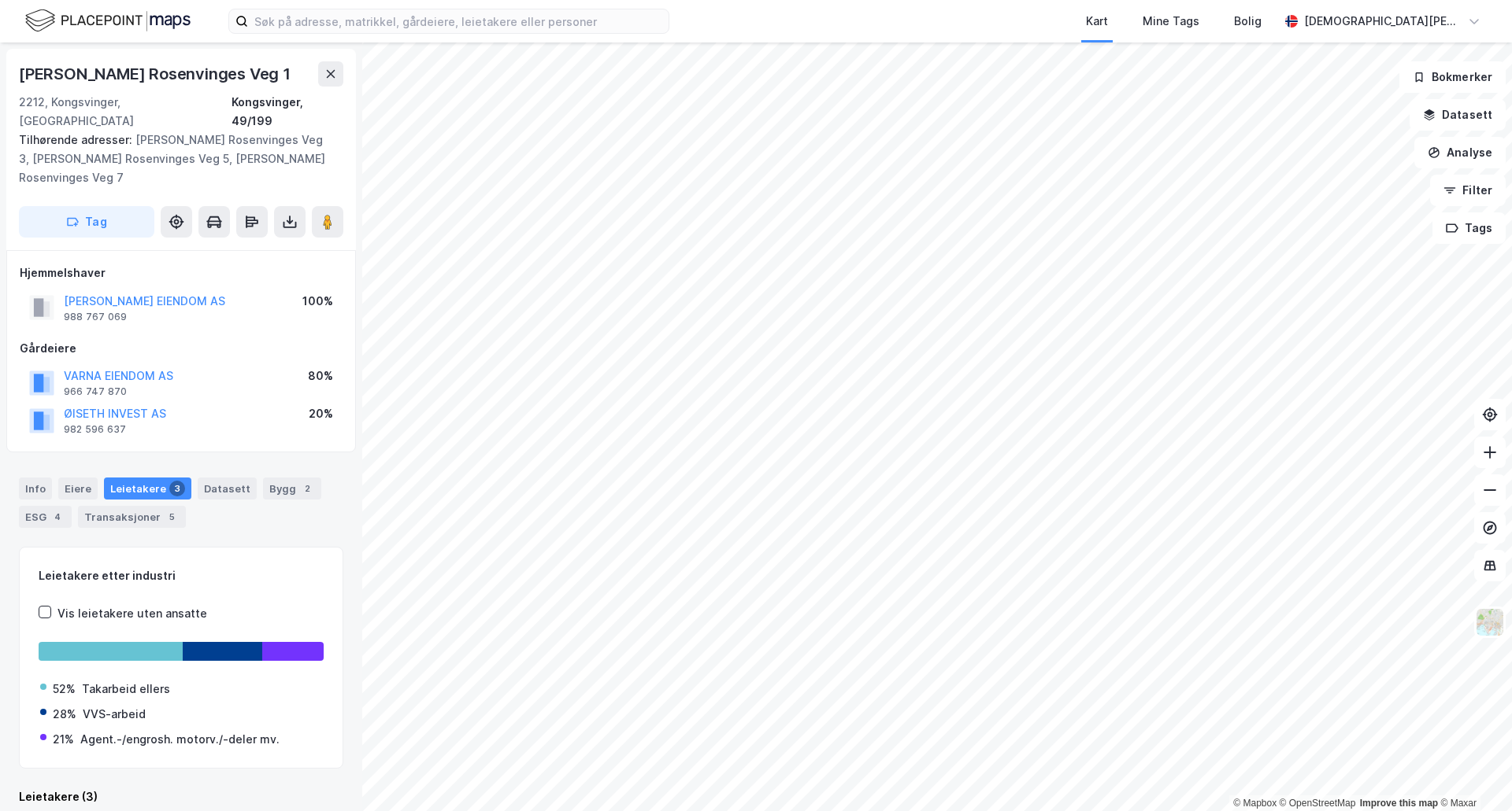
scroll to position [2, 0]
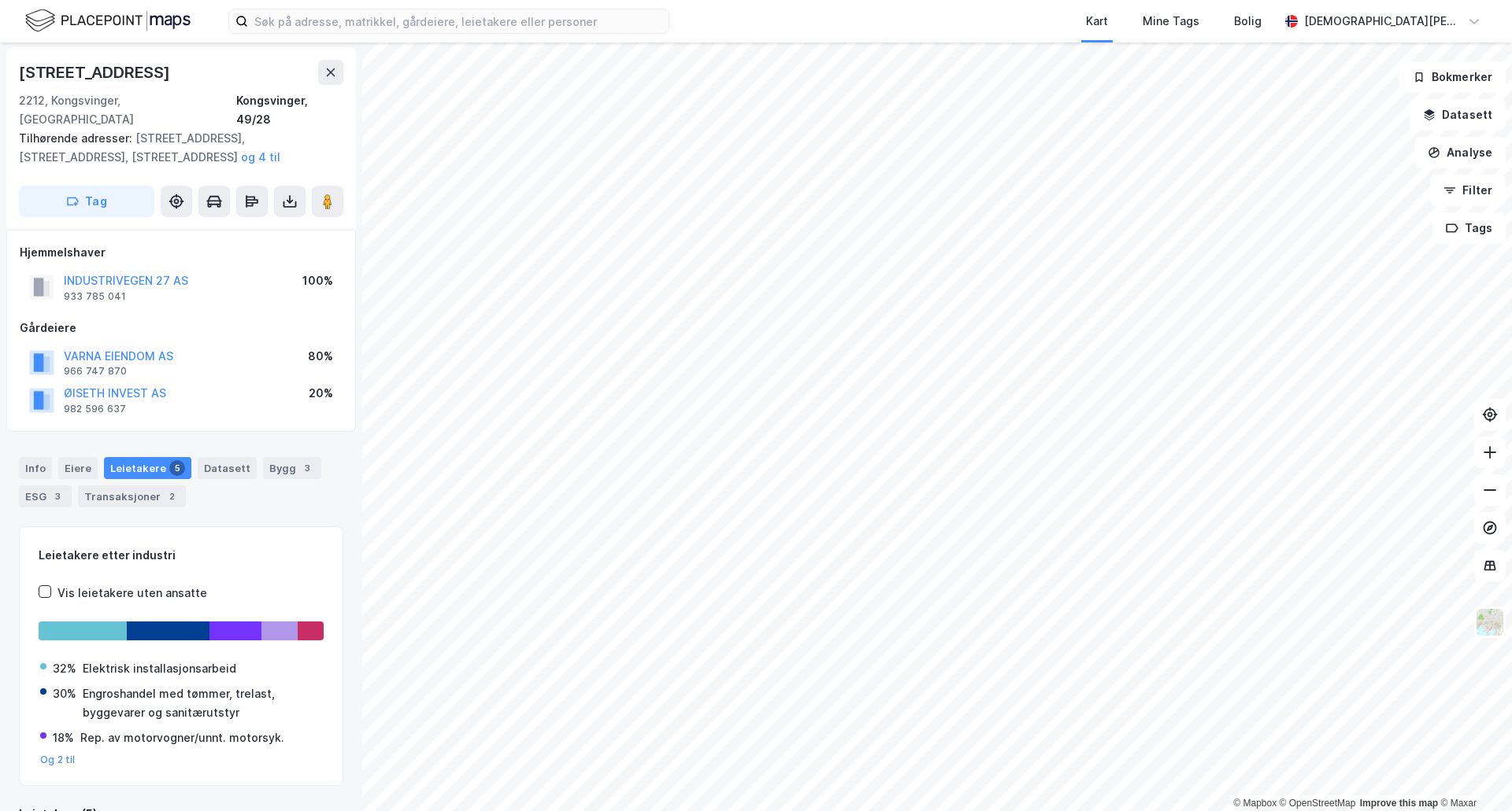
scroll to position [2, 0]
click at [269, 458] on div "Bygg 3" at bounding box center [292, 468] width 58 height 22
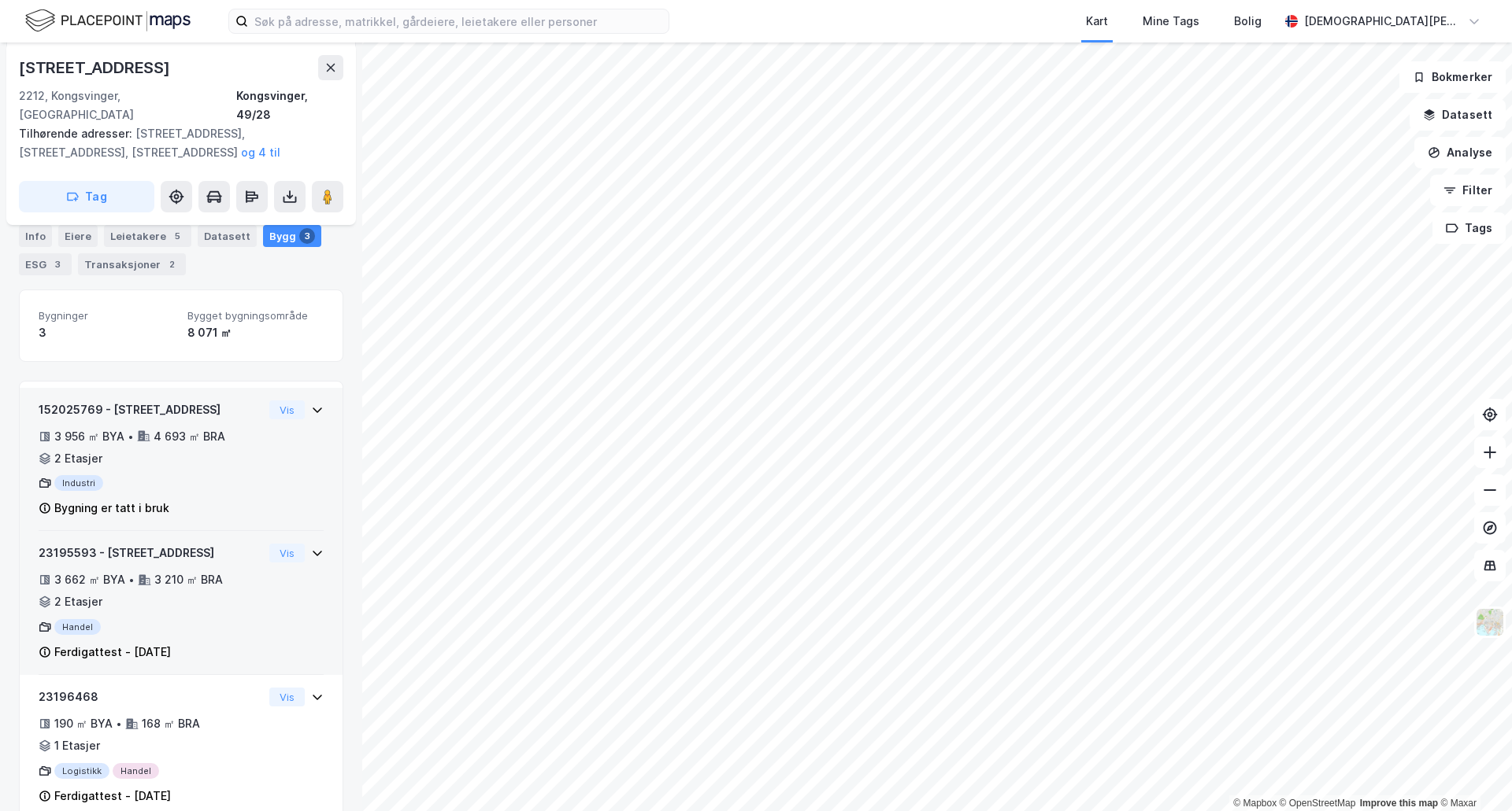
scroll to position [252, 0]
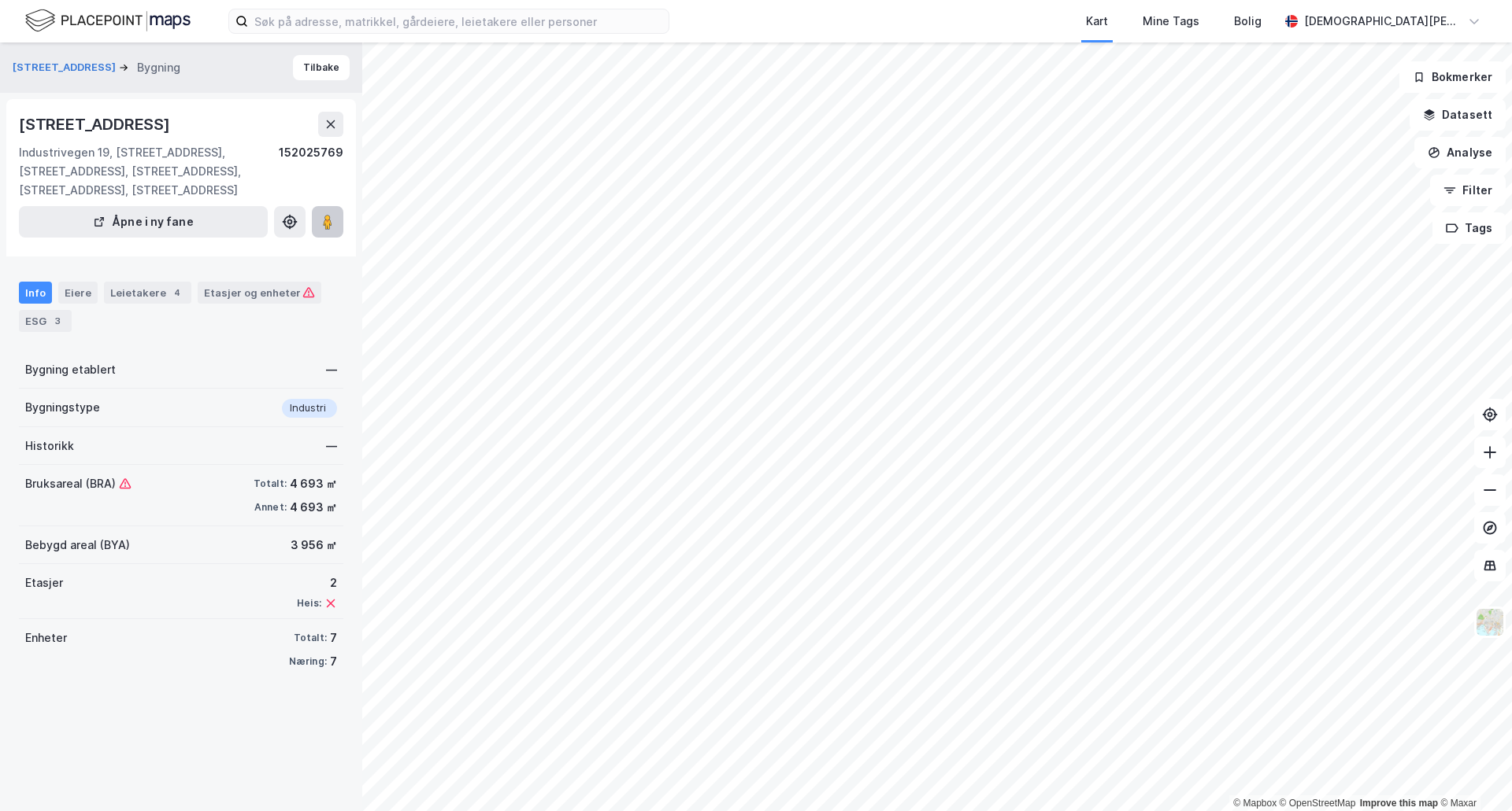
click at [332, 224] on image at bounding box center [328, 222] width 10 height 15
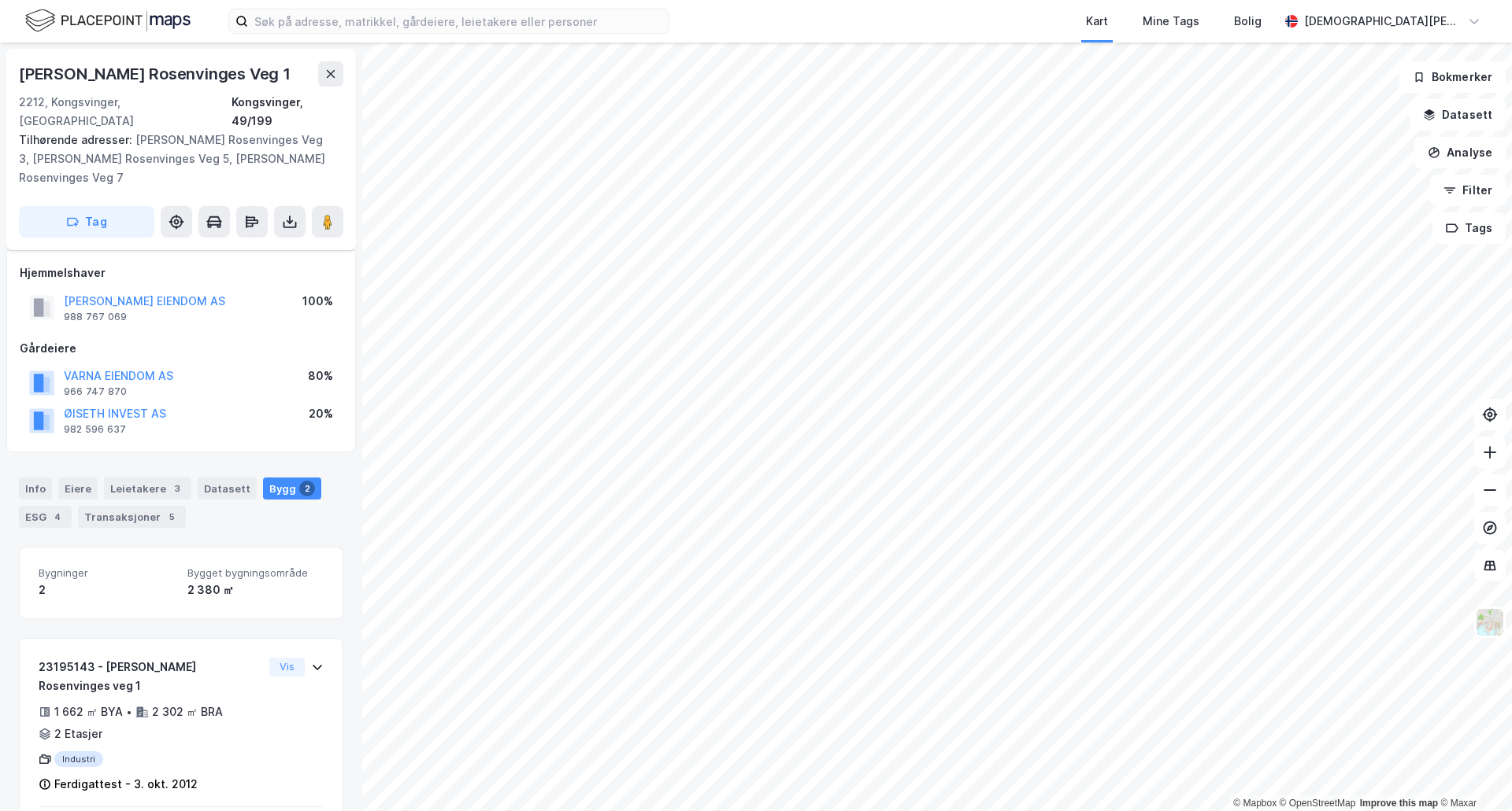
scroll to position [146, 0]
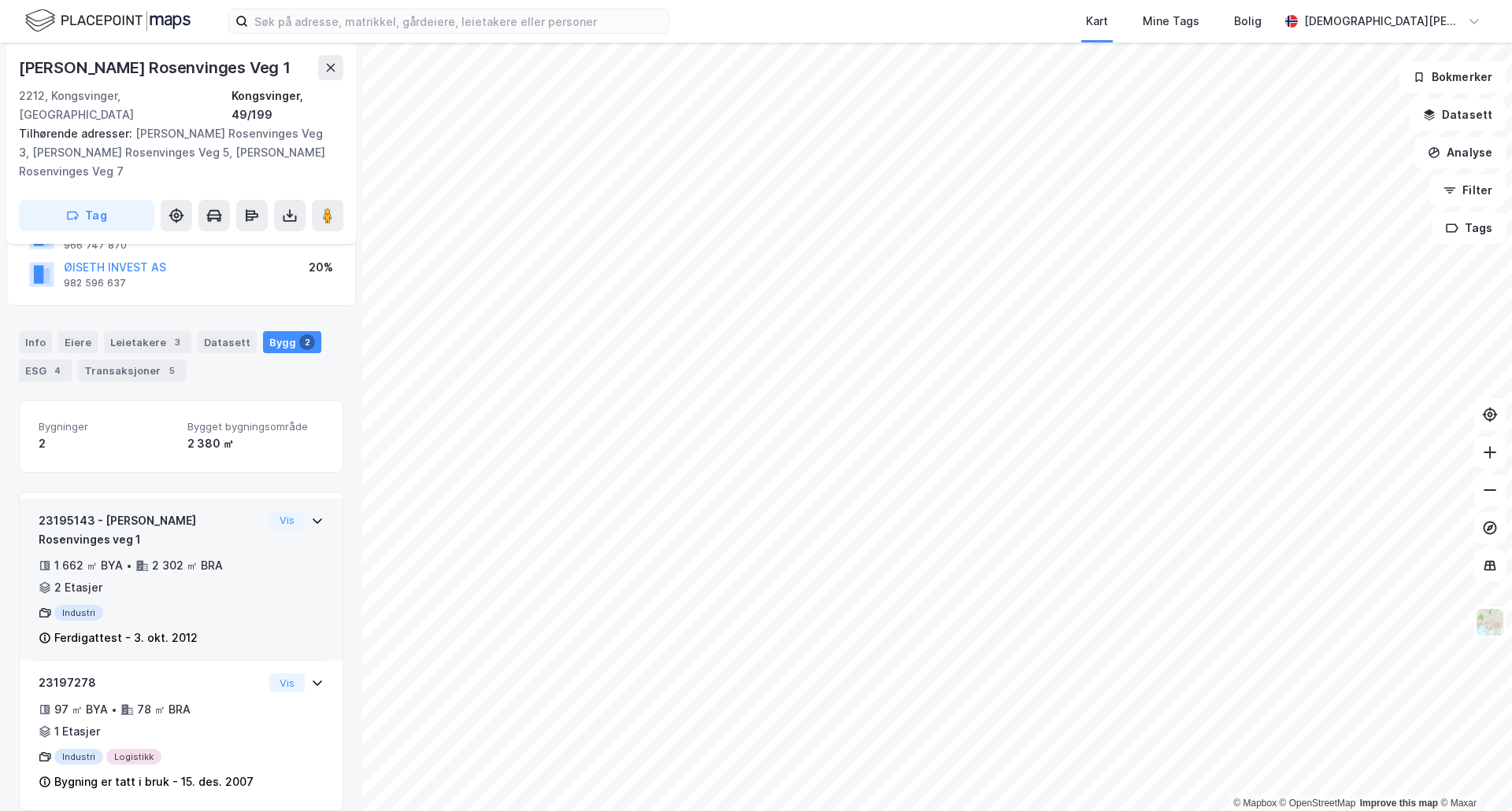
click at [276, 592] on div "23195143 - [PERSON_NAME] Rosenvinges veg 1 1 662 ㎡ BYA • 2 302 ㎡ BRA • 2 Etasje…" at bounding box center [181, 587] width 285 height 150
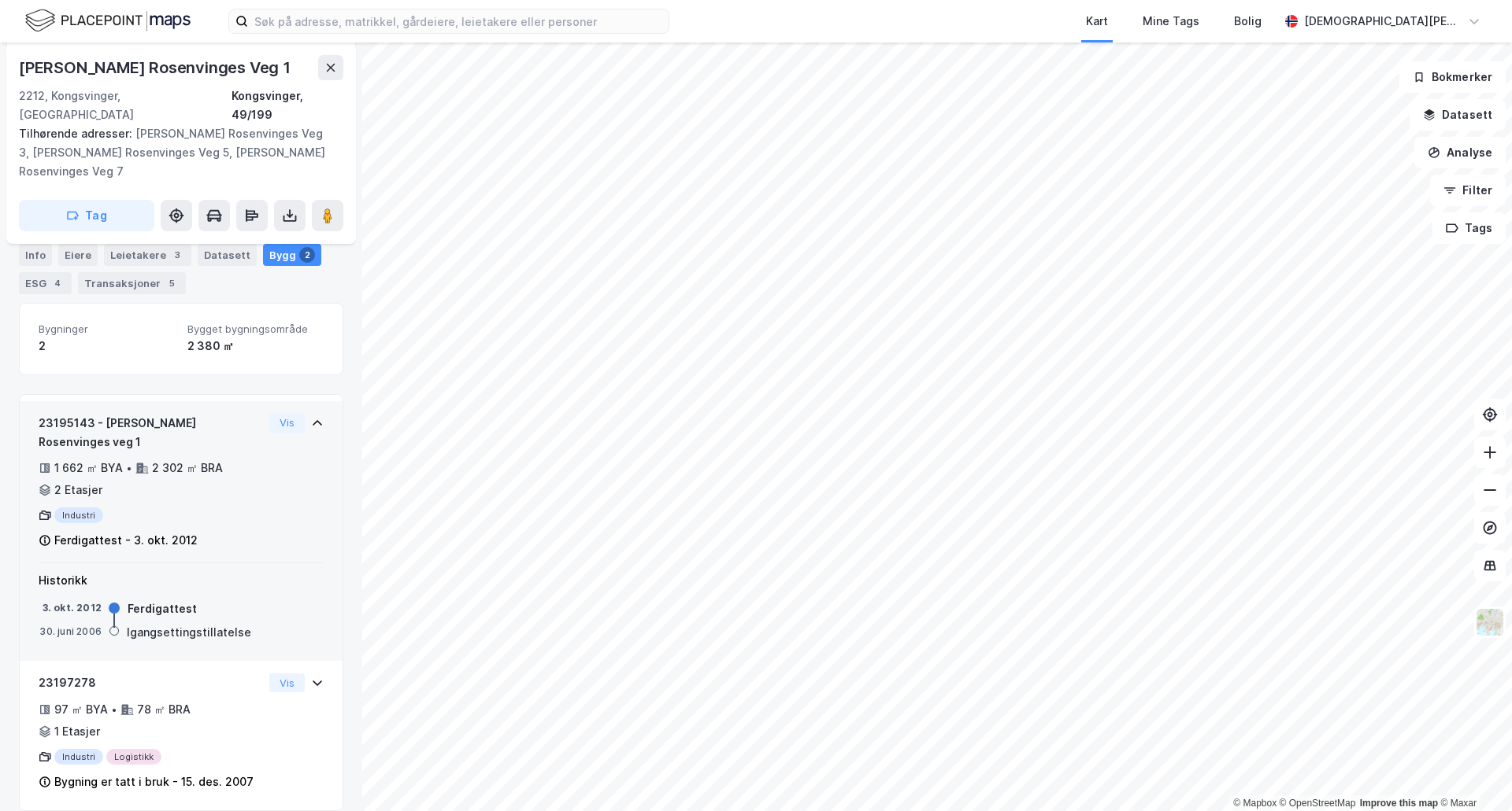
scroll to position [0, 0]
